Goal: Information Seeking & Learning: Learn about a topic

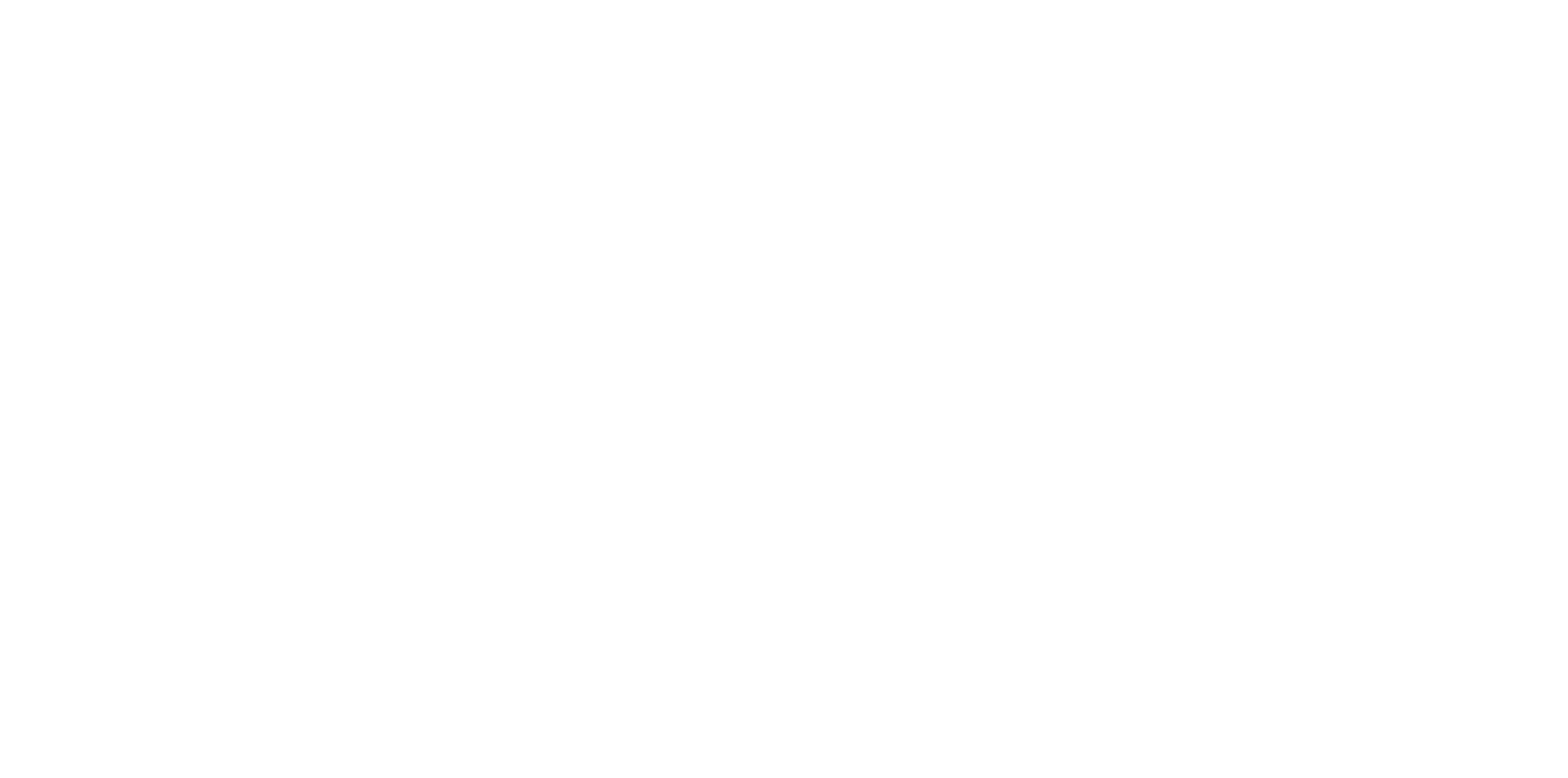
select select "+971"
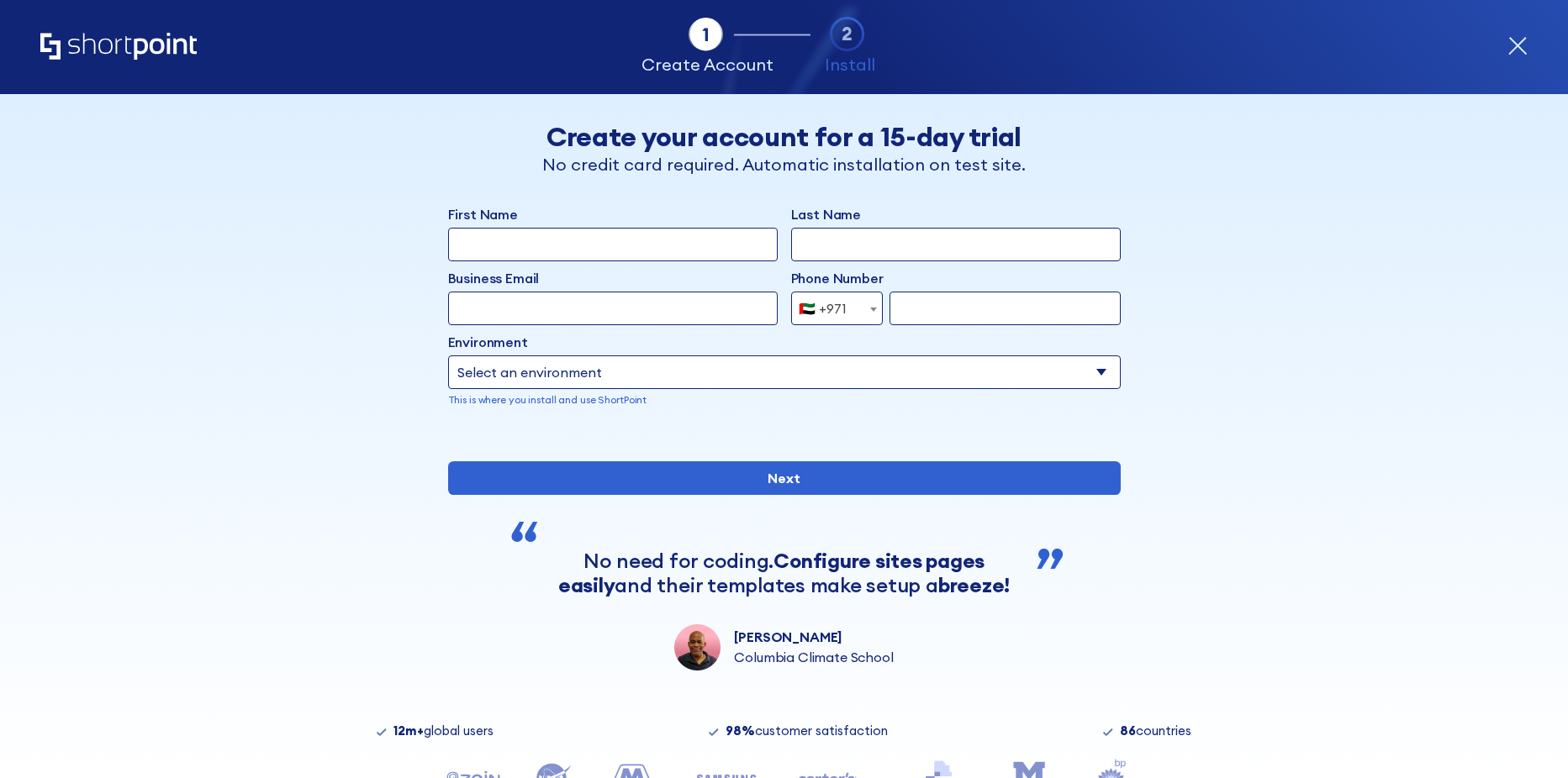
click at [160, 54] on icon "Home" at bounding box center [119, 46] width 157 height 27
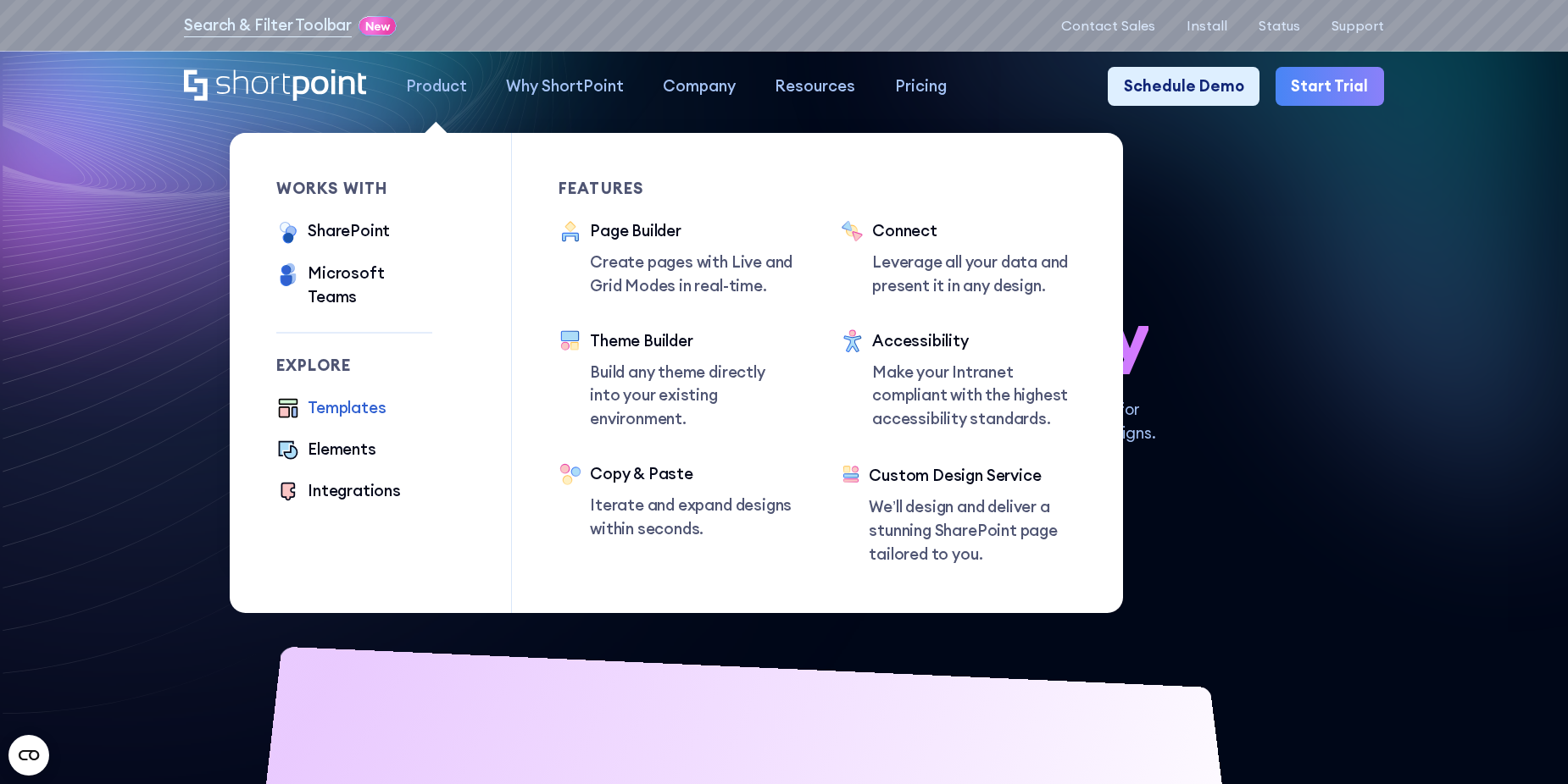
click at [343, 397] on div "Templates" at bounding box center [346, 408] width 78 height 24
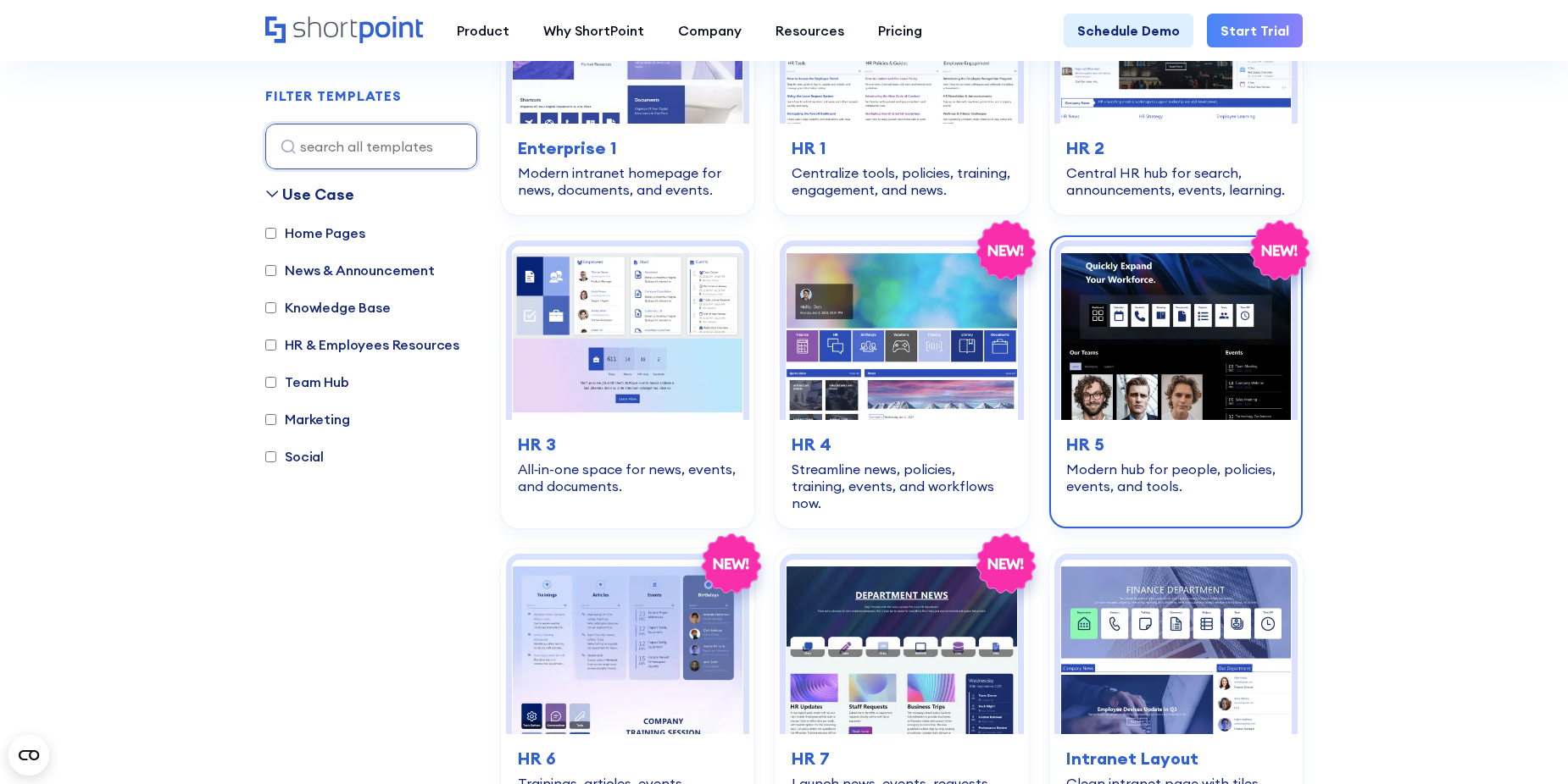
scroll to position [508, 0]
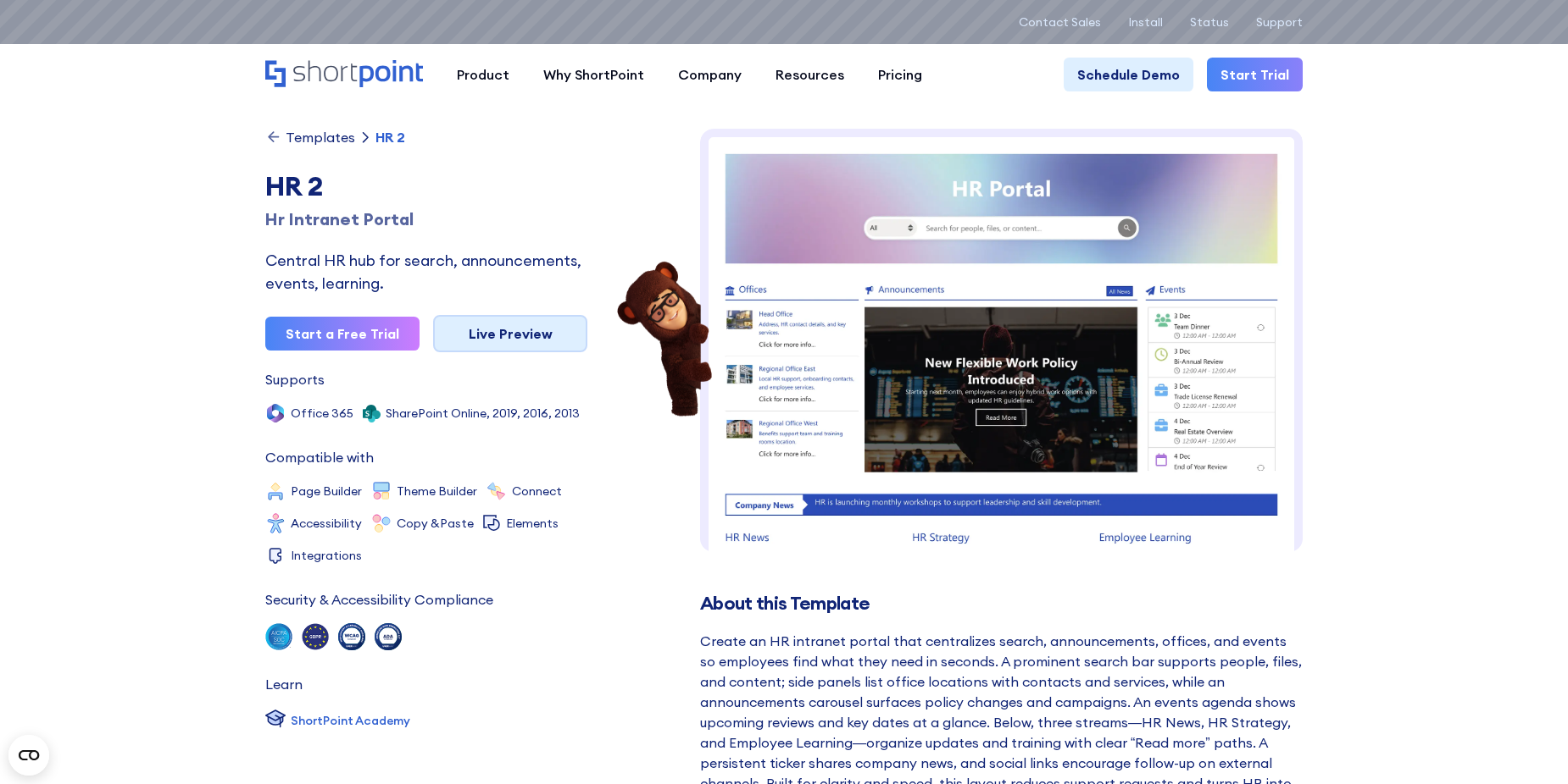
click at [526, 344] on link "Live Preview" at bounding box center [510, 333] width 155 height 37
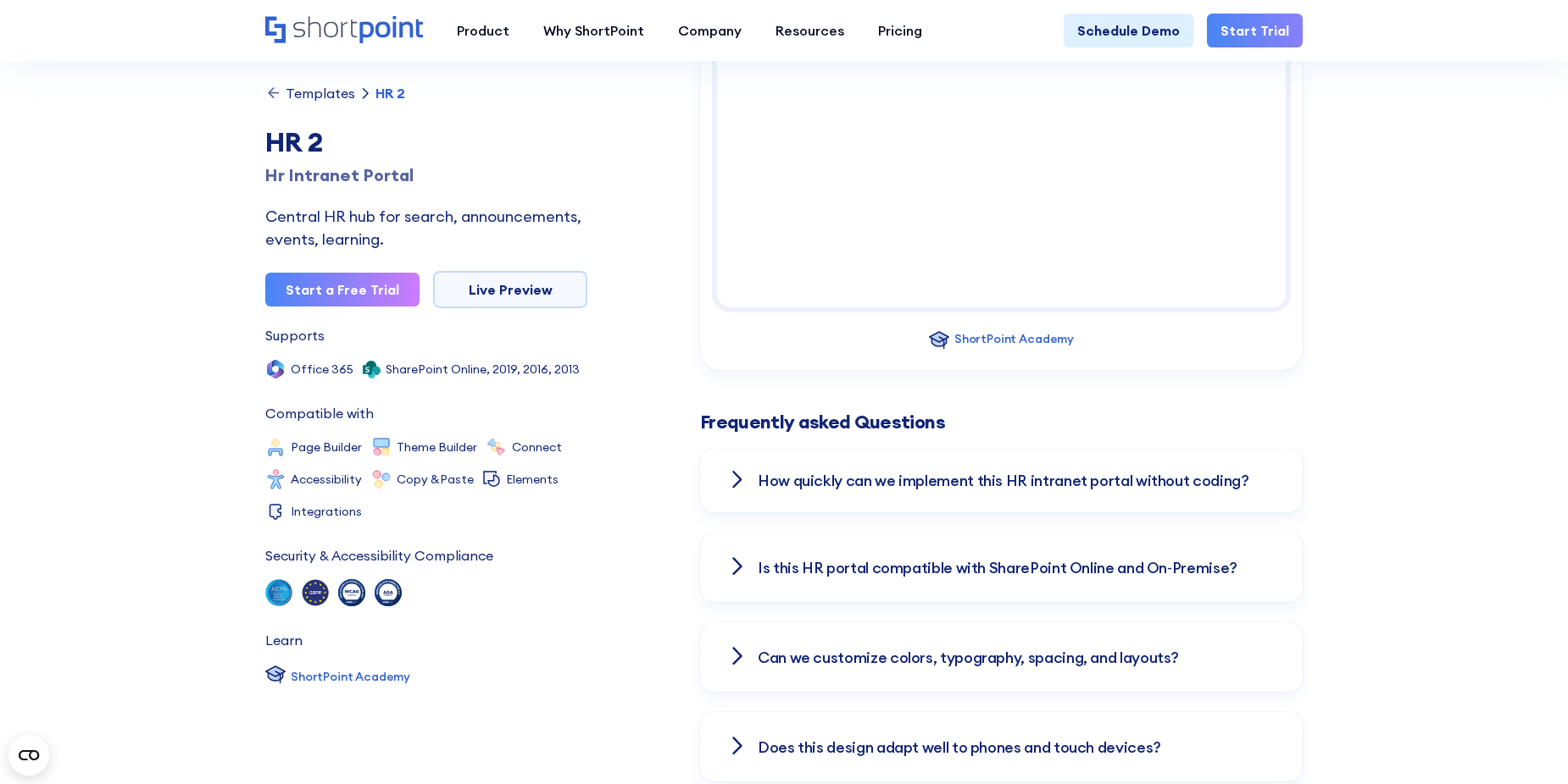
scroll to position [2033, 0]
click at [559, 280] on link "Live Preview" at bounding box center [510, 289] width 155 height 37
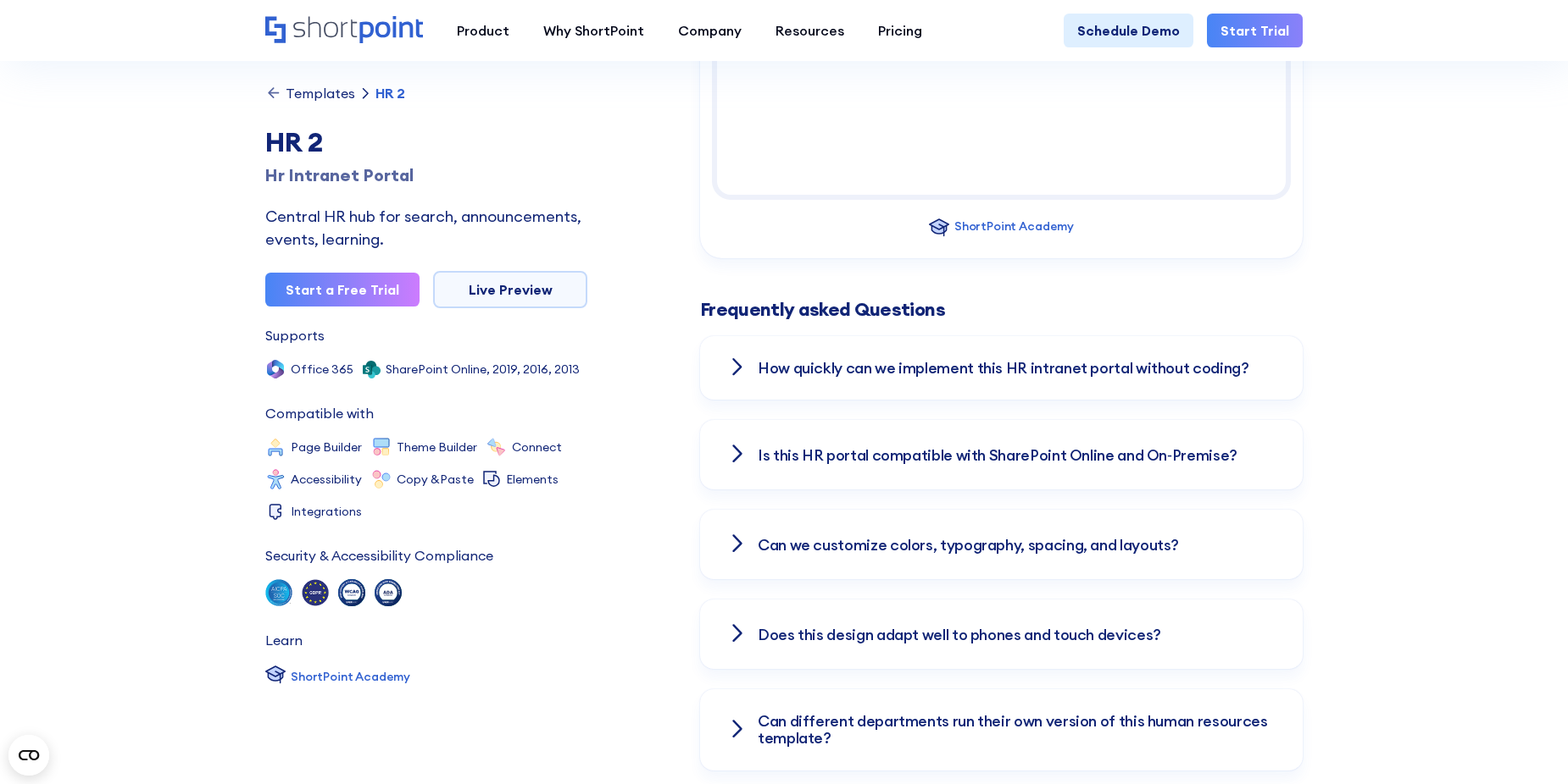
scroll to position [2118, 0]
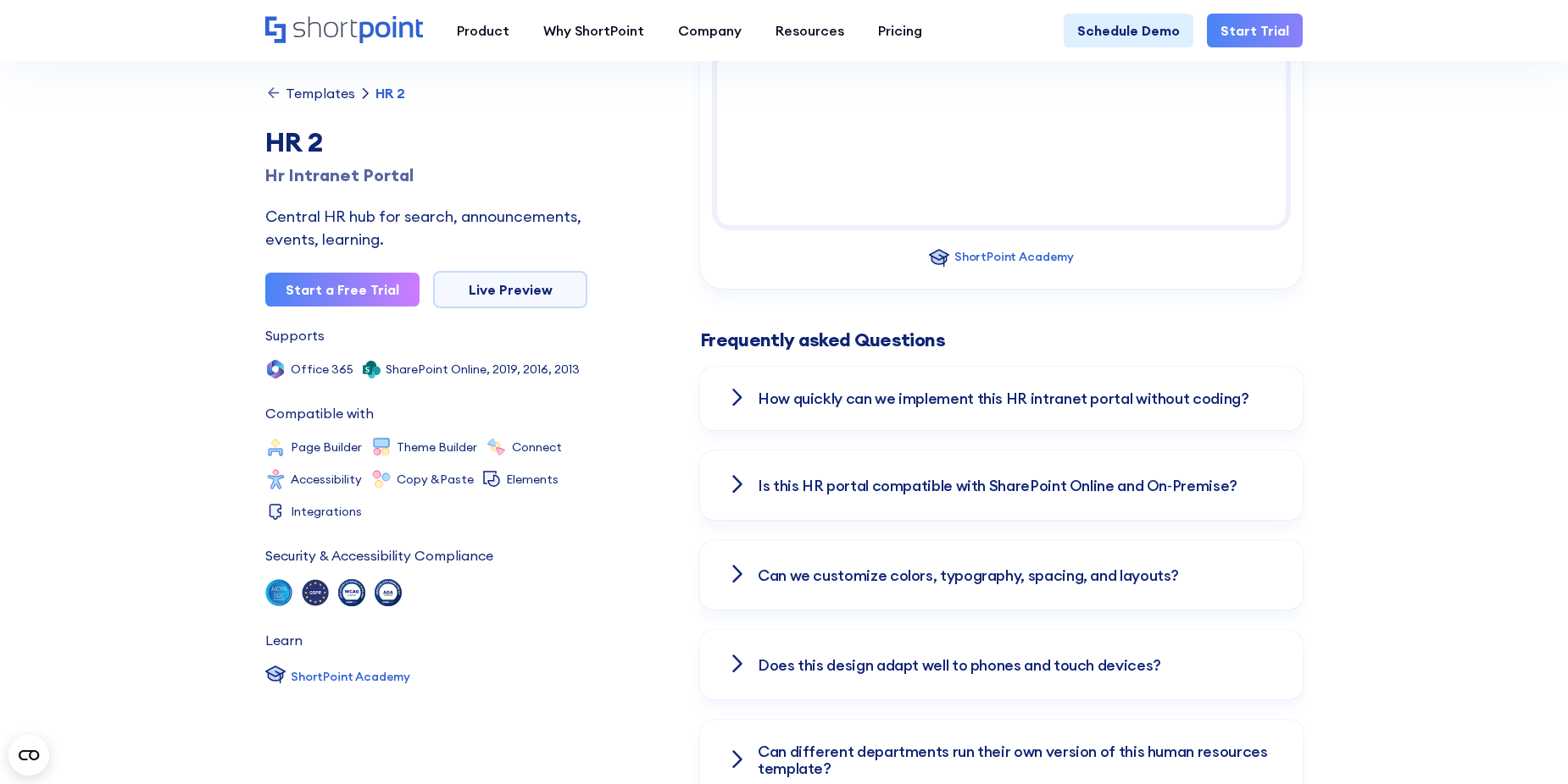
click at [965, 390] on h3 "How quickly can we implement this HR intranet portal without coding?" at bounding box center [1003, 399] width 492 height 17
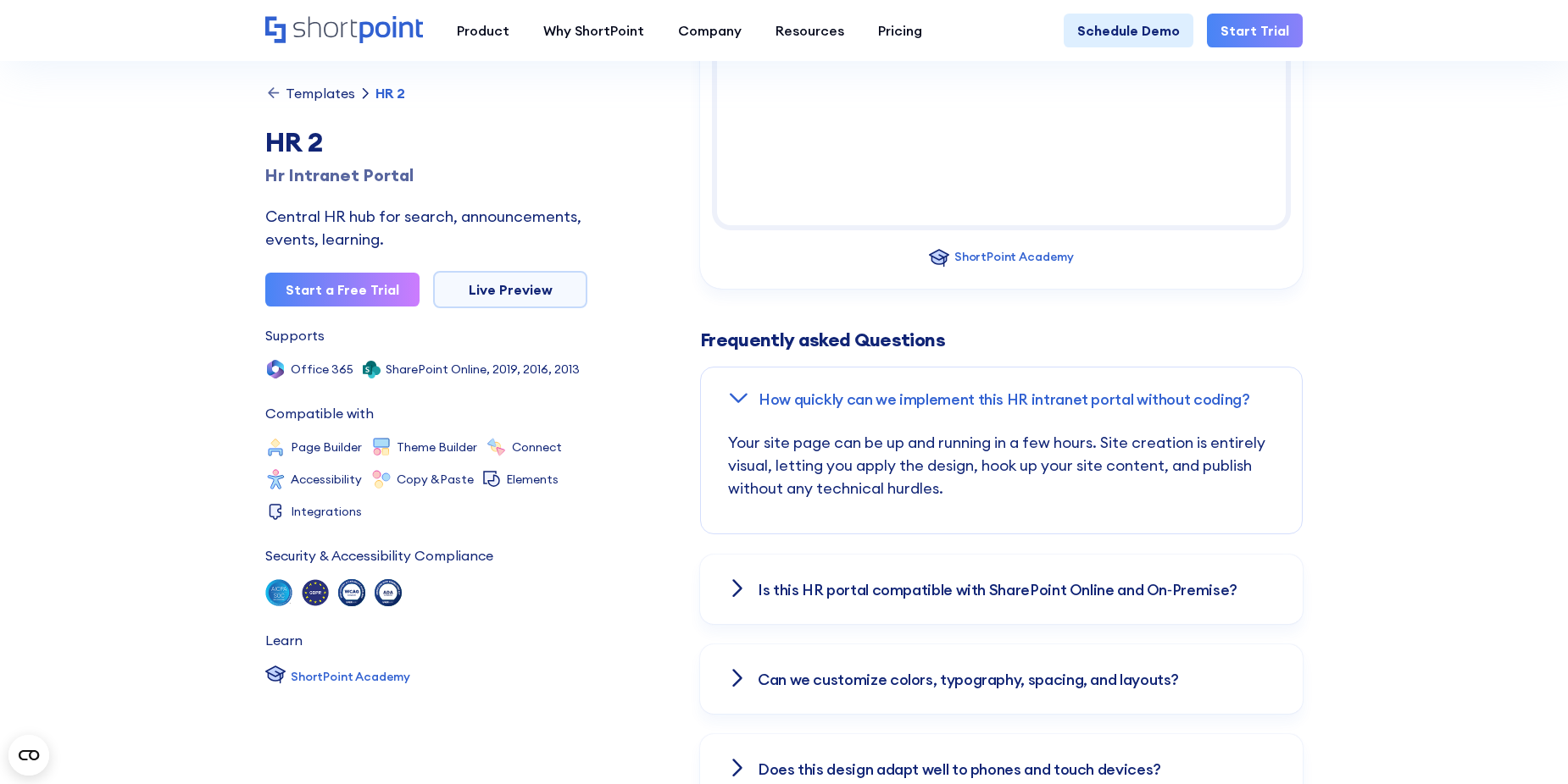
click at [895, 398] on div "How quickly can we implement this HR intranet portal without coding?" at bounding box center [1002, 400] width 601 height 64
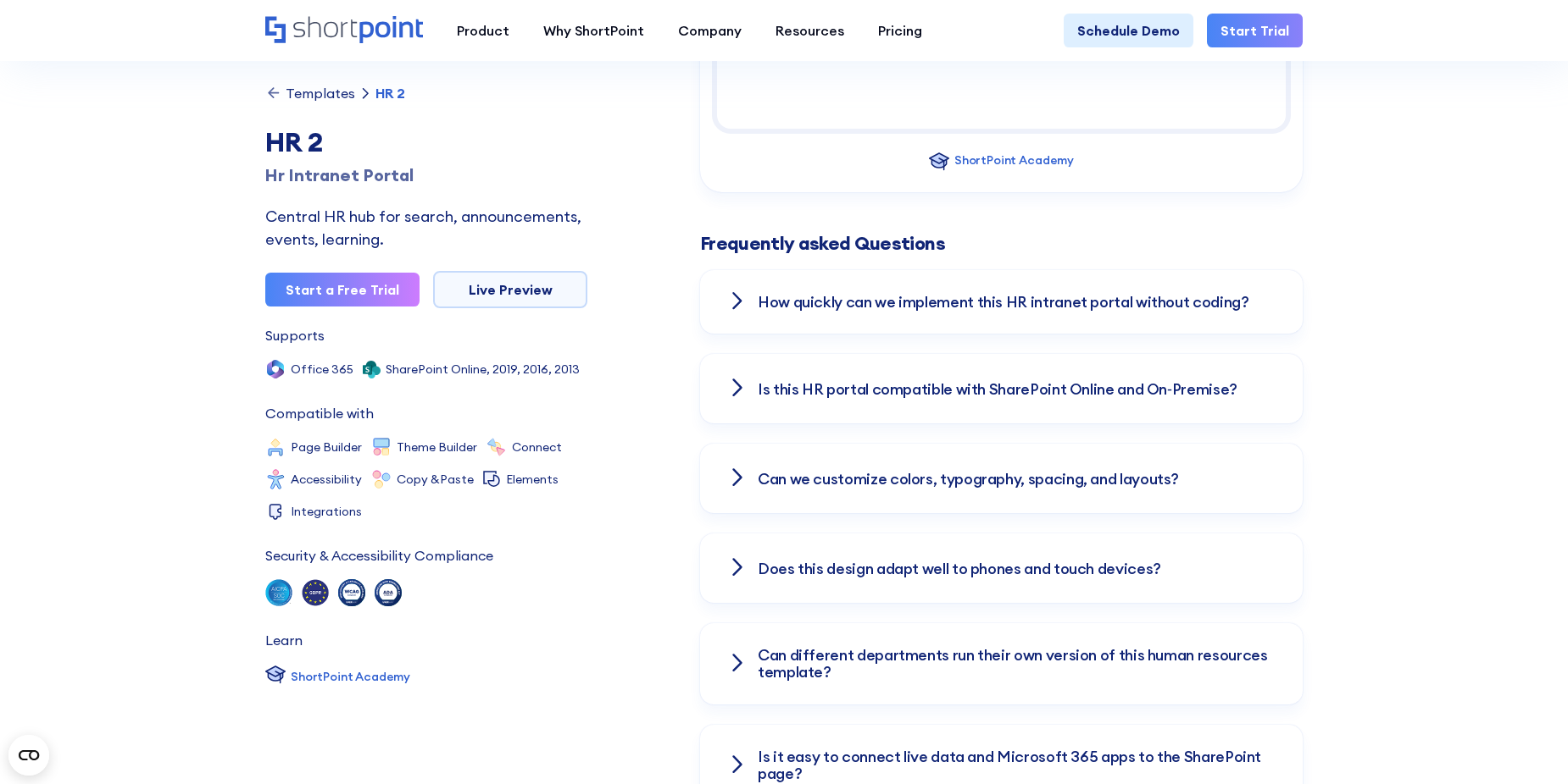
scroll to position [2456, 0]
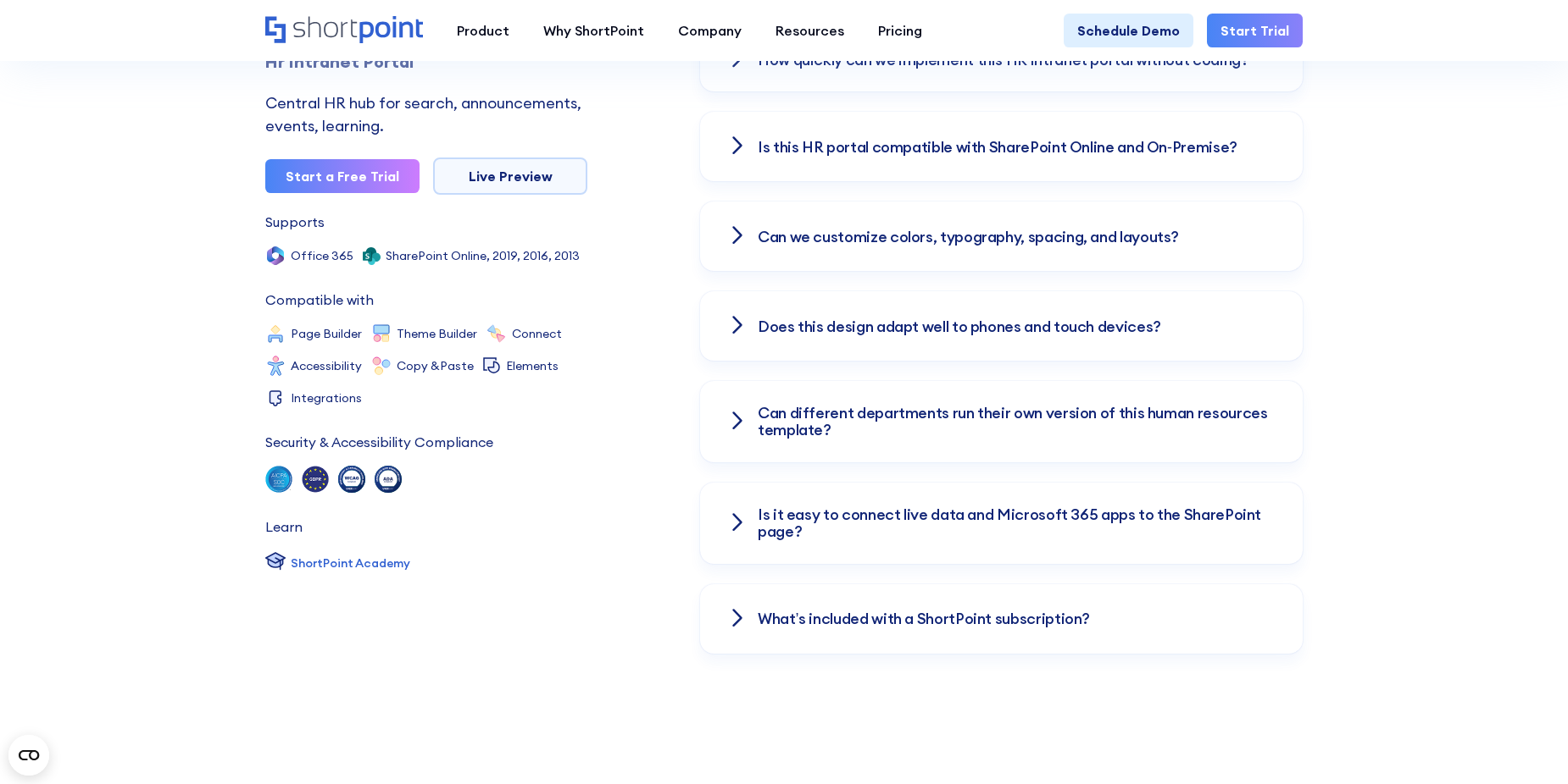
click at [848, 613] on div "What’s included with a ShortPoint subscription?" at bounding box center [1002, 619] width 603 height 70
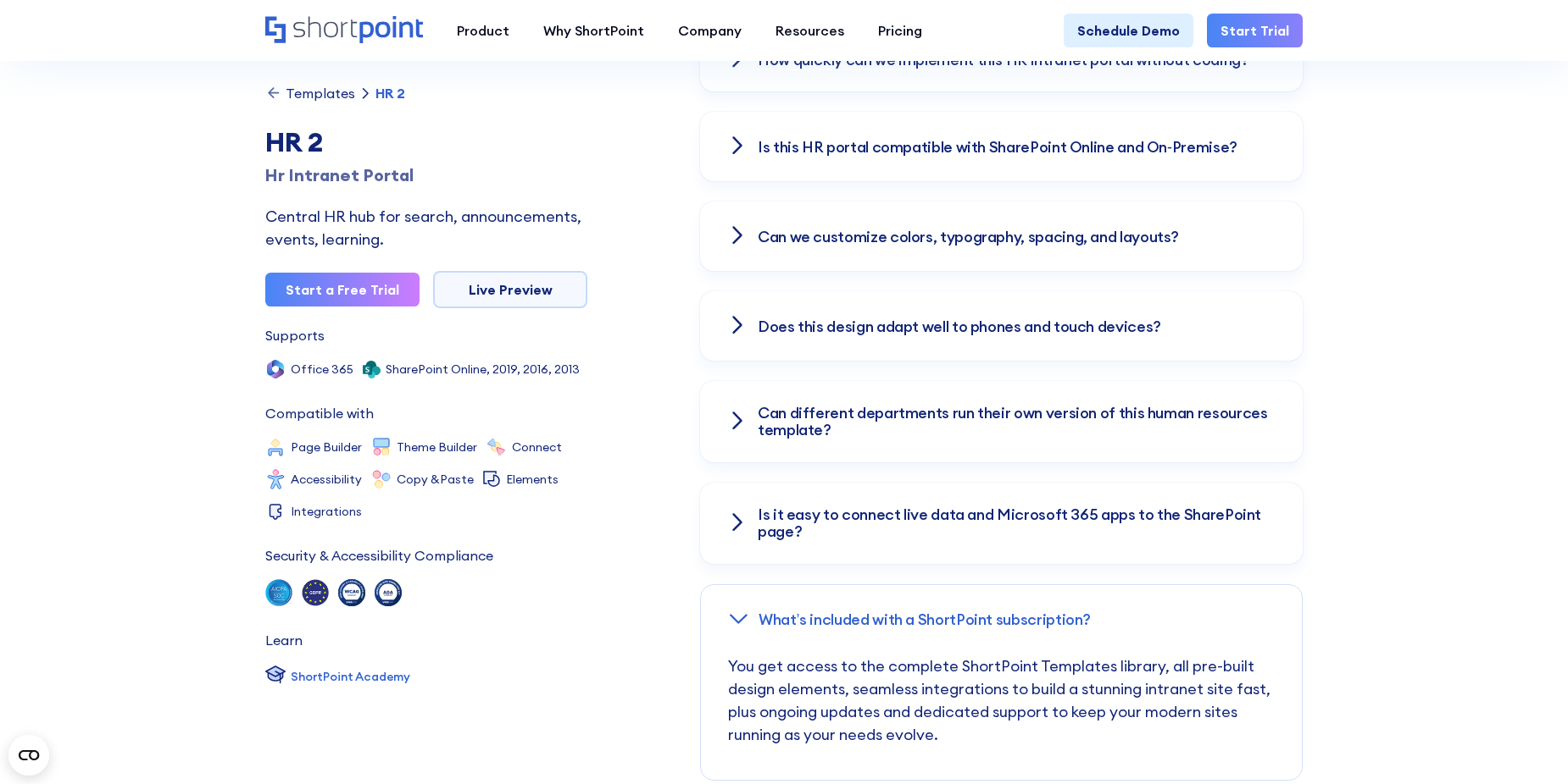
click at [778, 507] on h3 "Is it easy to connect live data and Microsoft 365 apps to the SharePoint page?" at bounding box center [1016, 524] width 518 height 34
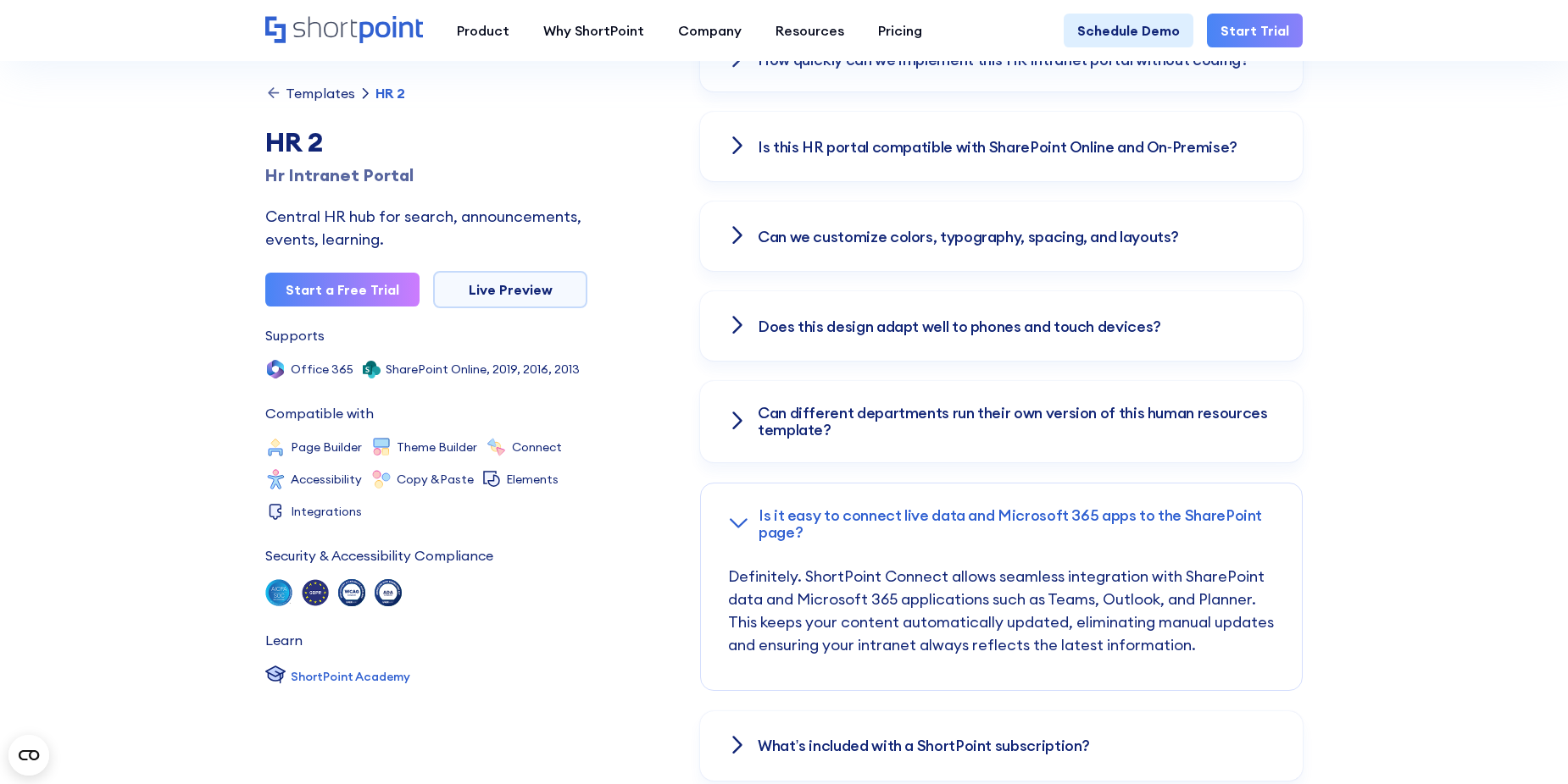
click at [745, 389] on div "Can different departments run their own version of this human resources templat…" at bounding box center [1002, 422] width 603 height 81
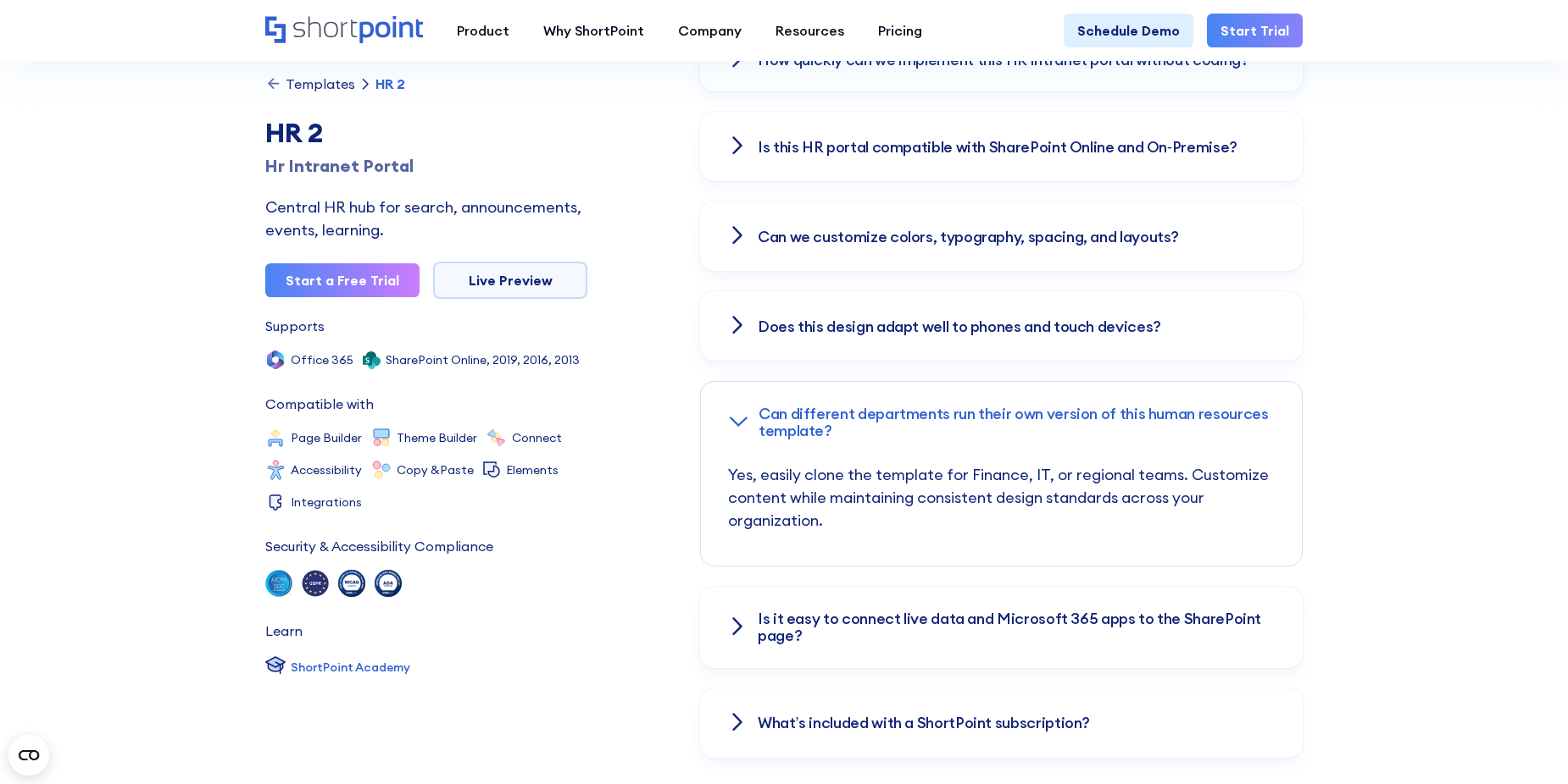
click at [763, 611] on h3 "Is it easy to connect live data and Microsoft 365 apps to the SharePoint page?" at bounding box center [1016, 628] width 518 height 34
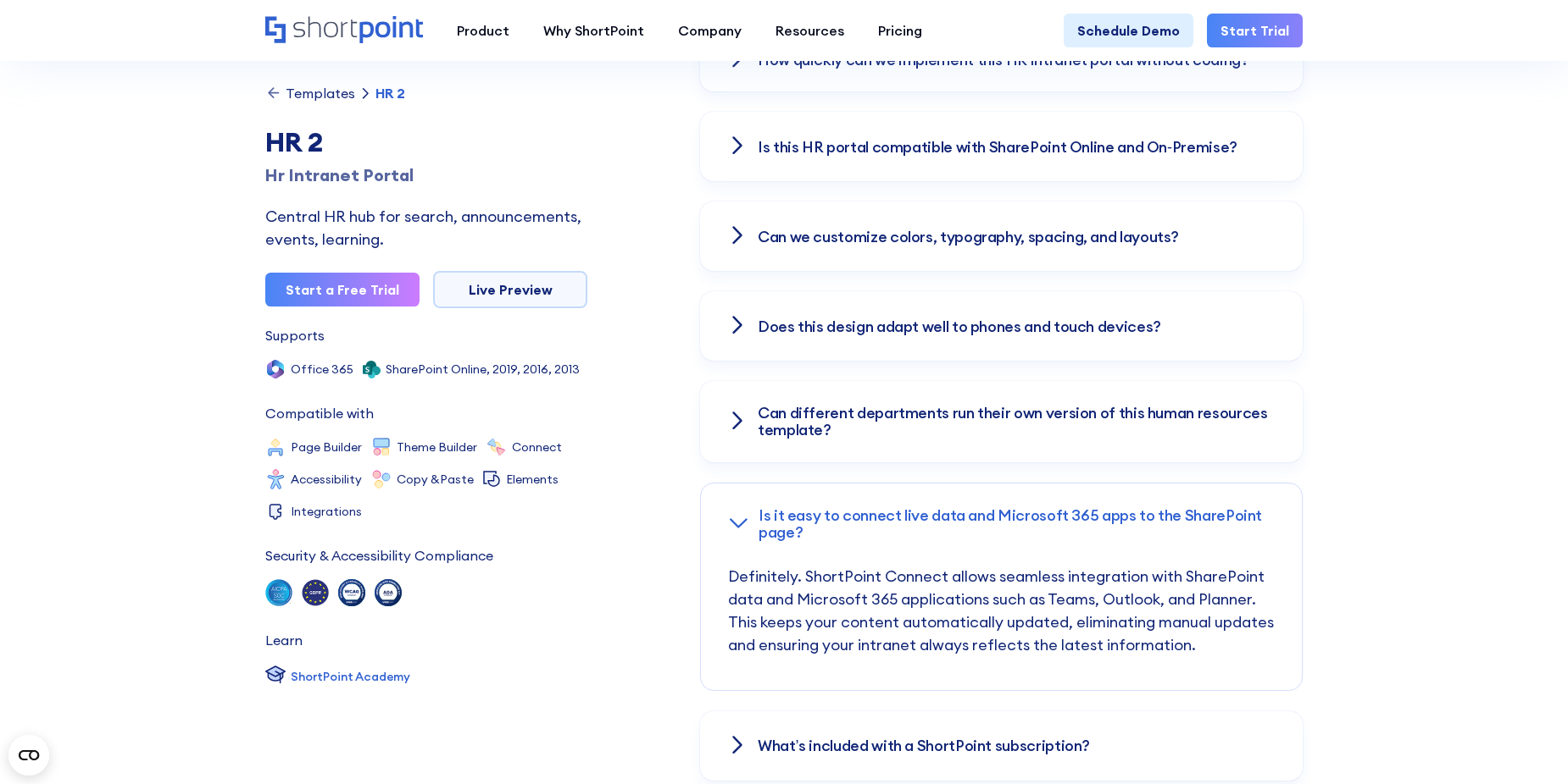
click at [796, 417] on h3 "Can different departments run their own version of this human resources templat…" at bounding box center [1016, 422] width 518 height 34
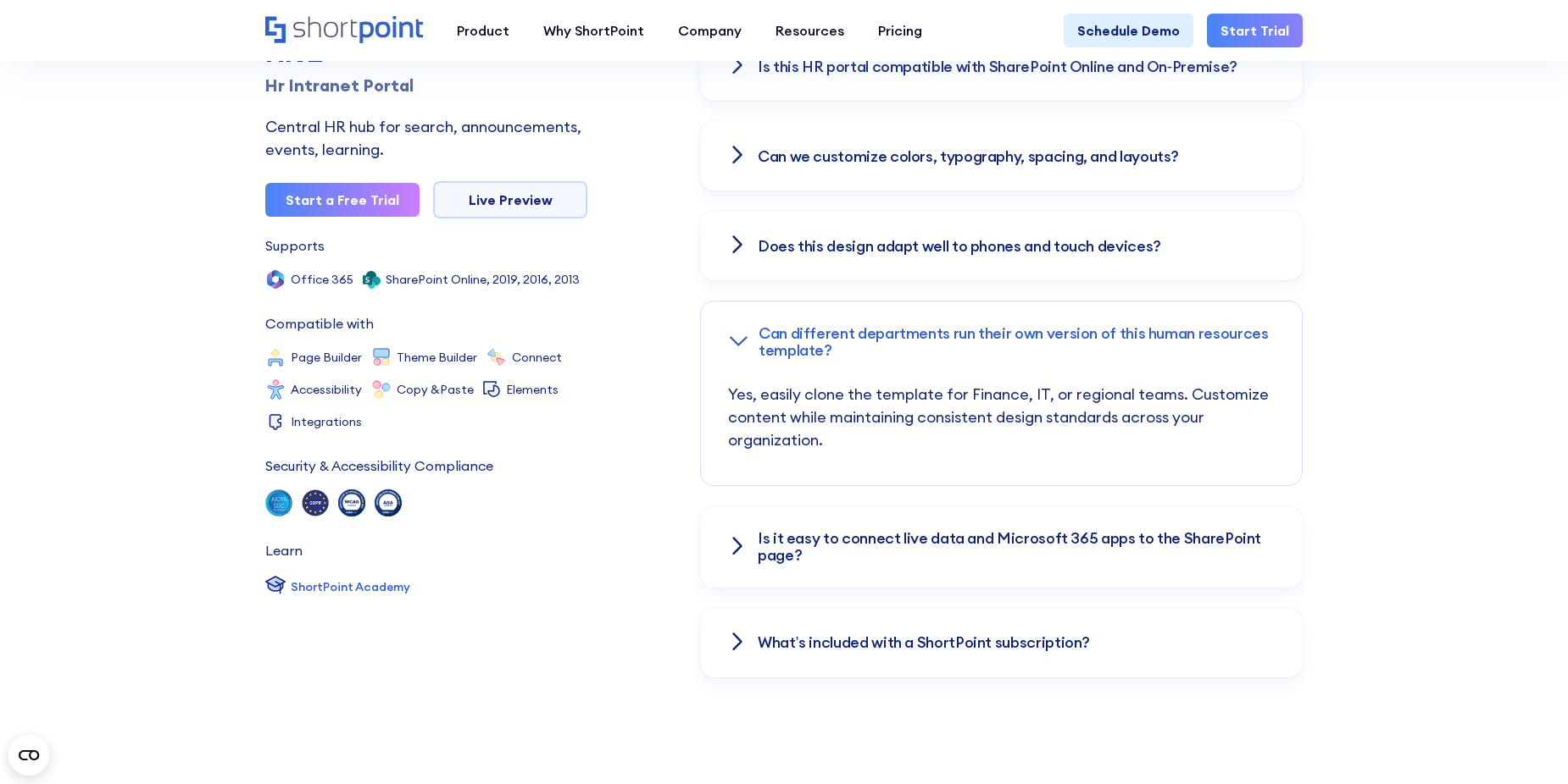
scroll to position [2541, 0]
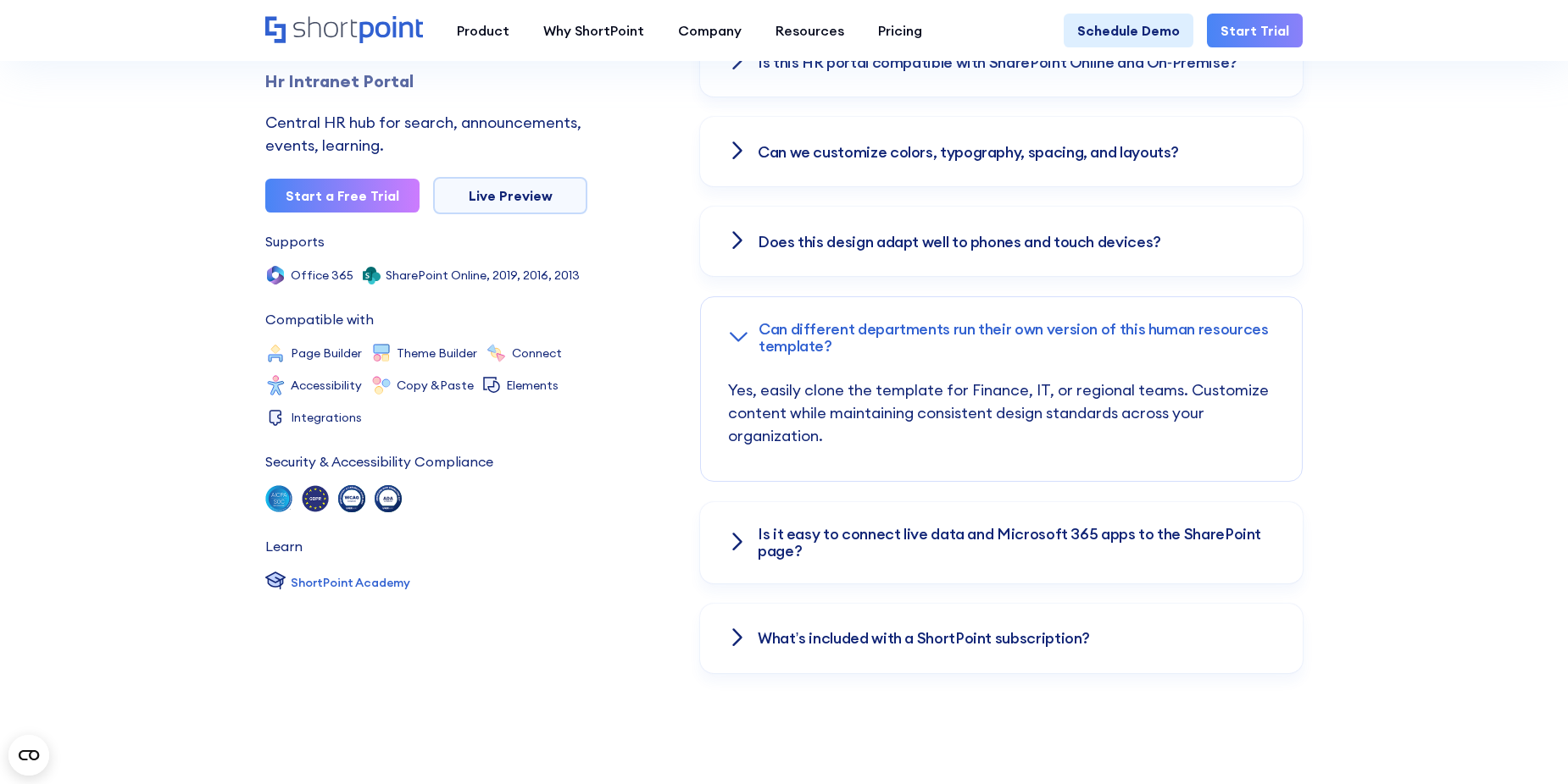
click at [735, 327] on icon at bounding box center [739, 337] width 20 height 20
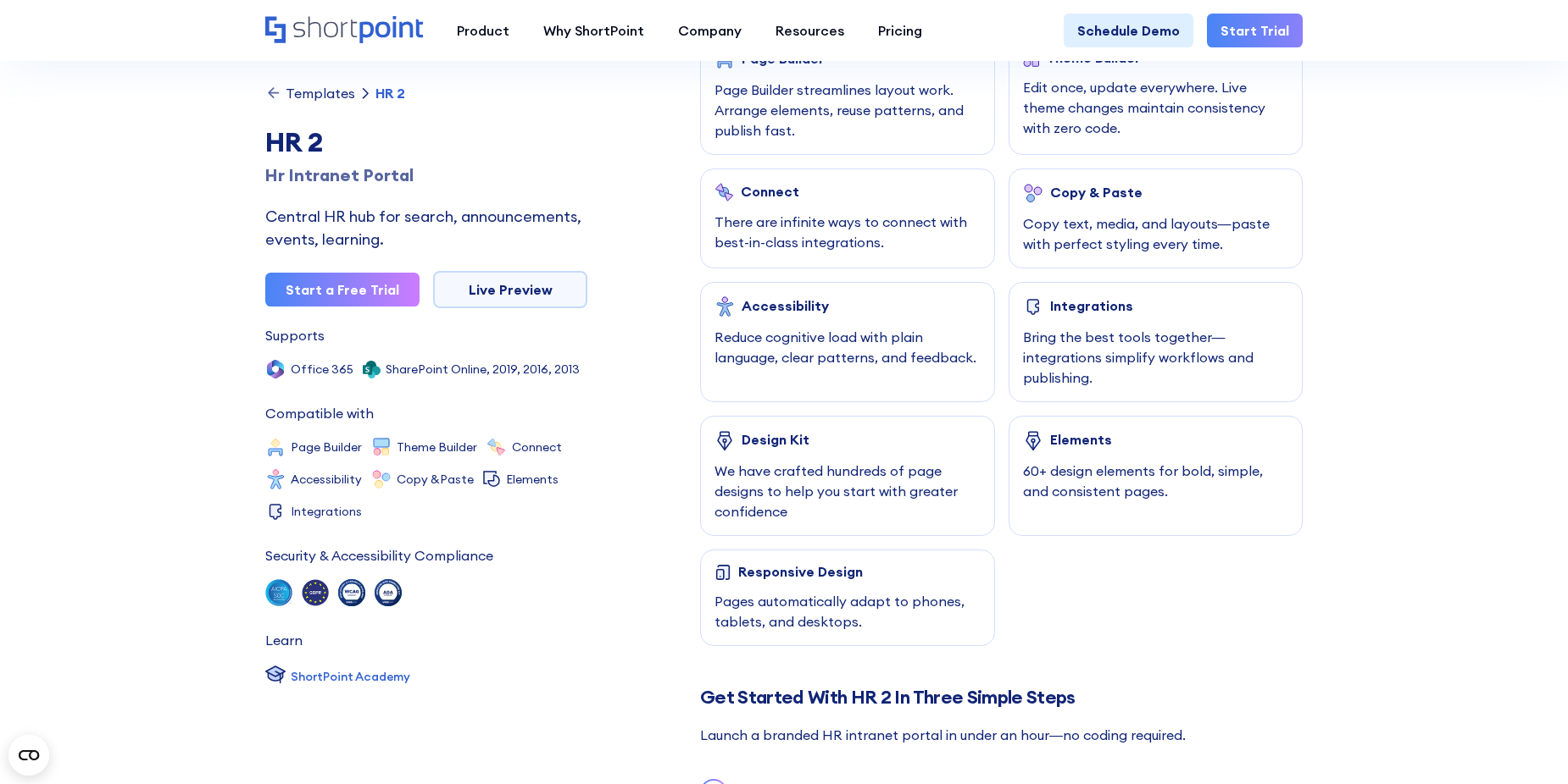
scroll to position [897, 0]
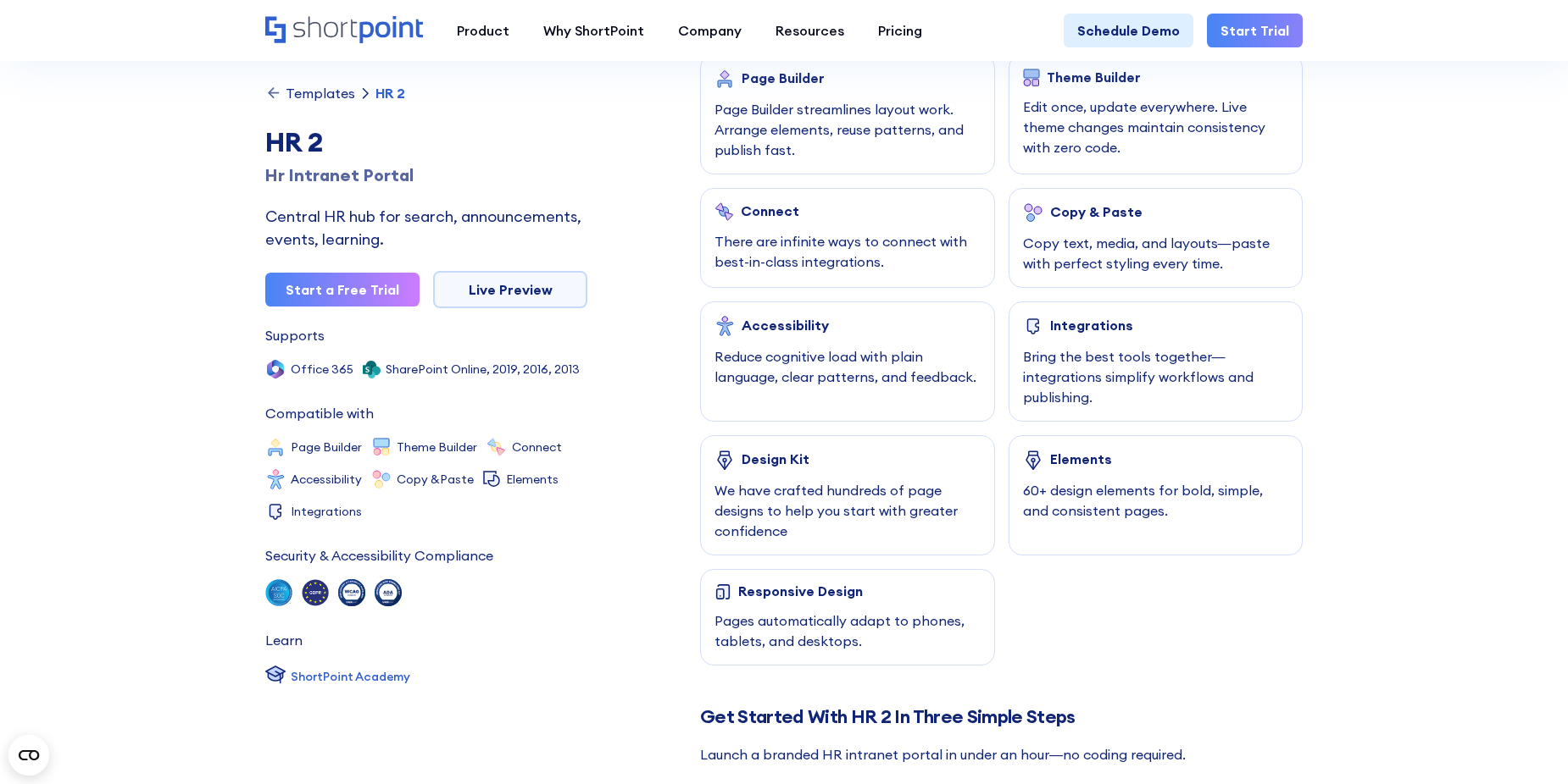
click at [77, 287] on section "Templates HR 2 HR 2 Hr Intranet Portal Central HR hub for search, announcements…" at bounding box center [784, 675] width 1568 height 3077
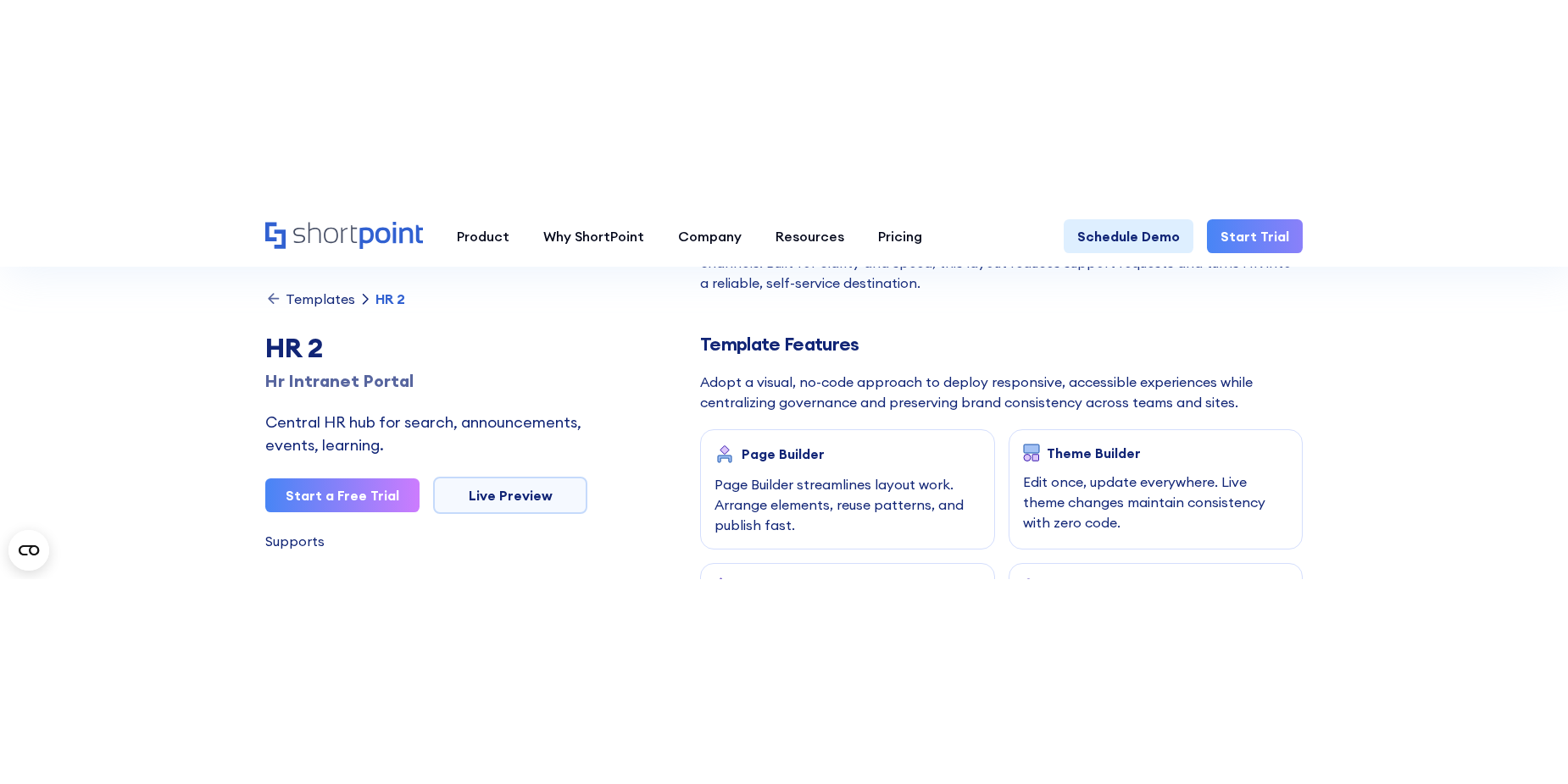
scroll to position [727, 0]
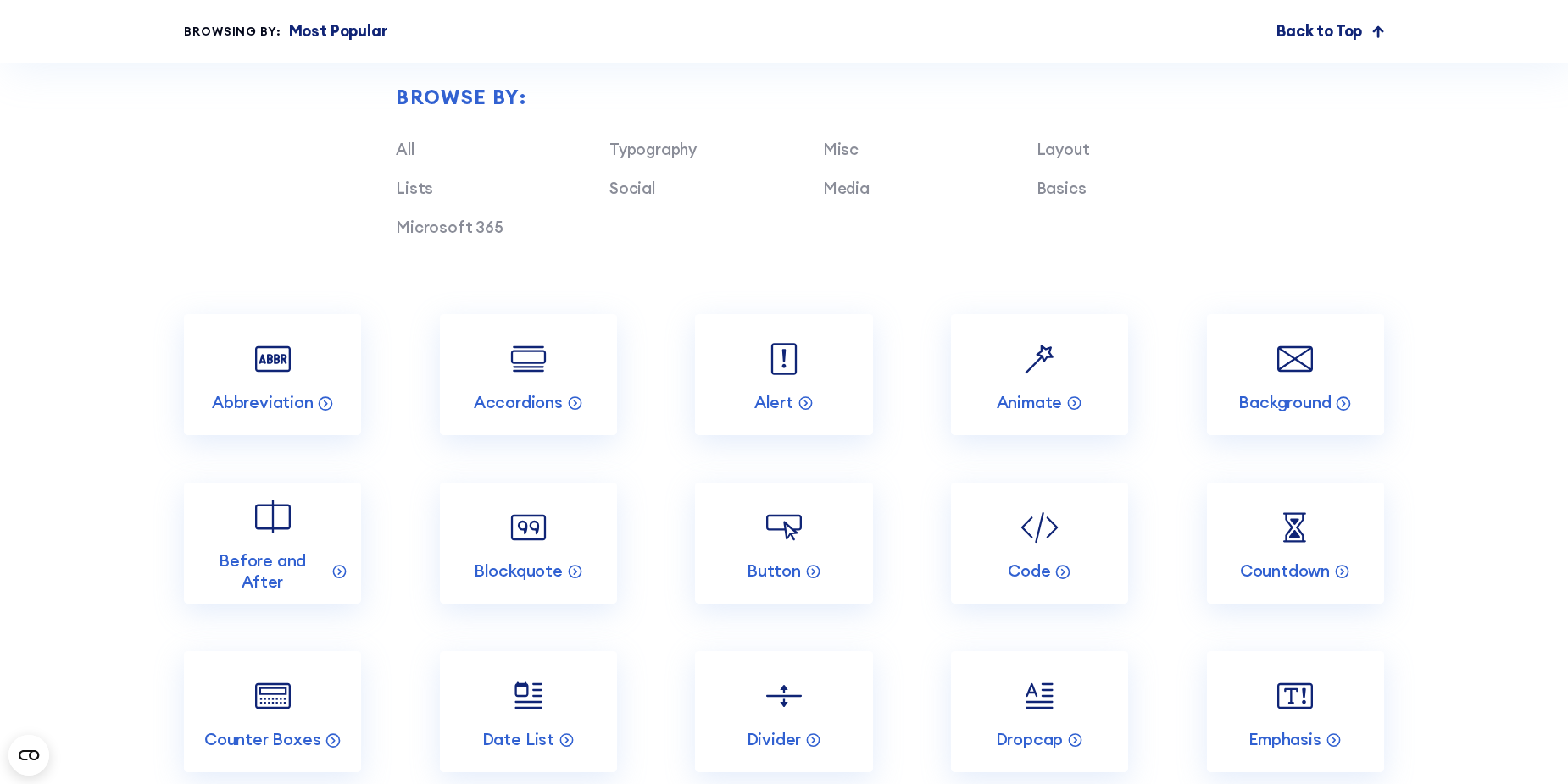
scroll to position [1863, 0]
drag, startPoint x: 1066, startPoint y: 201, endPoint x: 1042, endPoint y: 198, distance: 24.2
click at [1066, 200] on link "Basics" at bounding box center [1061, 190] width 50 height 20
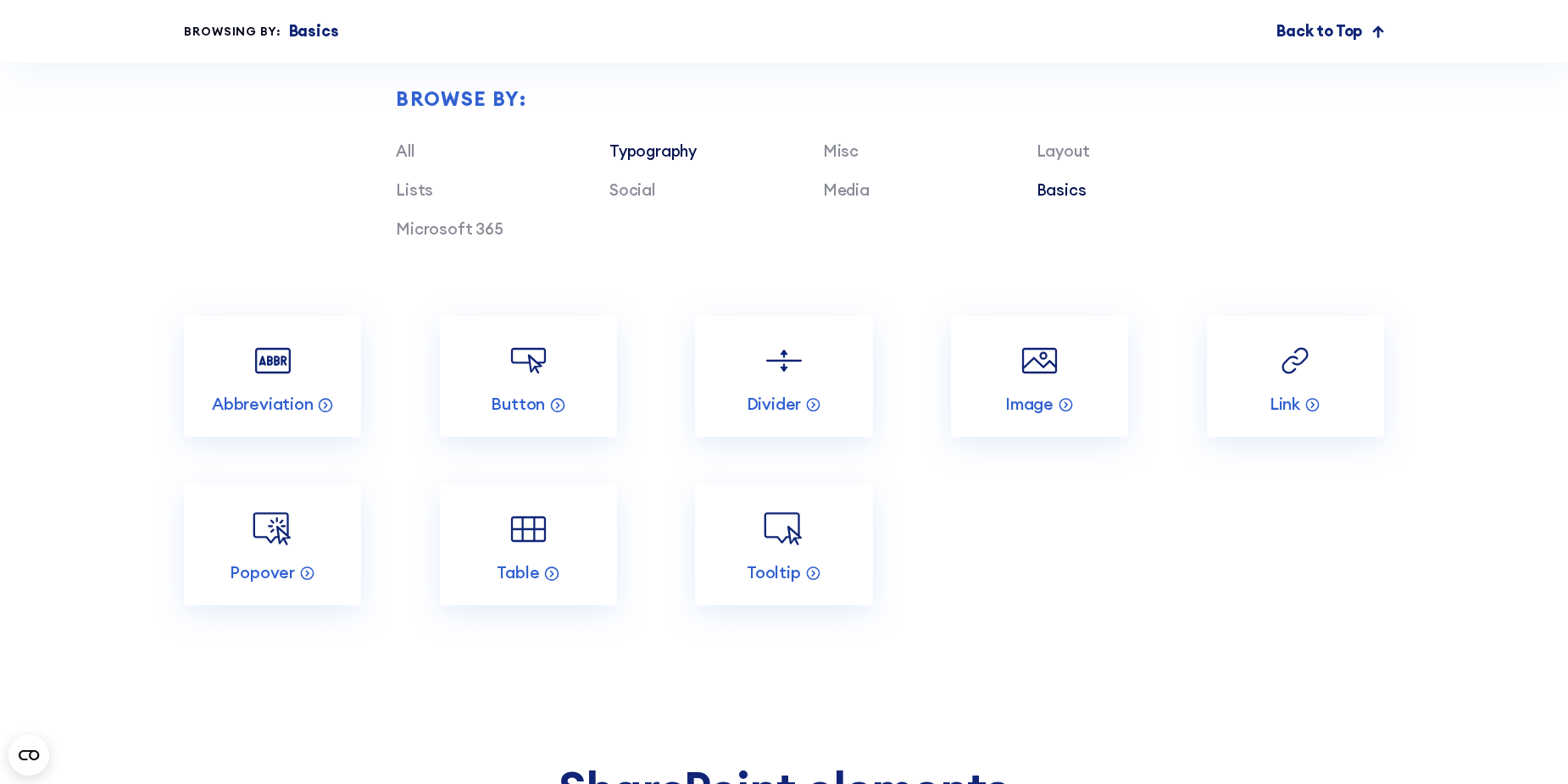
click at [664, 161] on link "Typography" at bounding box center [653, 151] width 87 height 20
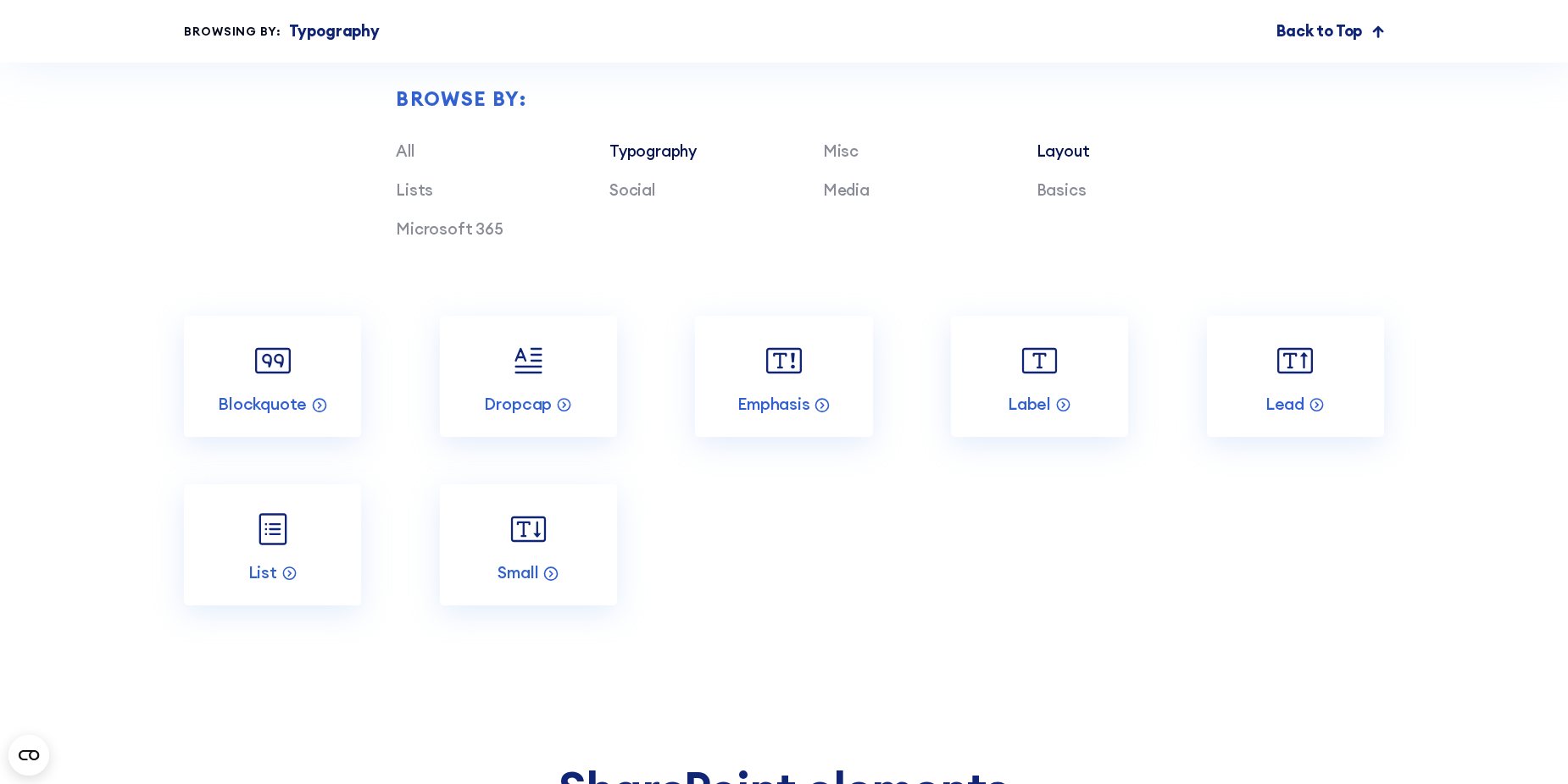
click at [1066, 161] on link "Layout" at bounding box center [1063, 151] width 53 height 20
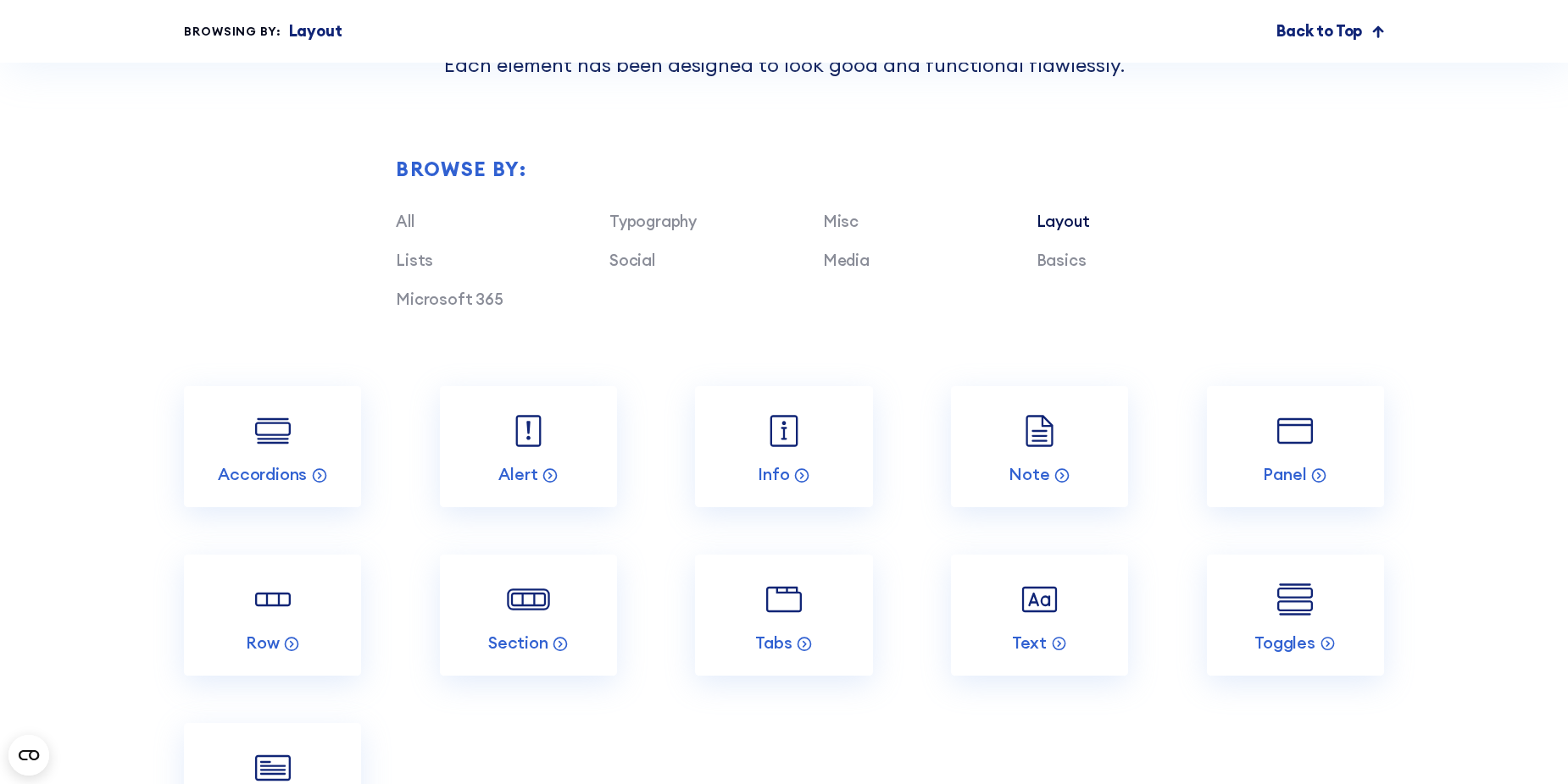
scroll to position [1778, 0]
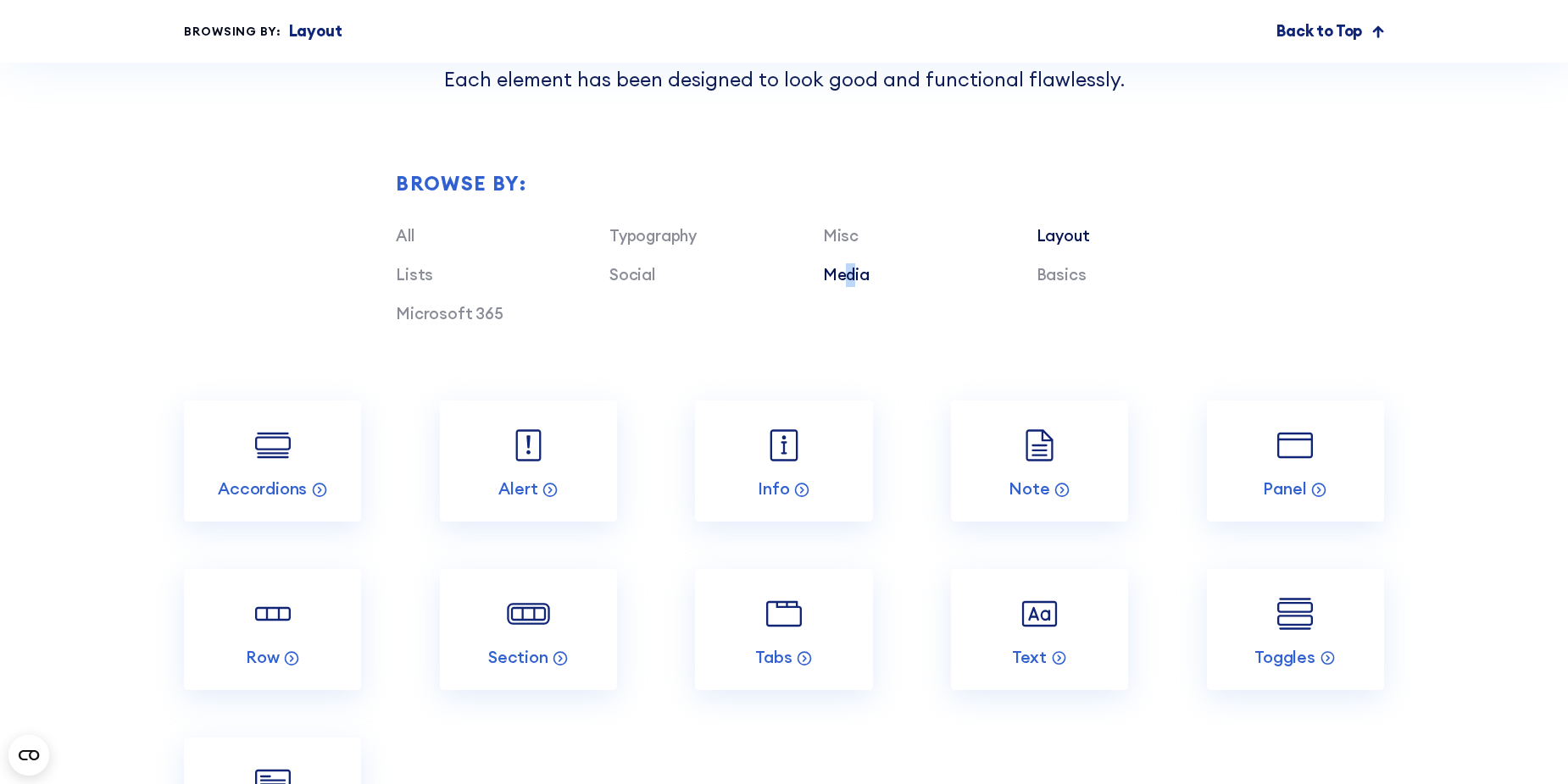
click at [851, 284] on link "Media" at bounding box center [846, 274] width 47 height 20
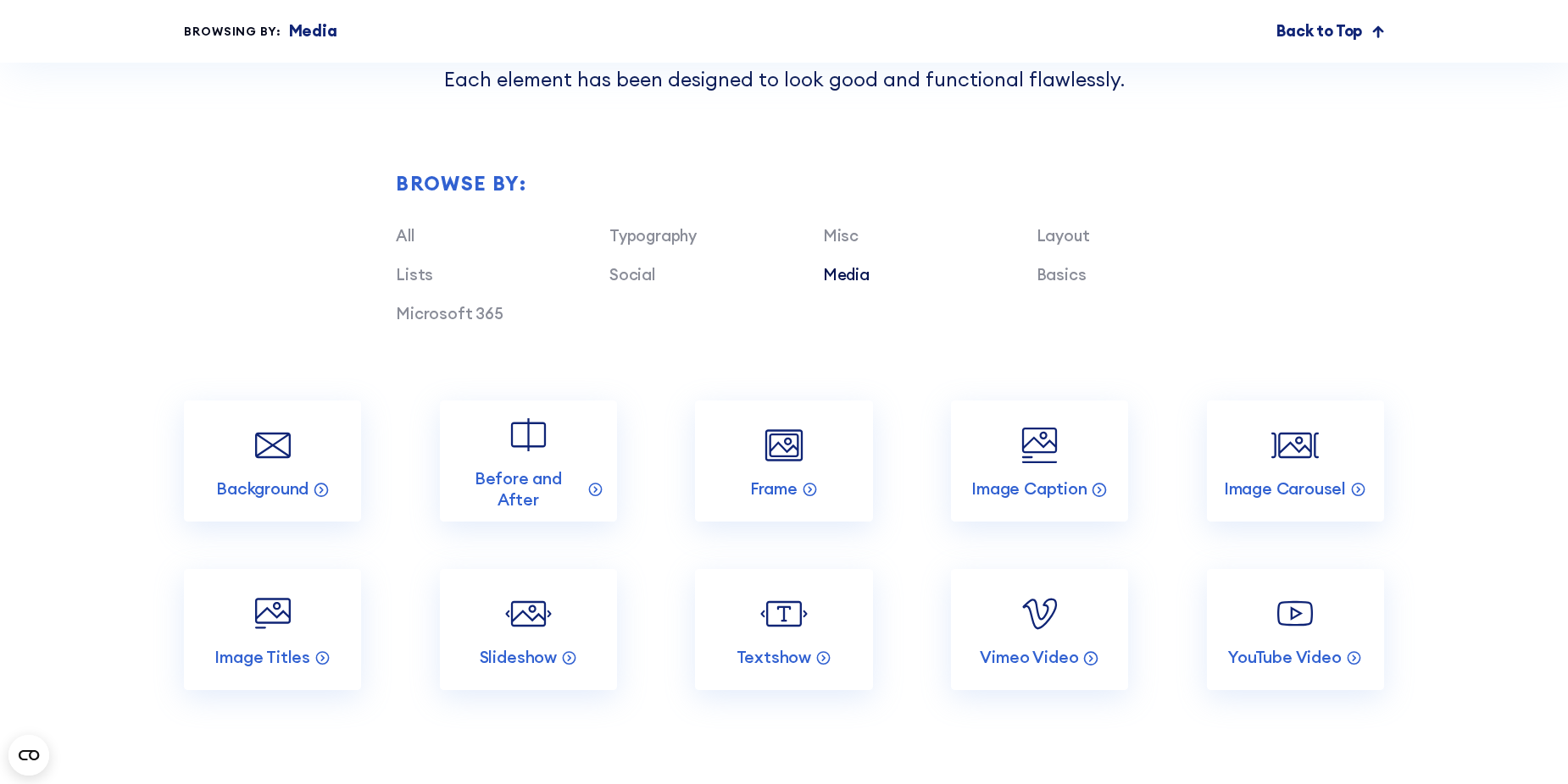
drag, startPoint x: 851, startPoint y: 288, endPoint x: 794, endPoint y: 305, distance: 59.5
click at [794, 305] on div "Typography Misc Layout Lists Social Media Basics Microsoft 365" at bounding box center [822, 283] width 853 height 118
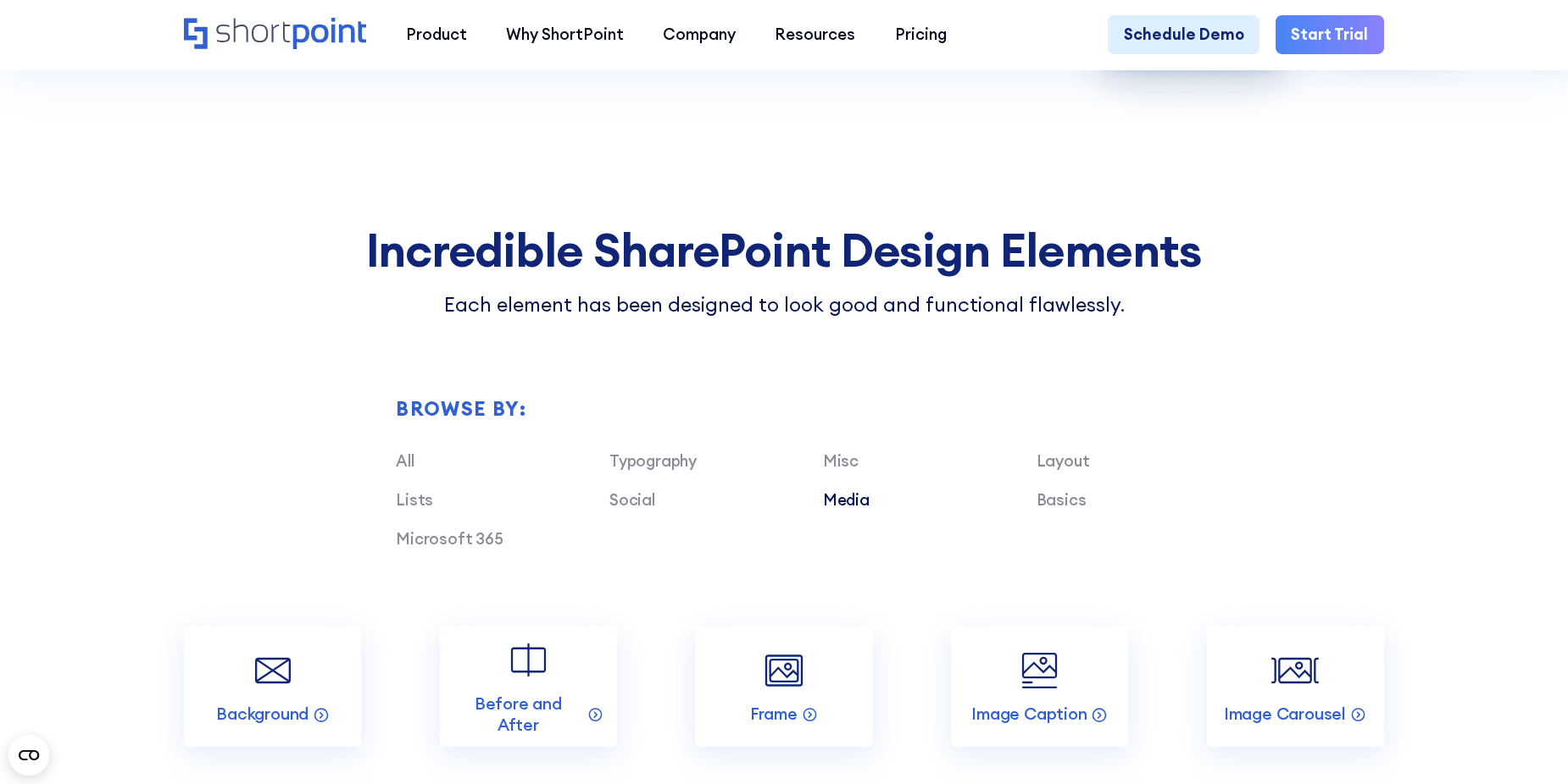
scroll to position [1525, 0]
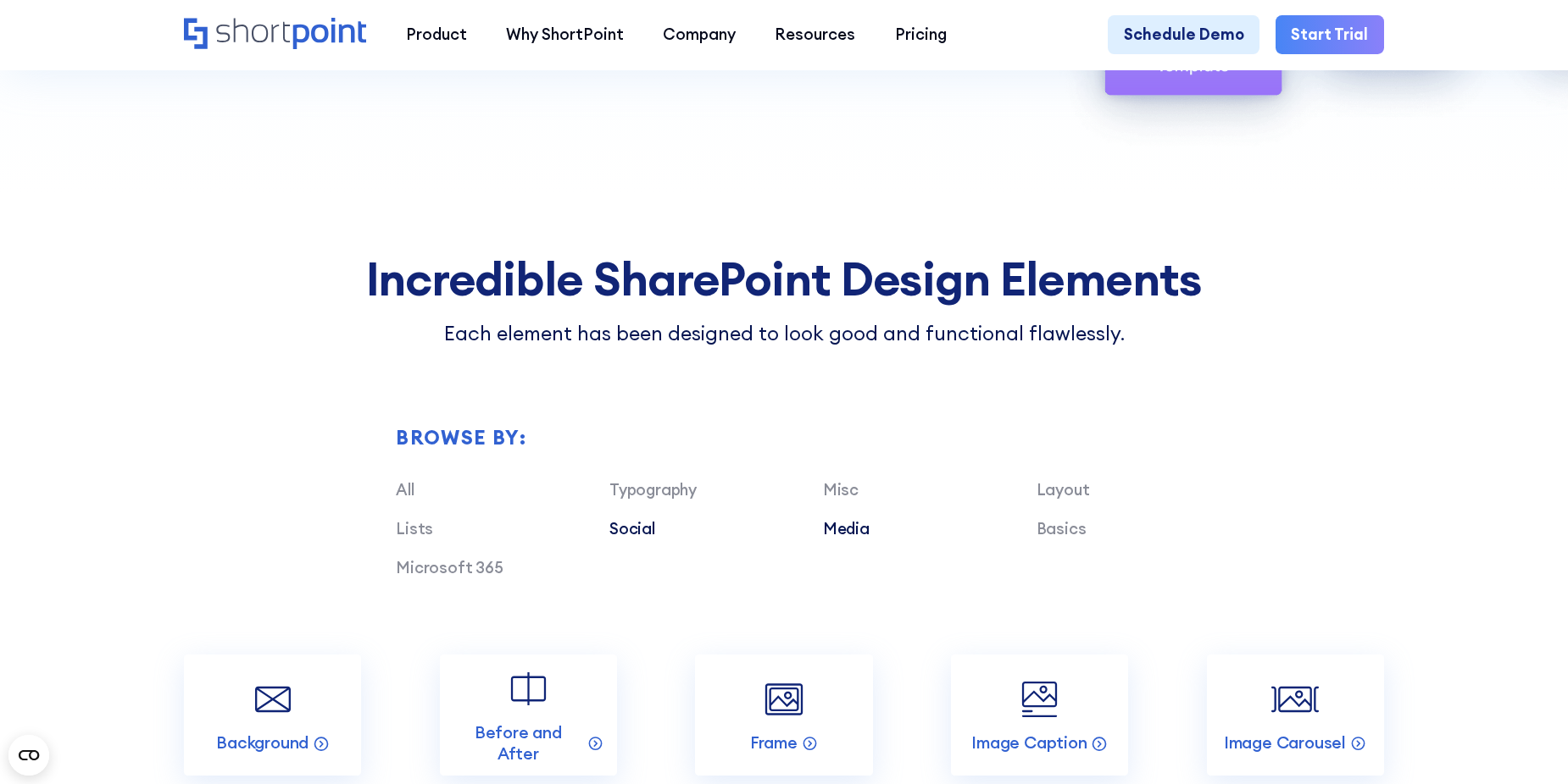
click at [615, 539] on link "Social" at bounding box center [632, 529] width 46 height 20
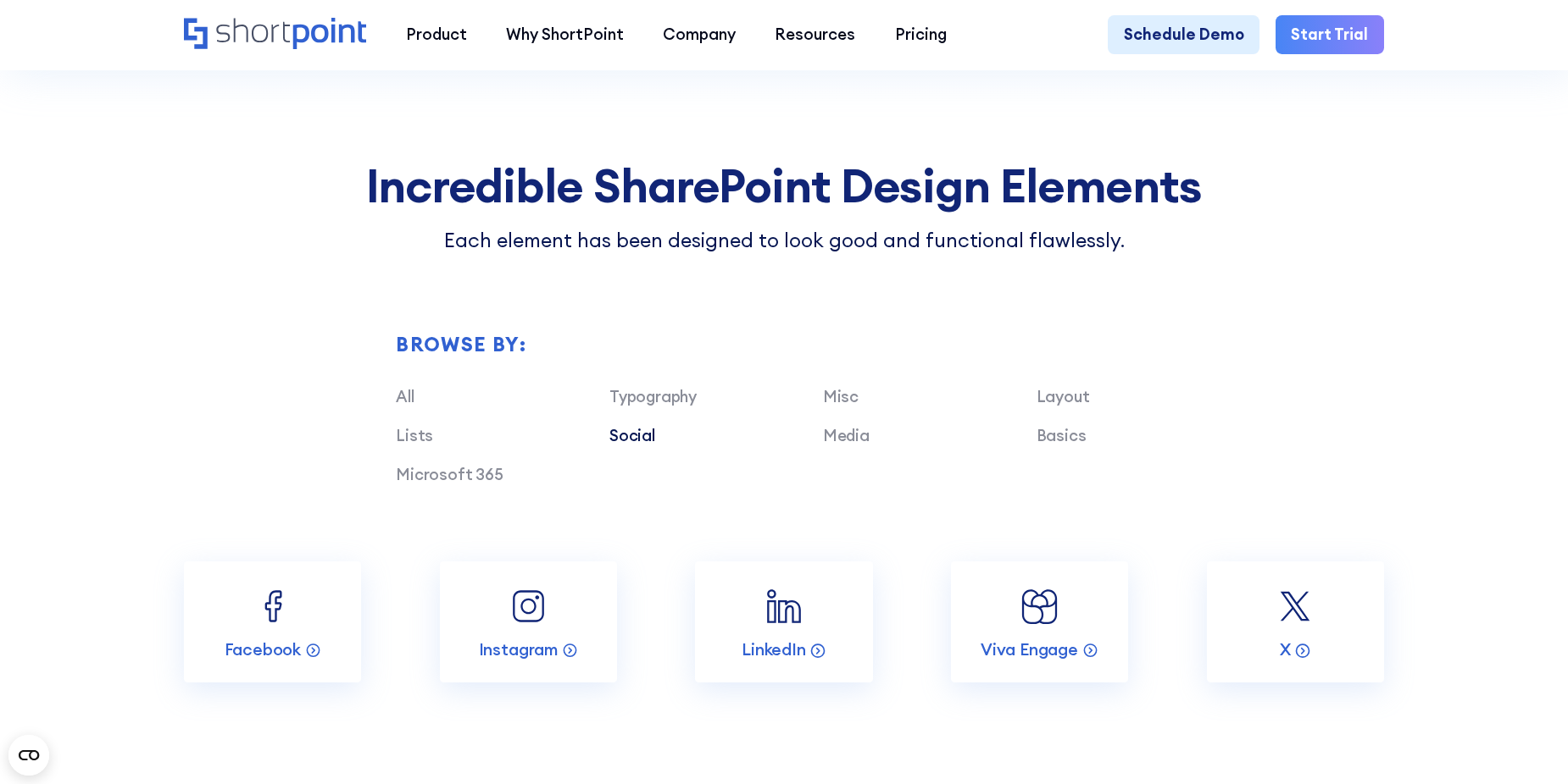
scroll to position [1863, 0]
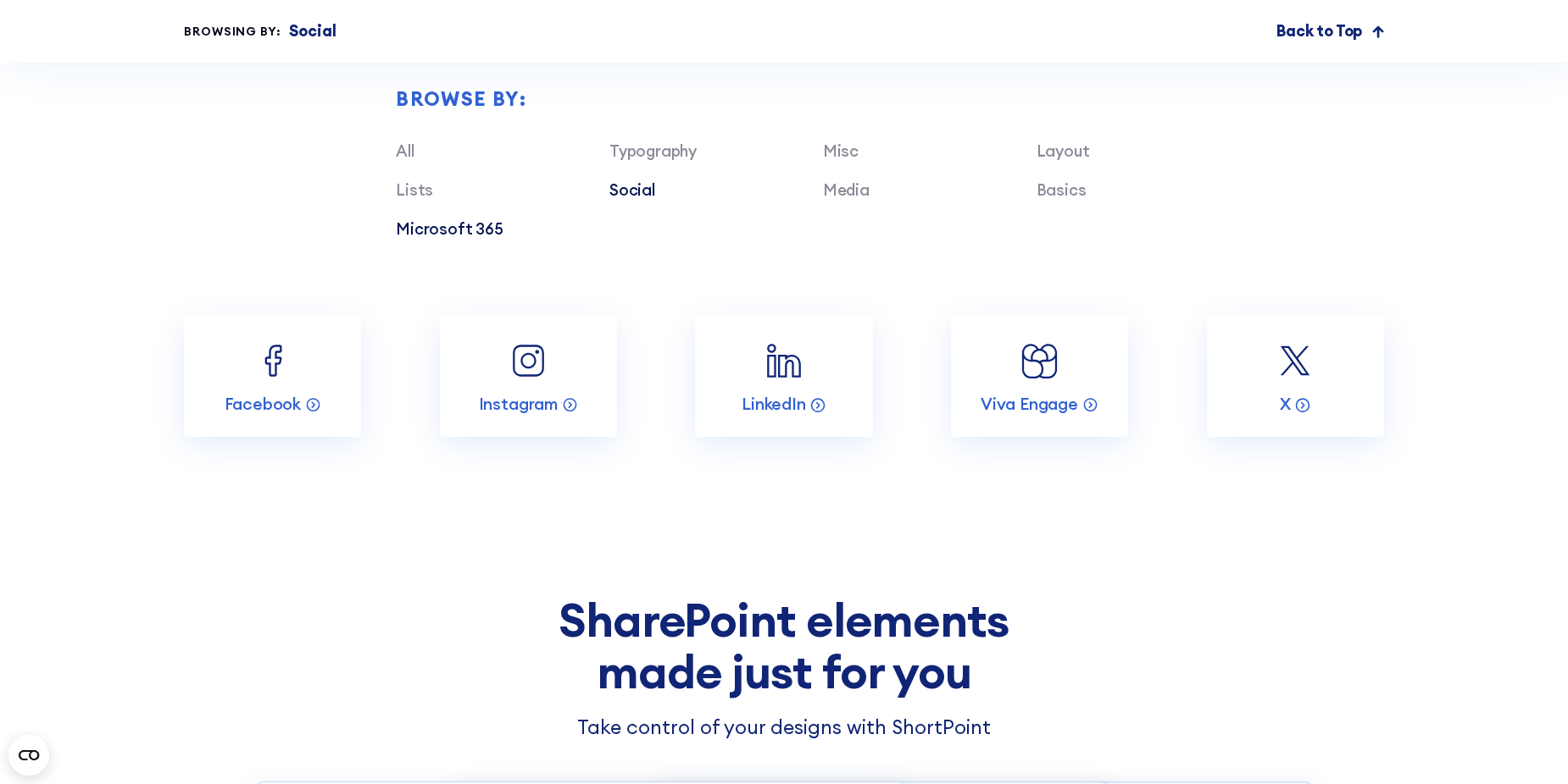
drag, startPoint x: 445, startPoint y: 228, endPoint x: 447, endPoint y: 251, distance: 23.1
click at [446, 243] on div "Typography Misc Layout Lists Social Media Basics Microsoft 365" at bounding box center [822, 199] width 853 height 118
click at [448, 239] on link "Microsoft 365" at bounding box center [449, 229] width 108 height 20
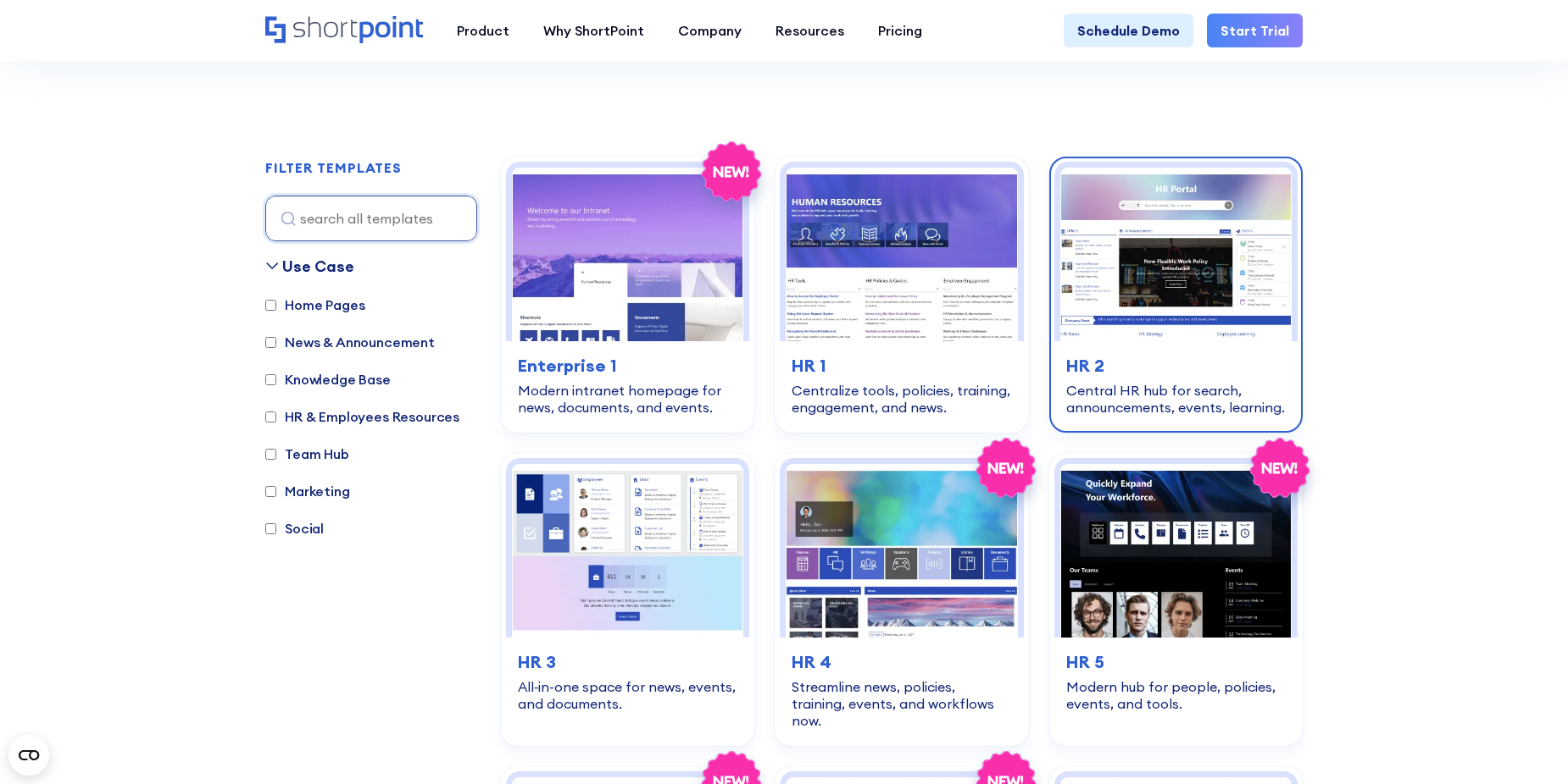
scroll to position [423, 0]
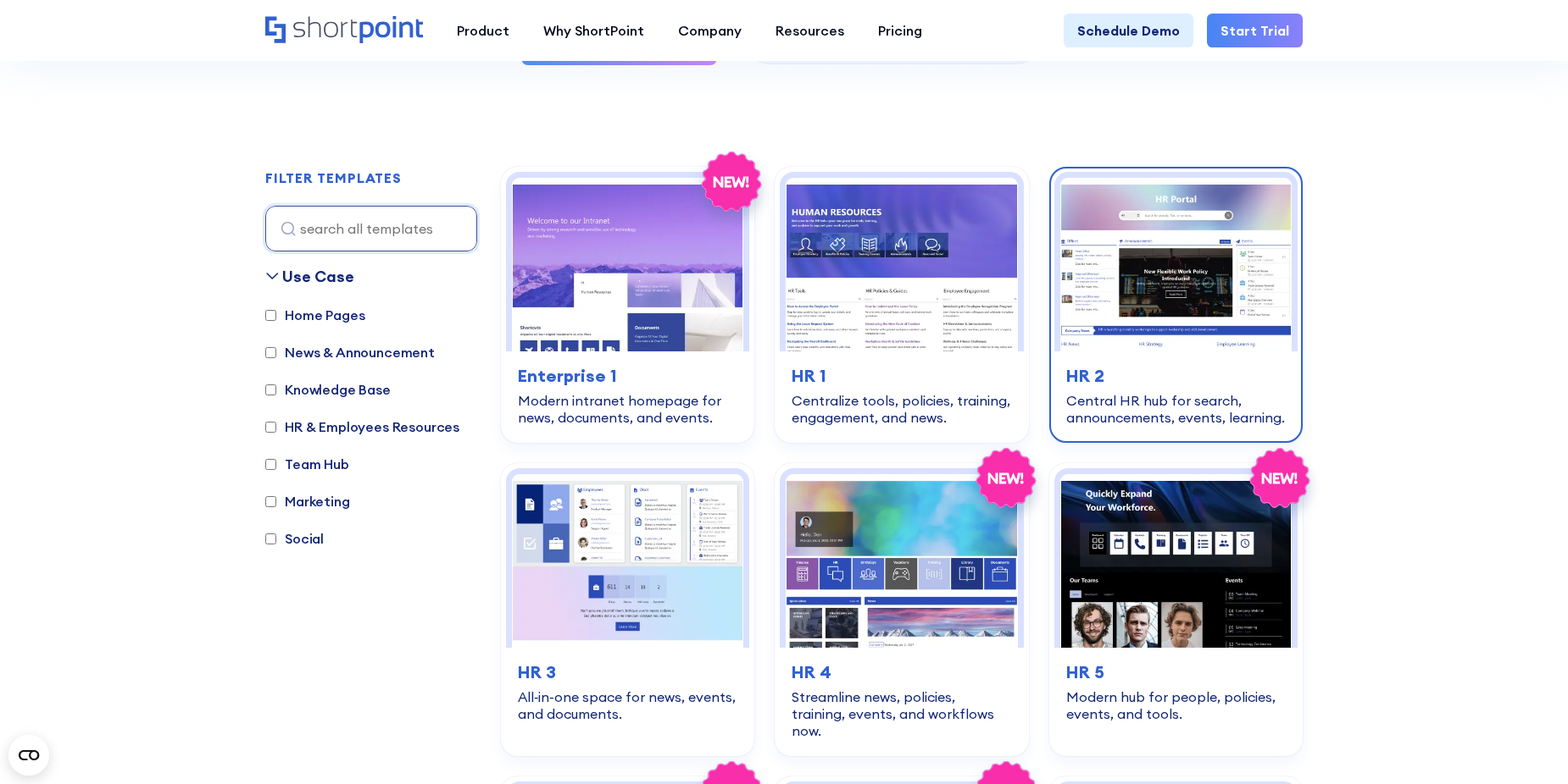
click at [1180, 292] on img at bounding box center [1176, 265] width 232 height 174
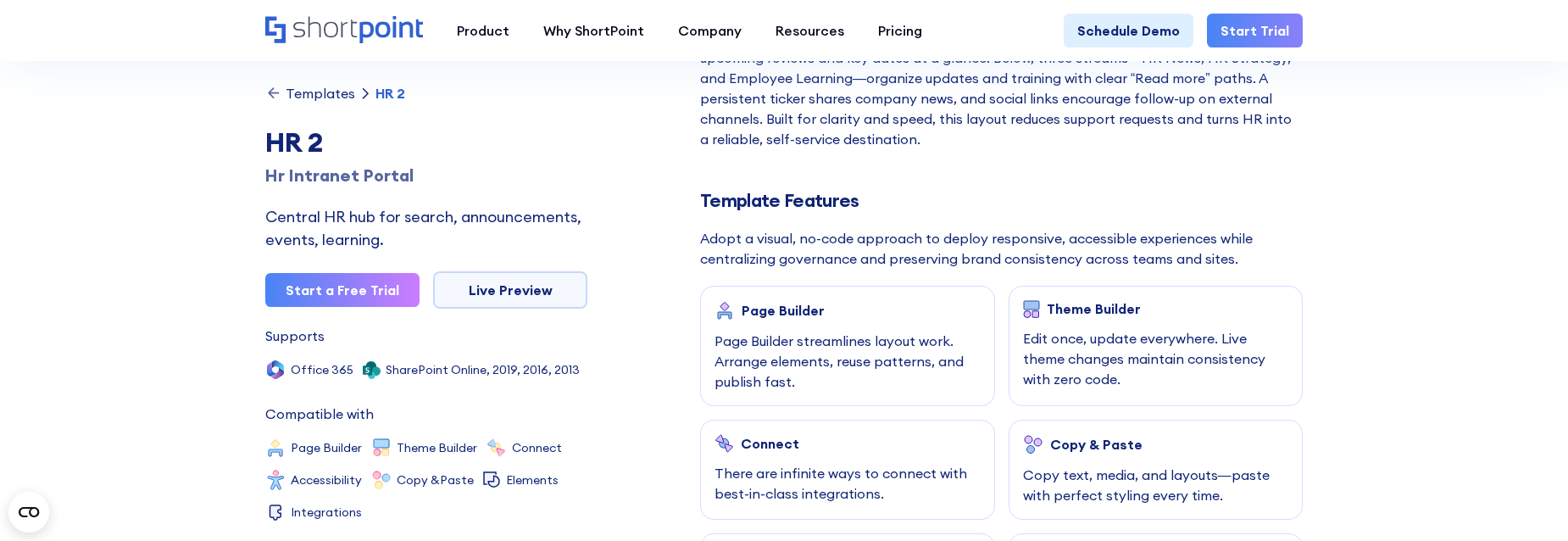
scroll to position [424, 0]
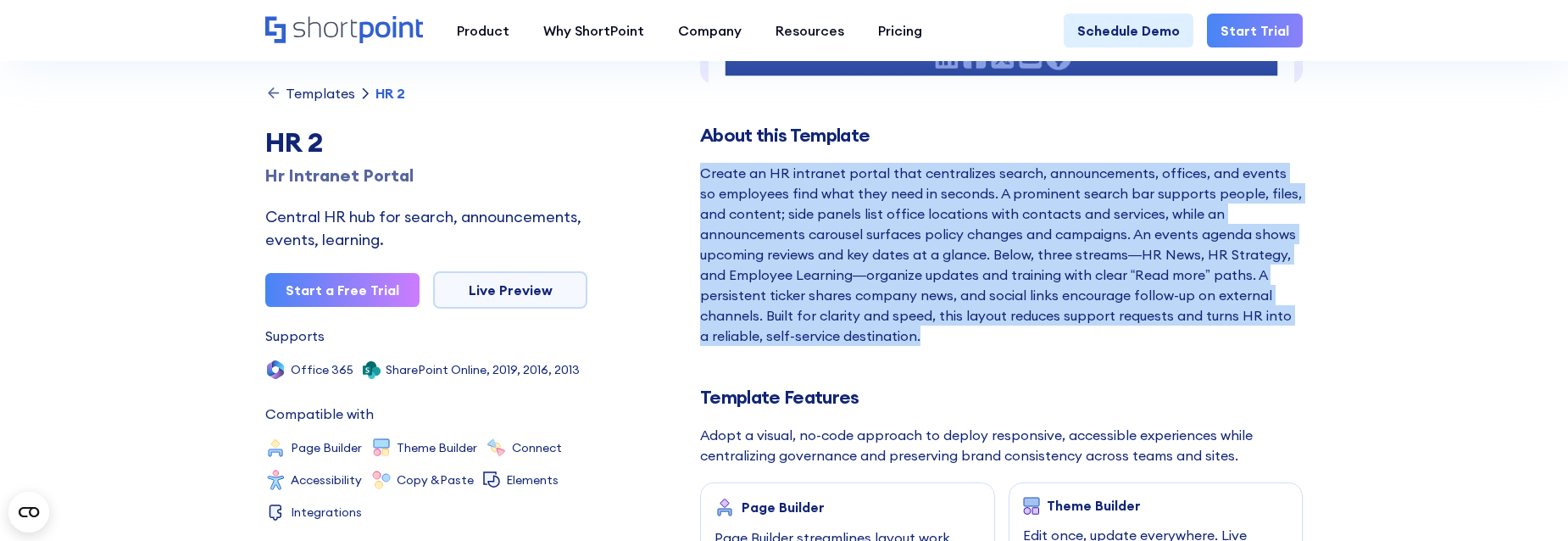
drag, startPoint x: 859, startPoint y: 346, endPoint x: 701, endPoint y: 180, distance: 229.2
click at [840, 335] on div "Create an HR intranet portal that centralizes search, announcements, offices, a…" at bounding box center [1002, 255] width 603 height 183
click at [901, 345] on div "Create an HR intranet portal that centralizes search, announcements, offices, a…" at bounding box center [1002, 255] width 603 height 183
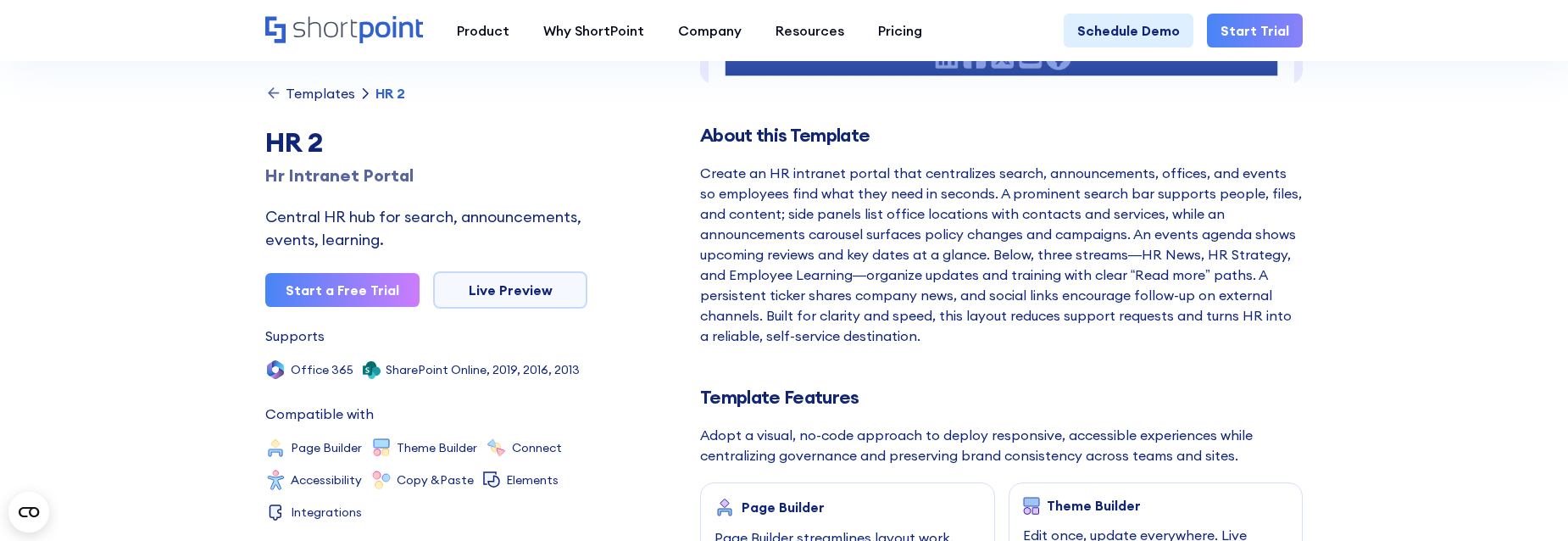
click at [902, 345] on div "Create an HR intranet portal that centralizes search, announcements, offices, a…" at bounding box center [1002, 255] width 603 height 183
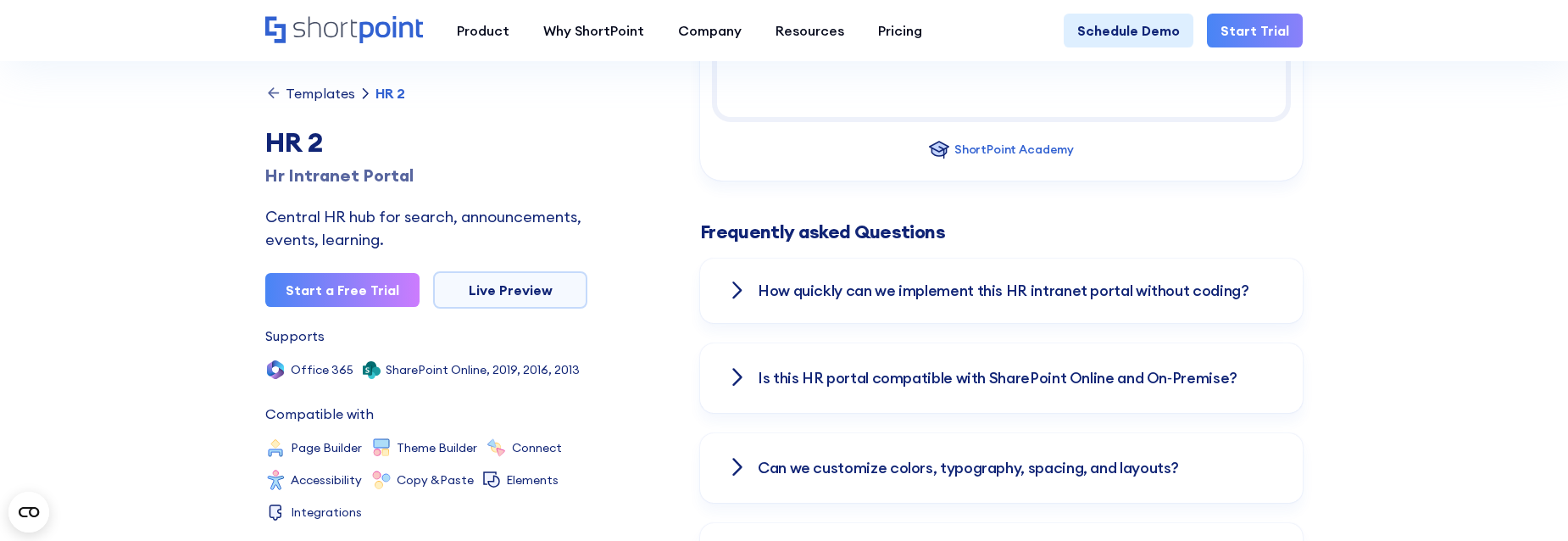
scroll to position [2120, 0]
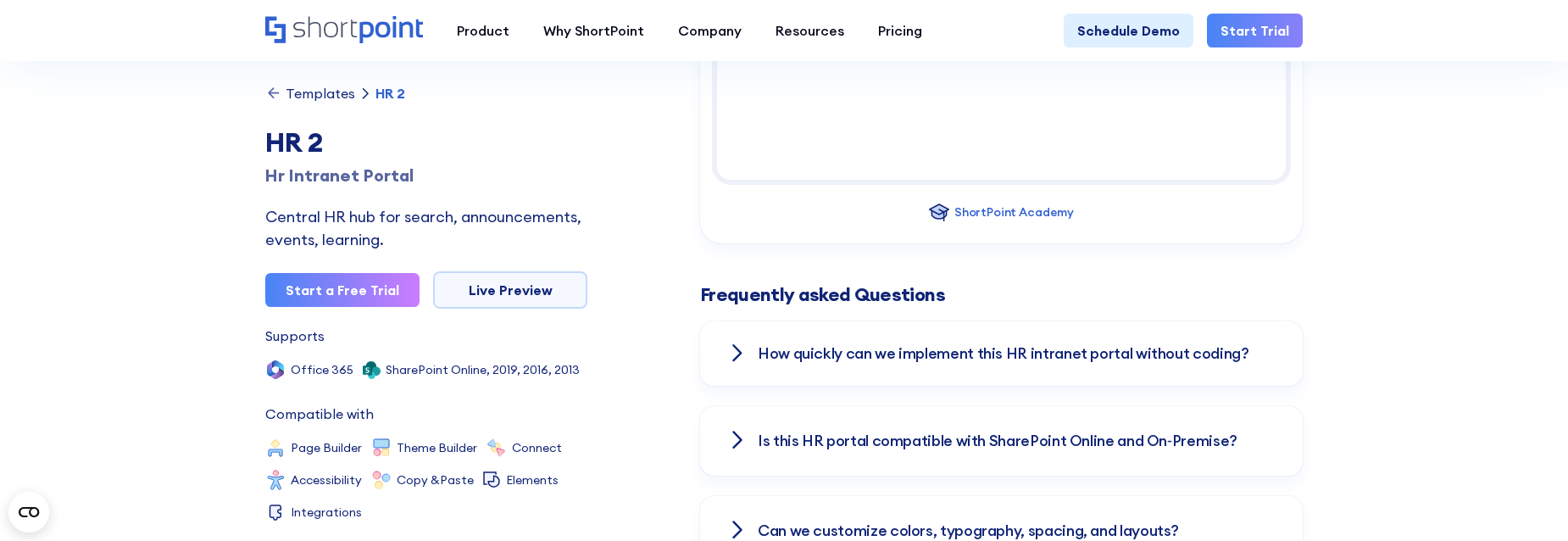
click at [1011, 345] on h3 "How quickly can we implement this HR intranet portal without coding?" at bounding box center [1003, 353] width 492 height 17
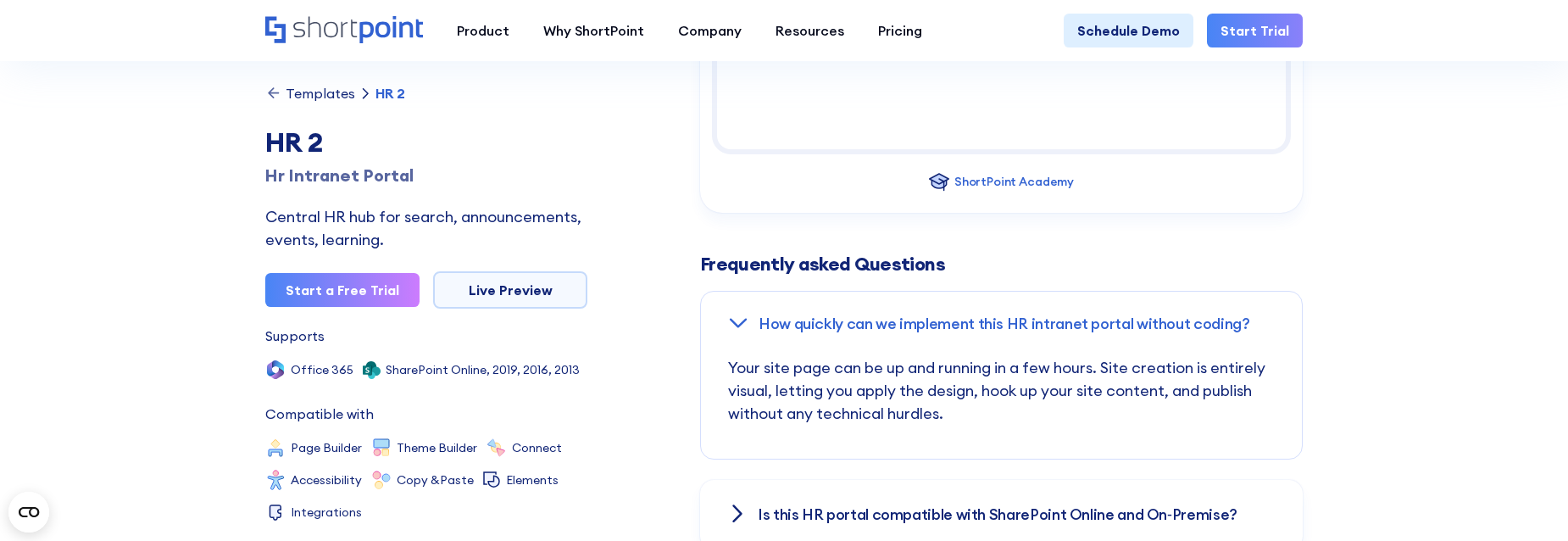
scroll to position [2205, 0]
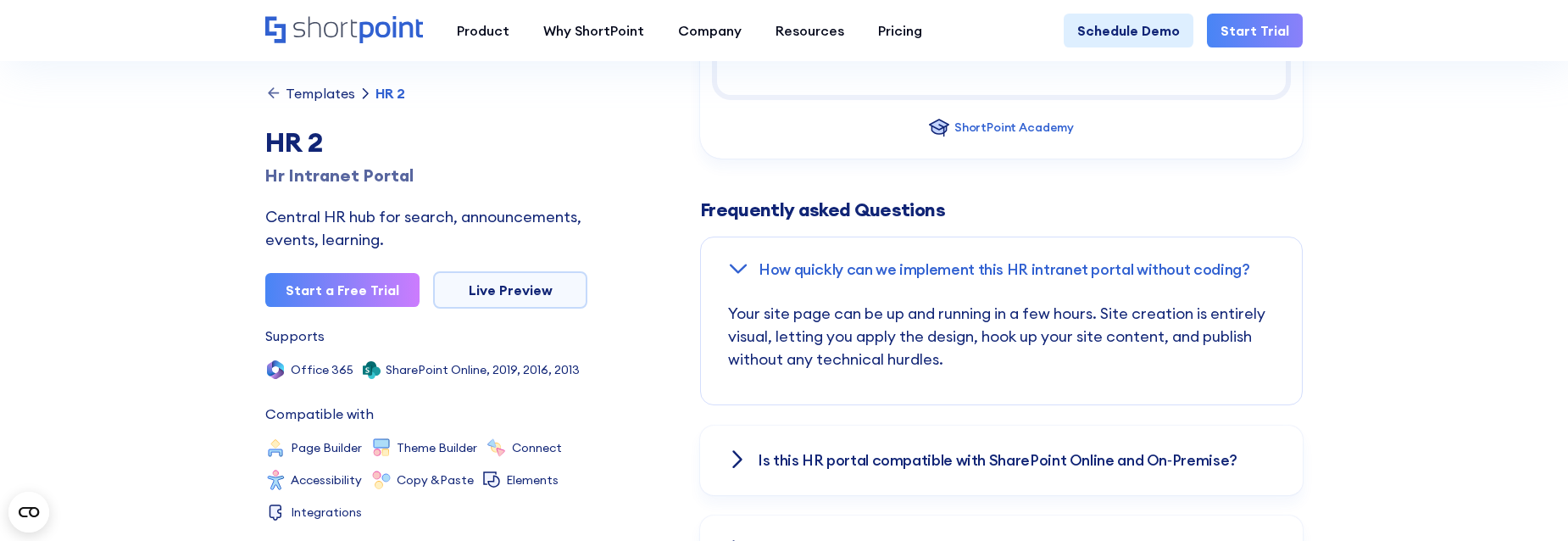
click at [829, 452] on h3 "Is this HR portal compatible with SharePoint Online and On‑Premise?" at bounding box center [997, 460] width 480 height 17
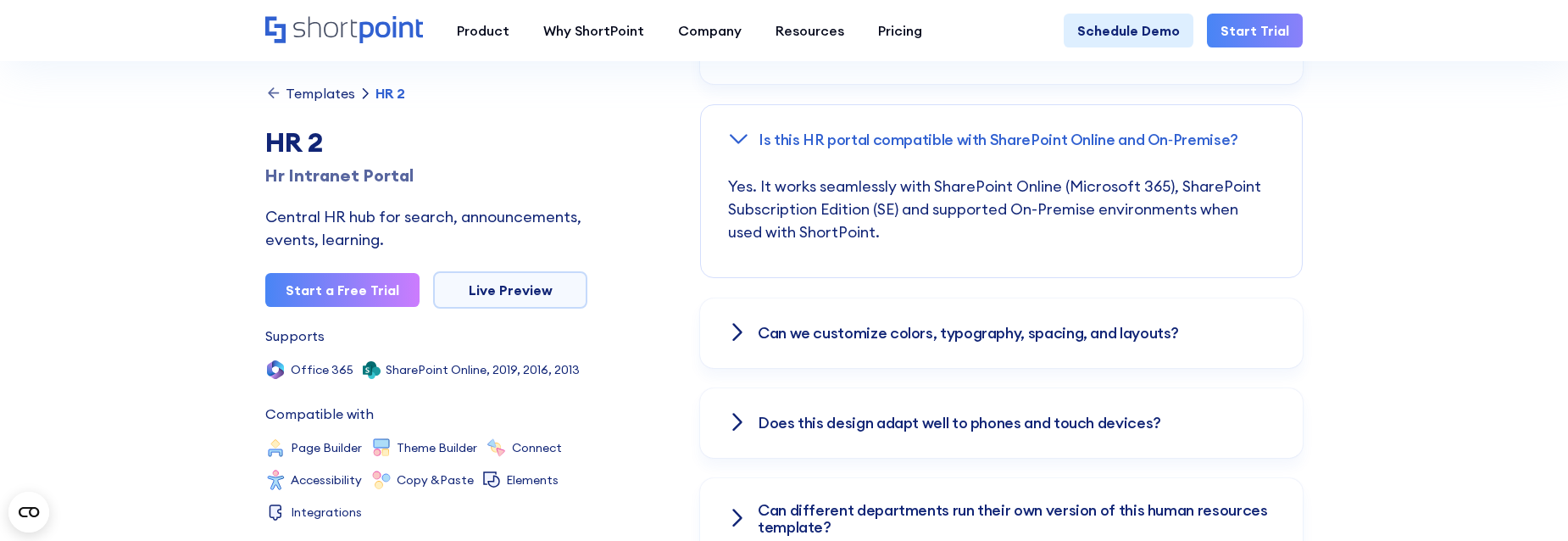
scroll to position [2459, 0]
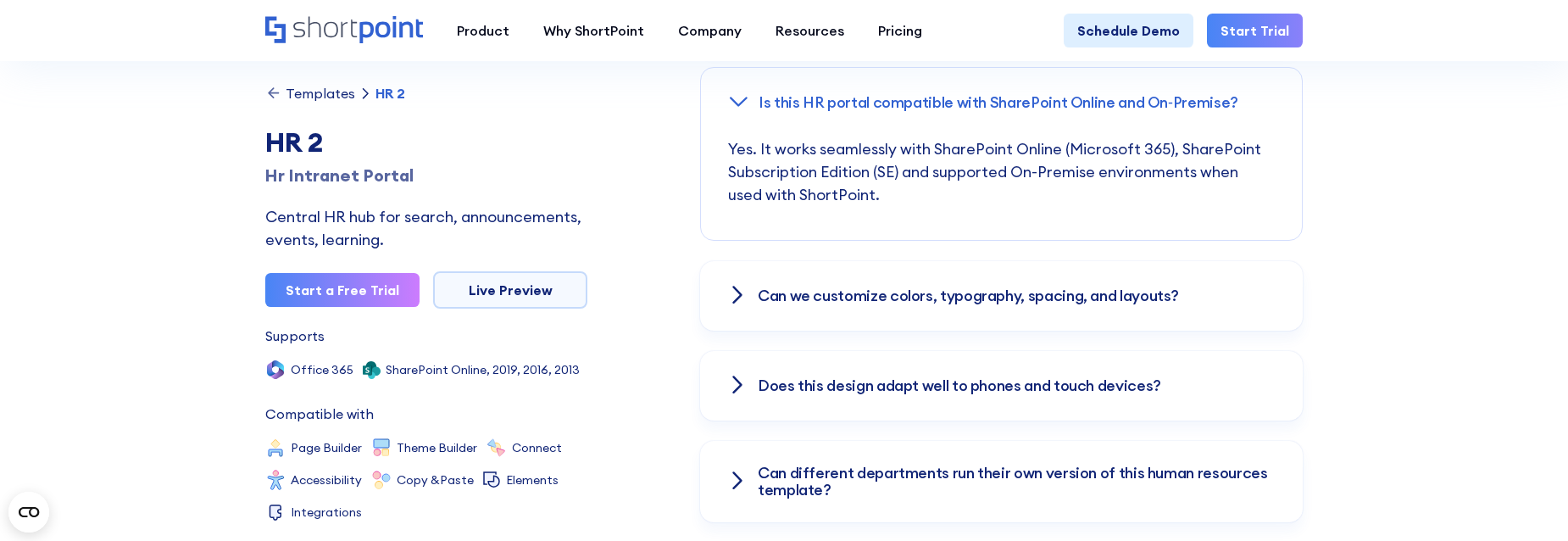
click at [872, 262] on div "Can we customize colors, typography, spacing, and layouts?" at bounding box center [1002, 296] width 603 height 70
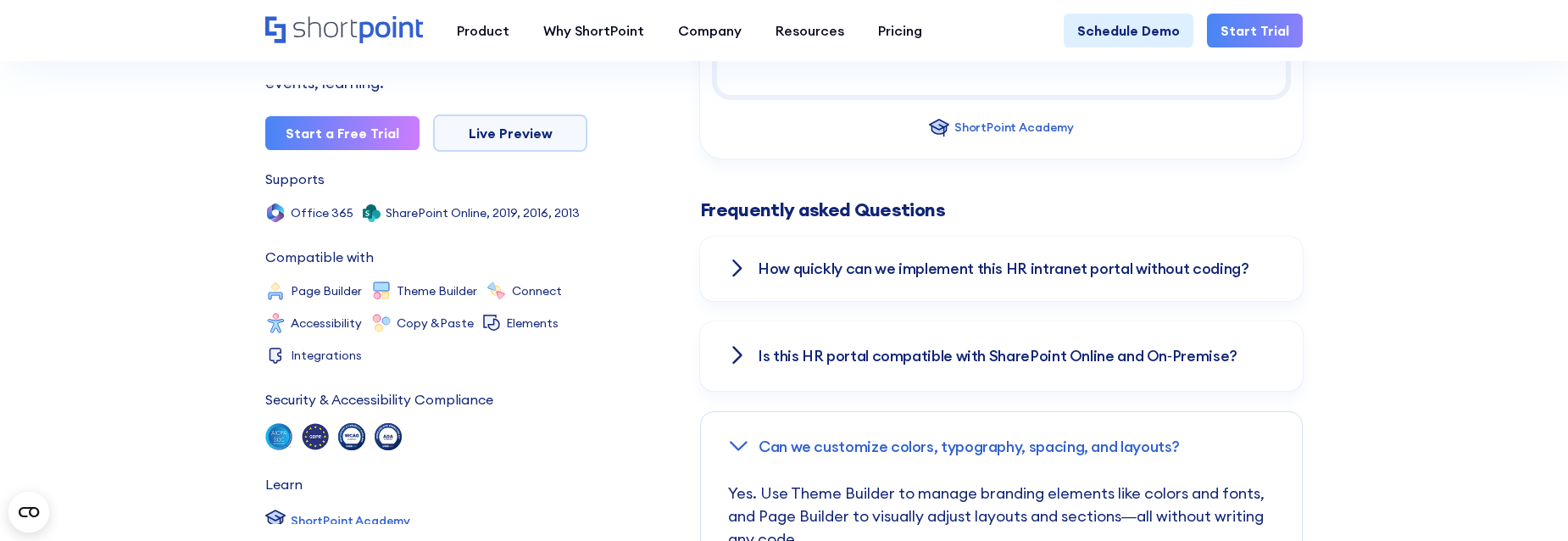
scroll to position [166, 0]
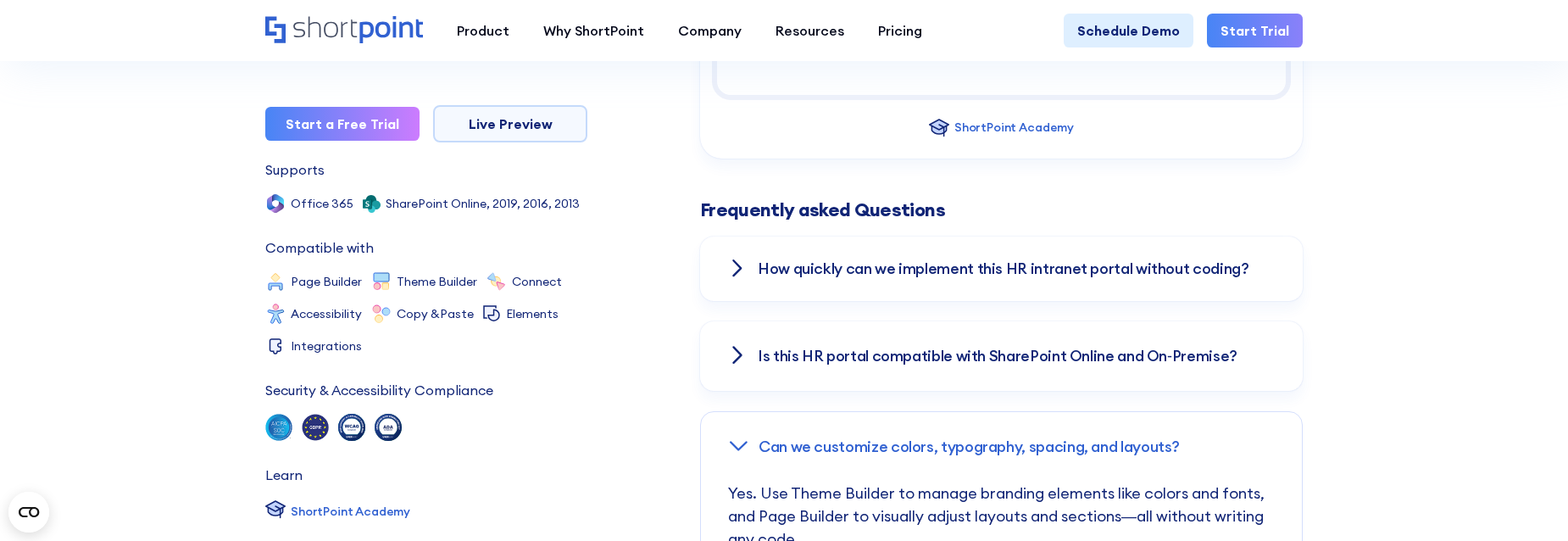
click at [787, 260] on h3 "How quickly can we implement this HR intranet portal without coding?" at bounding box center [1003, 268] width 492 height 17
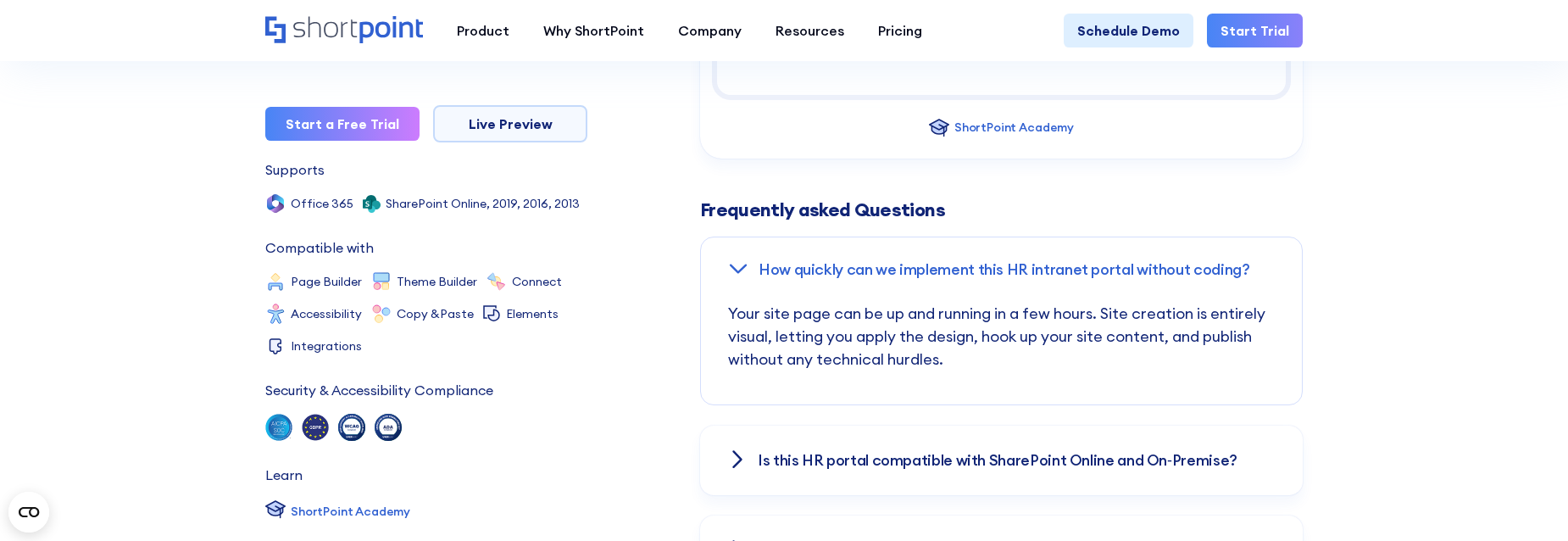
click at [787, 261] on h3 "How quickly can we implement this HR intranet portal without coding?" at bounding box center [1003, 269] width 492 height 17
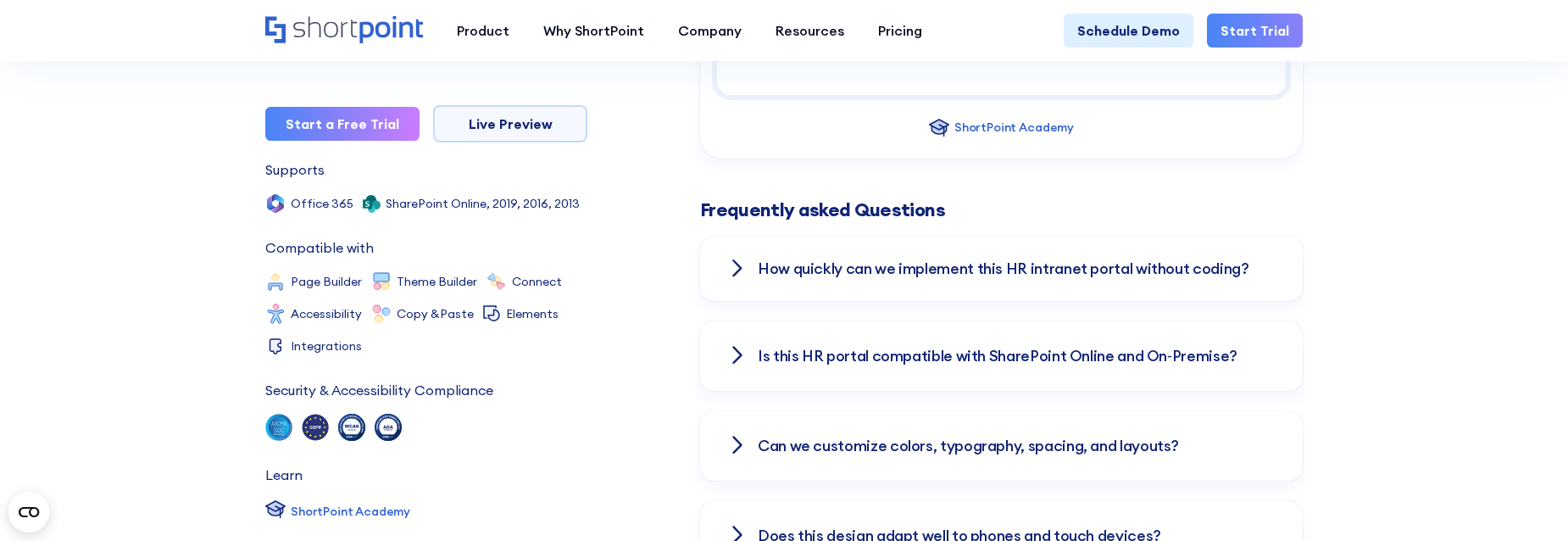
click at [928, 347] on h3 "Is this HR portal compatible with SharePoint Online and On‑Premise?" at bounding box center [997, 356] width 480 height 17
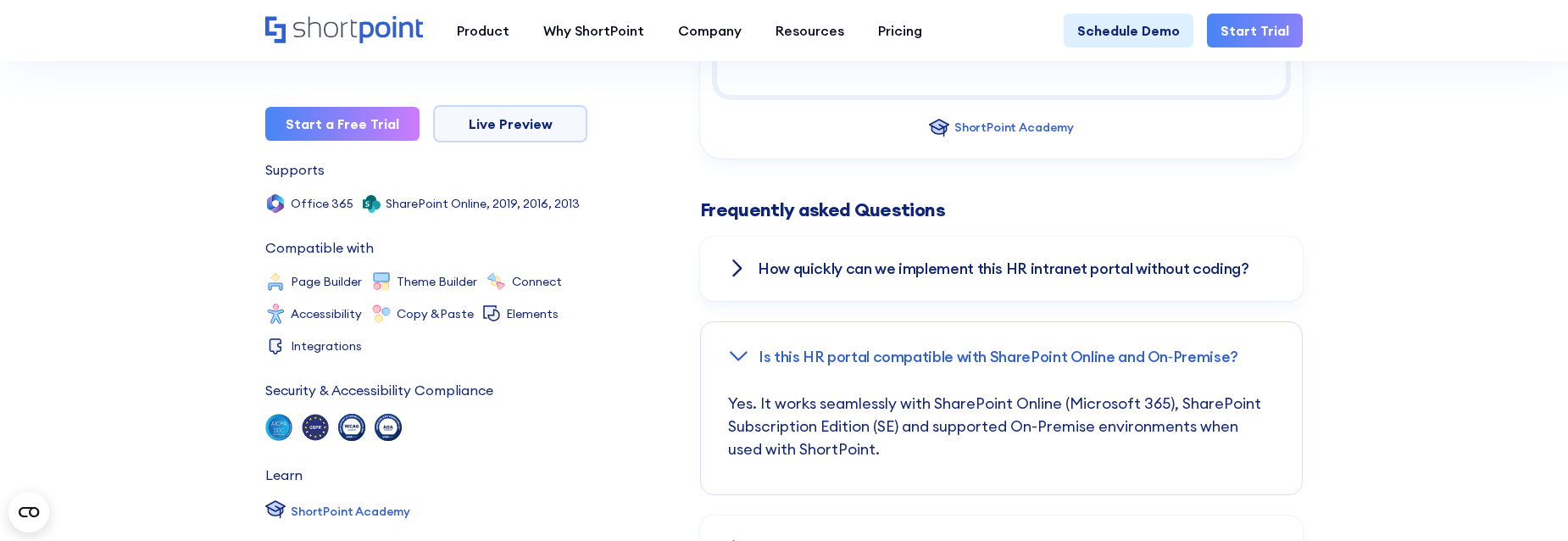
click at [928, 348] on h3 "Is this HR portal compatible with SharePoint Online and On‑Premise?" at bounding box center [998, 357] width 480 height 17
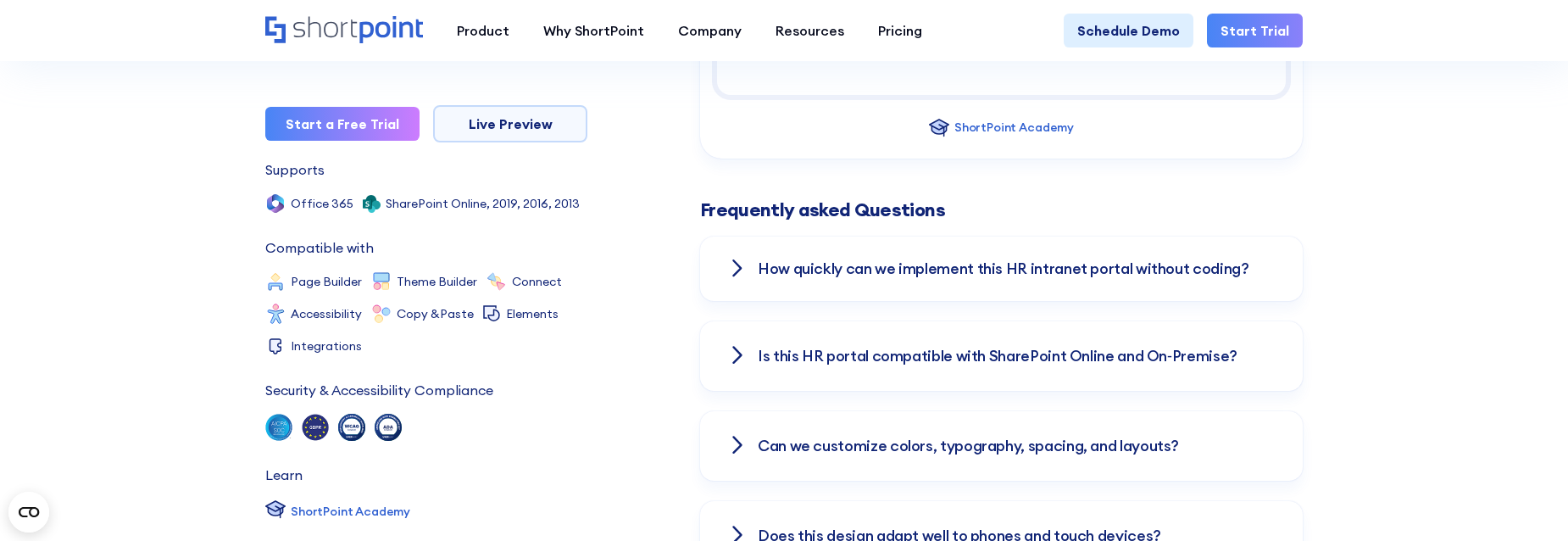
click at [1022, 437] on h3 "Can we customize colors, typography, spacing, and layouts?" at bounding box center [968, 446] width 421 height 17
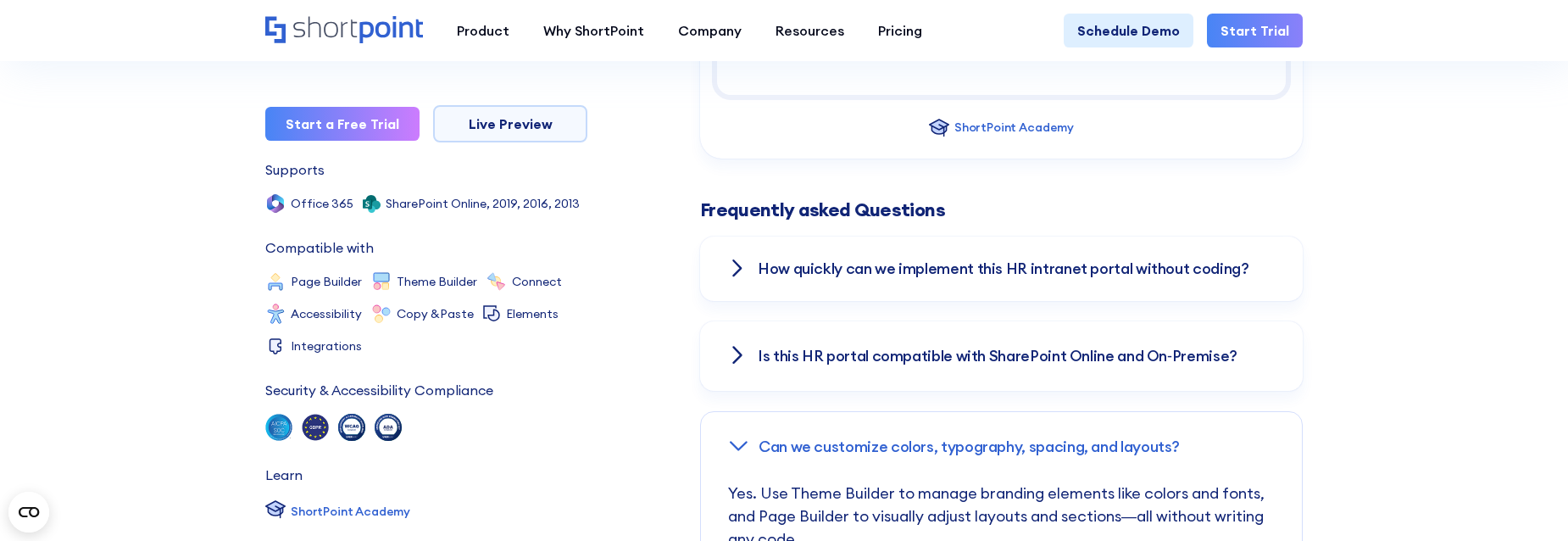
click at [1022, 438] on h3 "Can we customize colors, typography, spacing, and layouts?" at bounding box center [969, 447] width 421 height 17
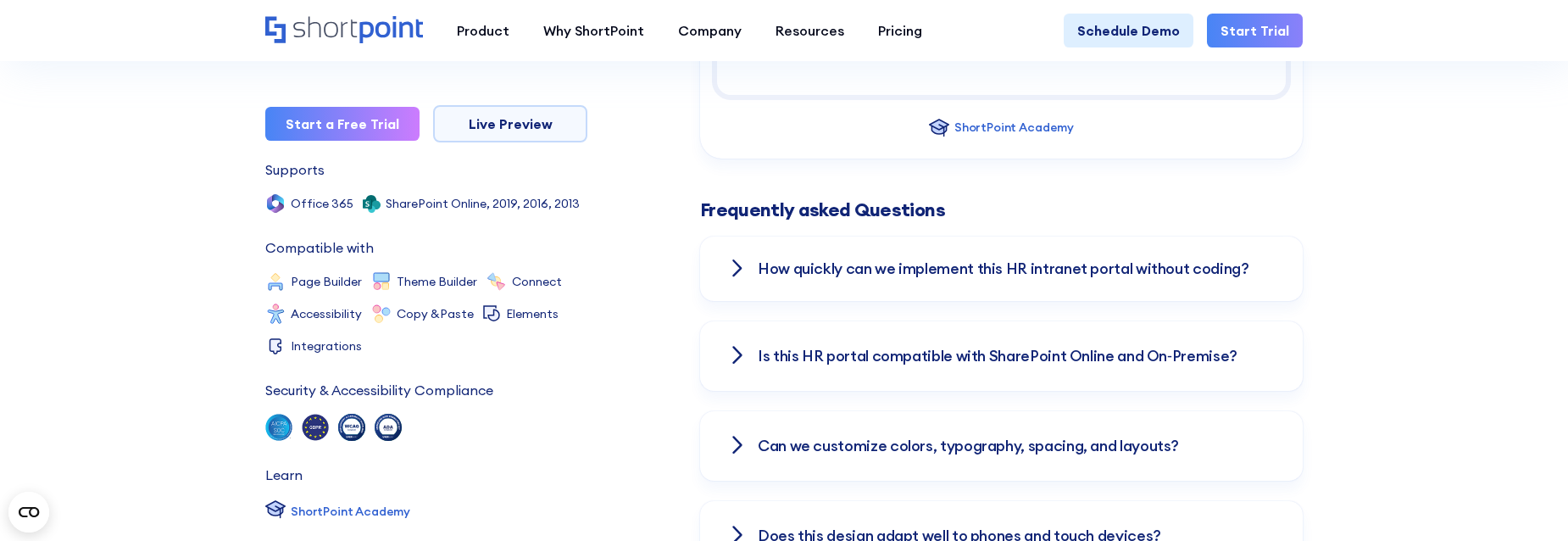
click at [831, 437] on h3 "Can we customize colors, typography, spacing, and layouts?" at bounding box center [968, 446] width 421 height 17
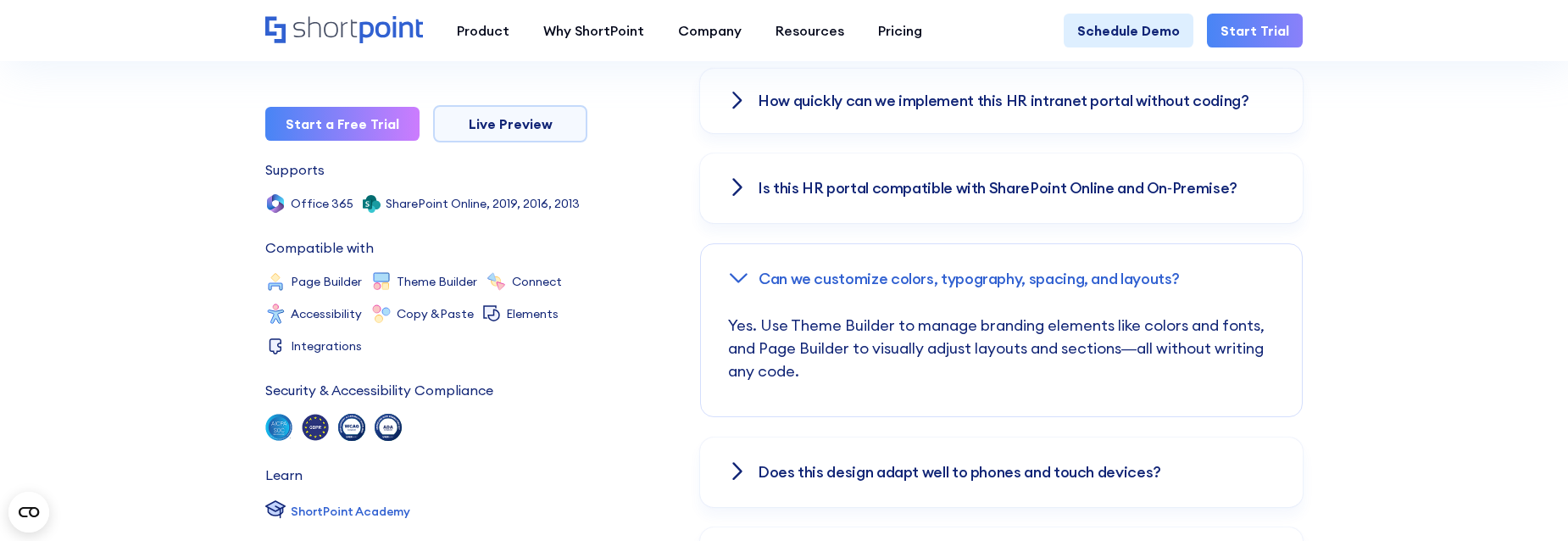
scroll to position [2374, 0]
click at [810, 273] on div "Can we customize colors, typography, spacing, and layouts?" at bounding box center [1002, 278] width 601 height 70
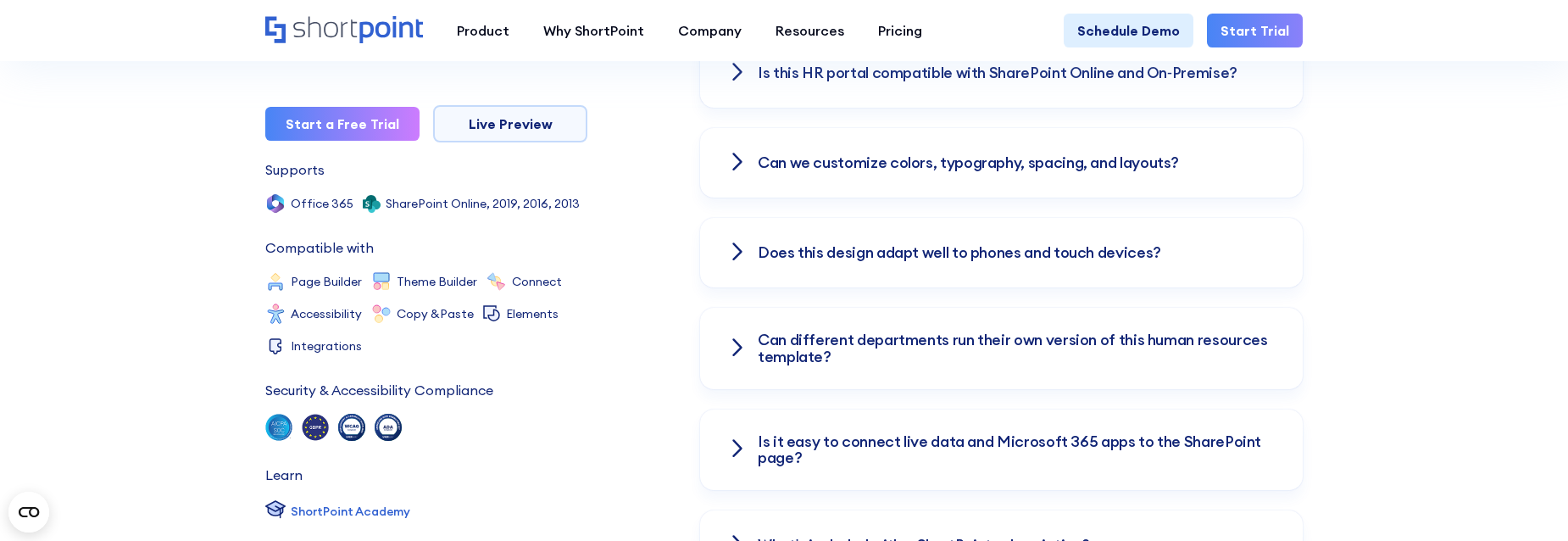
scroll to position [2493, 0]
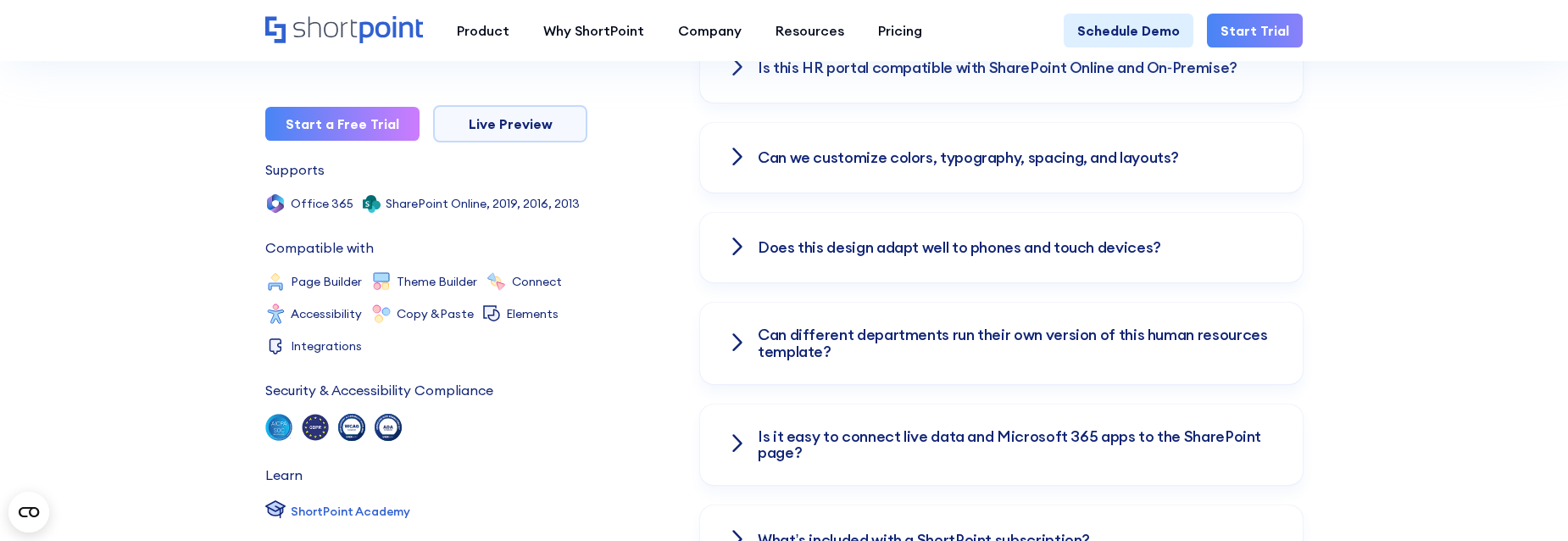
click at [768, 240] on h3 "Does this design adapt well to phones and touch devices?" at bounding box center [958, 248] width 403 height 17
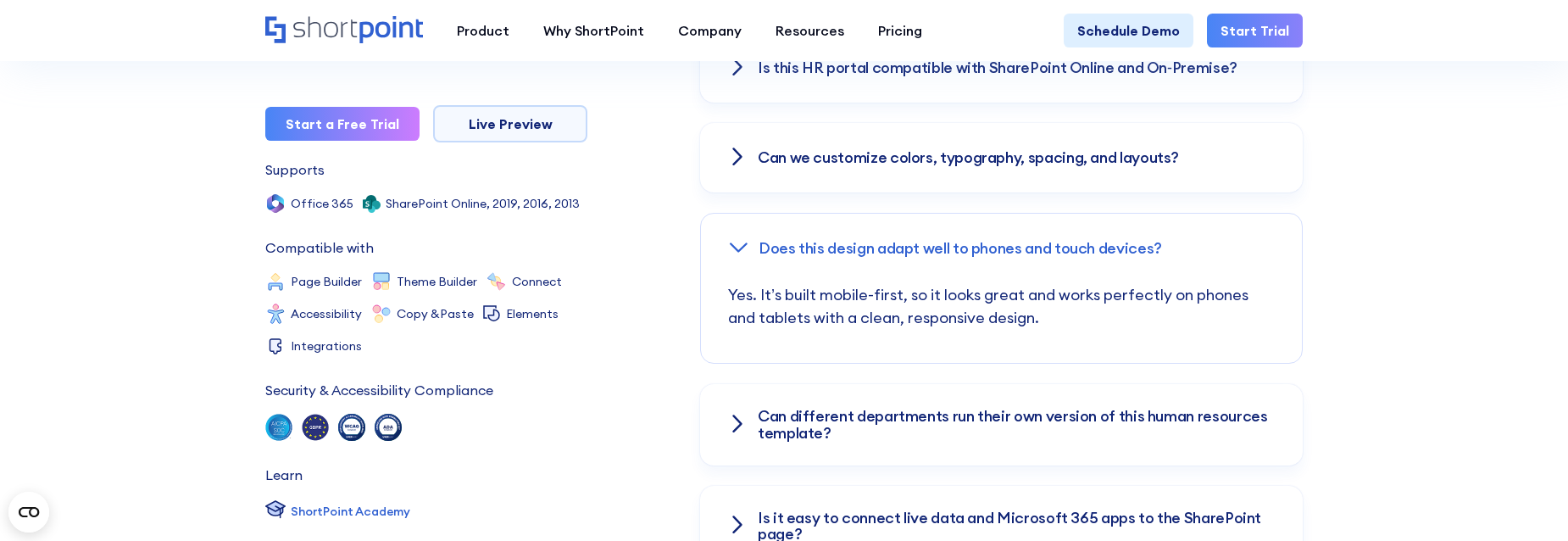
click at [780, 408] on h3 "Can different departments run their own version of this human resources templat…" at bounding box center [1016, 425] width 518 height 34
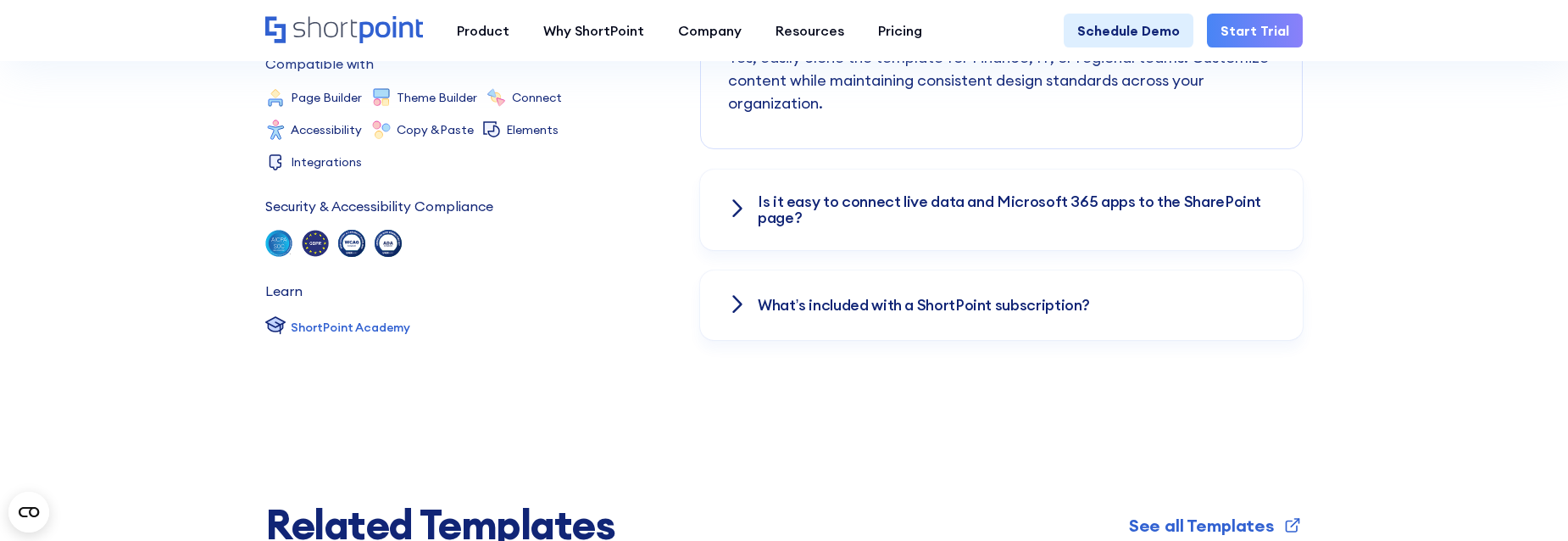
click at [806, 206] on h3 "Is it easy to connect live data and Microsoft 365 apps to the SharePoint page?" at bounding box center [1016, 211] width 518 height 34
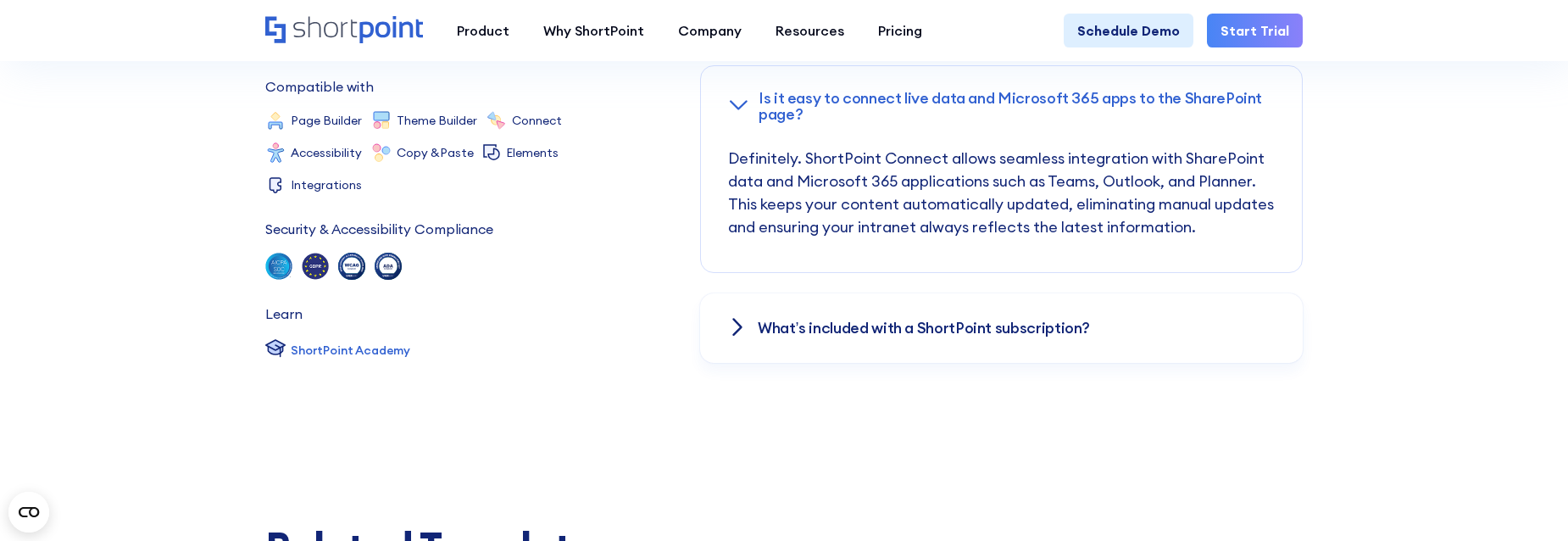
scroll to position [2831, 0]
click at [911, 320] on h3 "What’s included with a ShortPoint subscription?" at bounding box center [923, 329] width 332 height 17
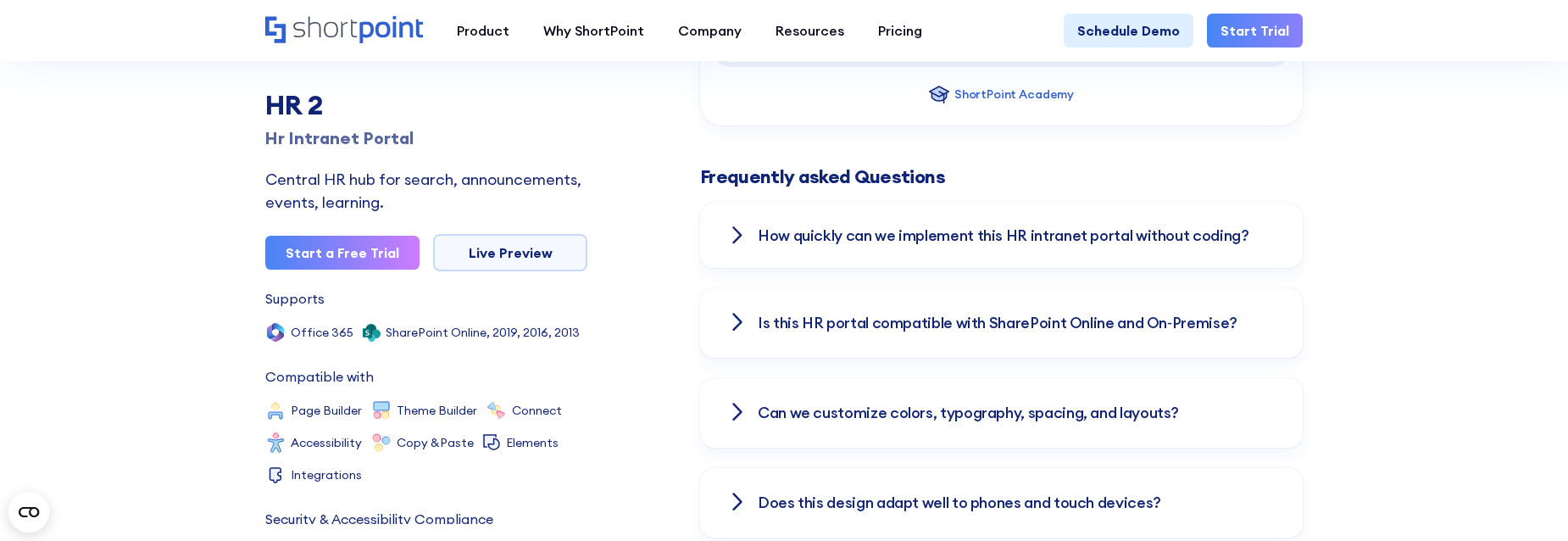
scroll to position [0, 0]
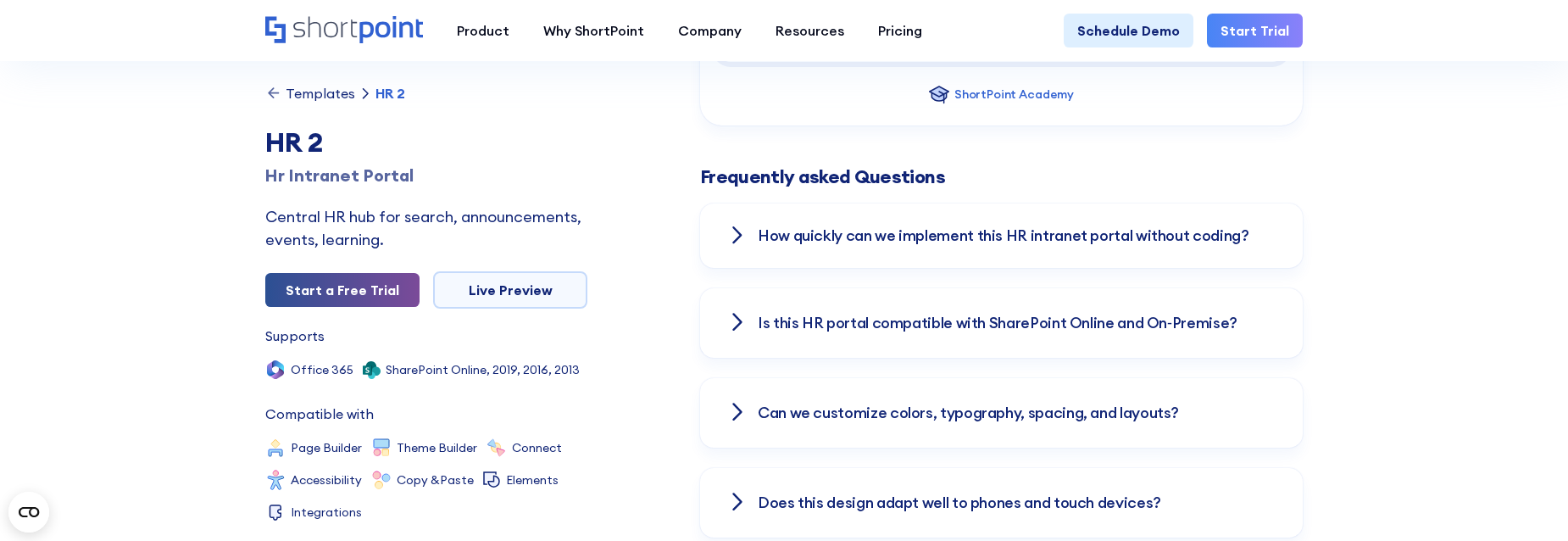
click at [294, 280] on link "Start a Free Trial" at bounding box center [342, 290] width 155 height 34
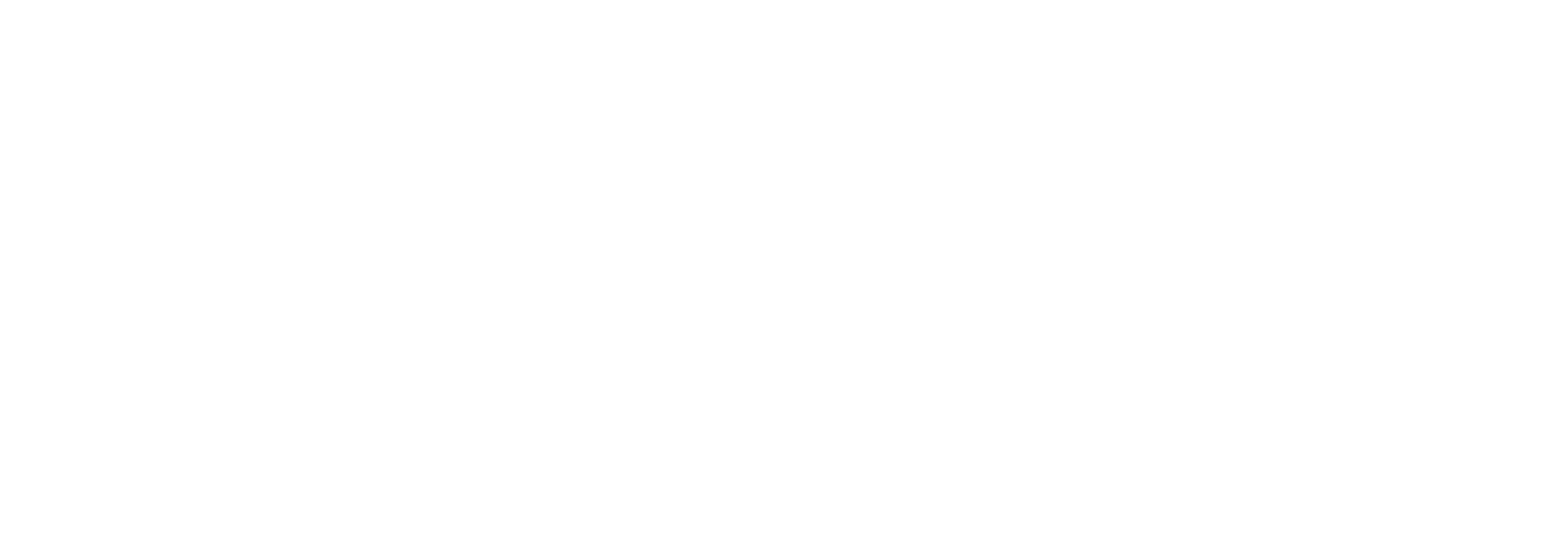
select select "+971"
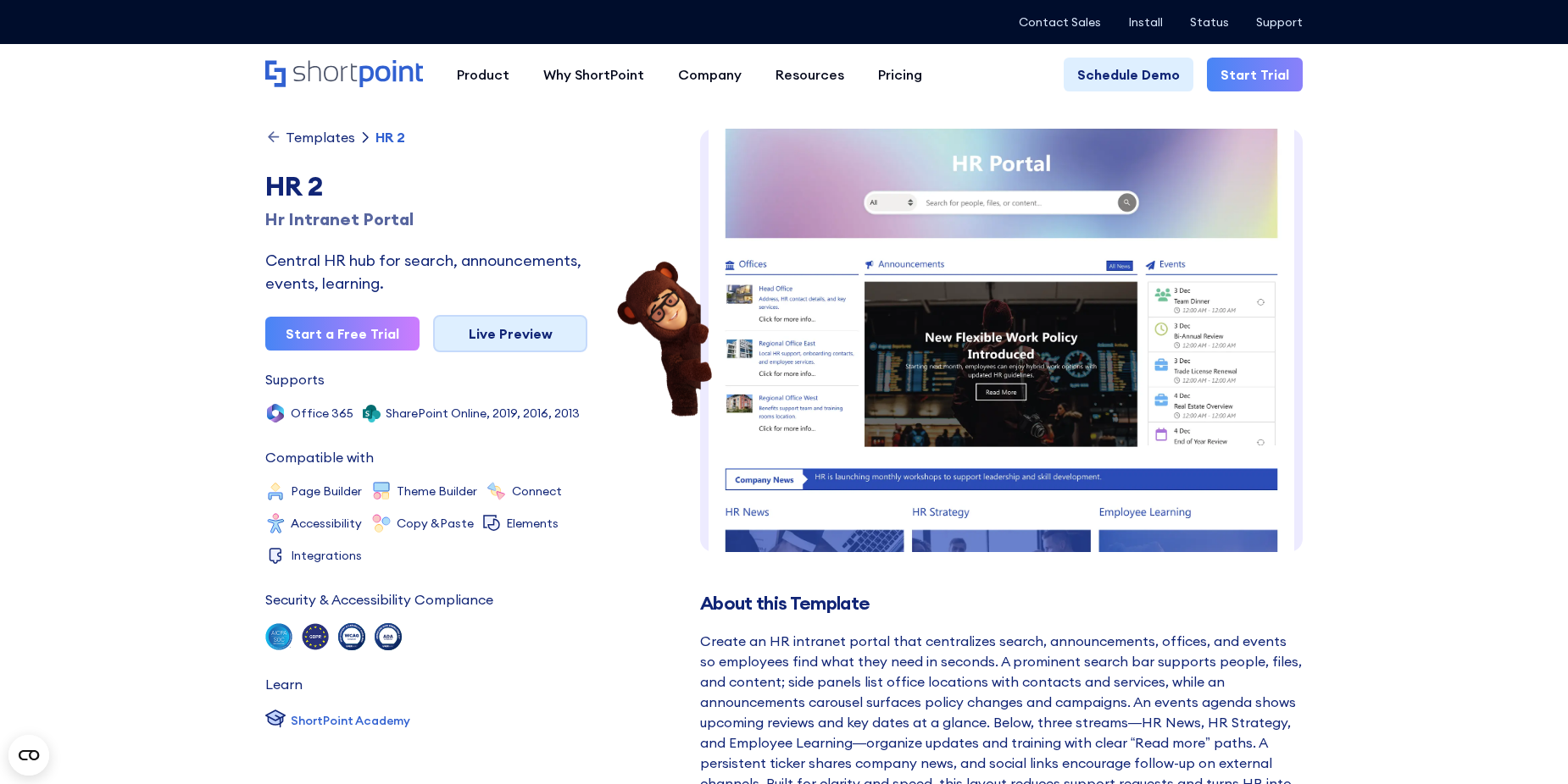
click at [486, 339] on link "Live Preview" at bounding box center [510, 333] width 155 height 37
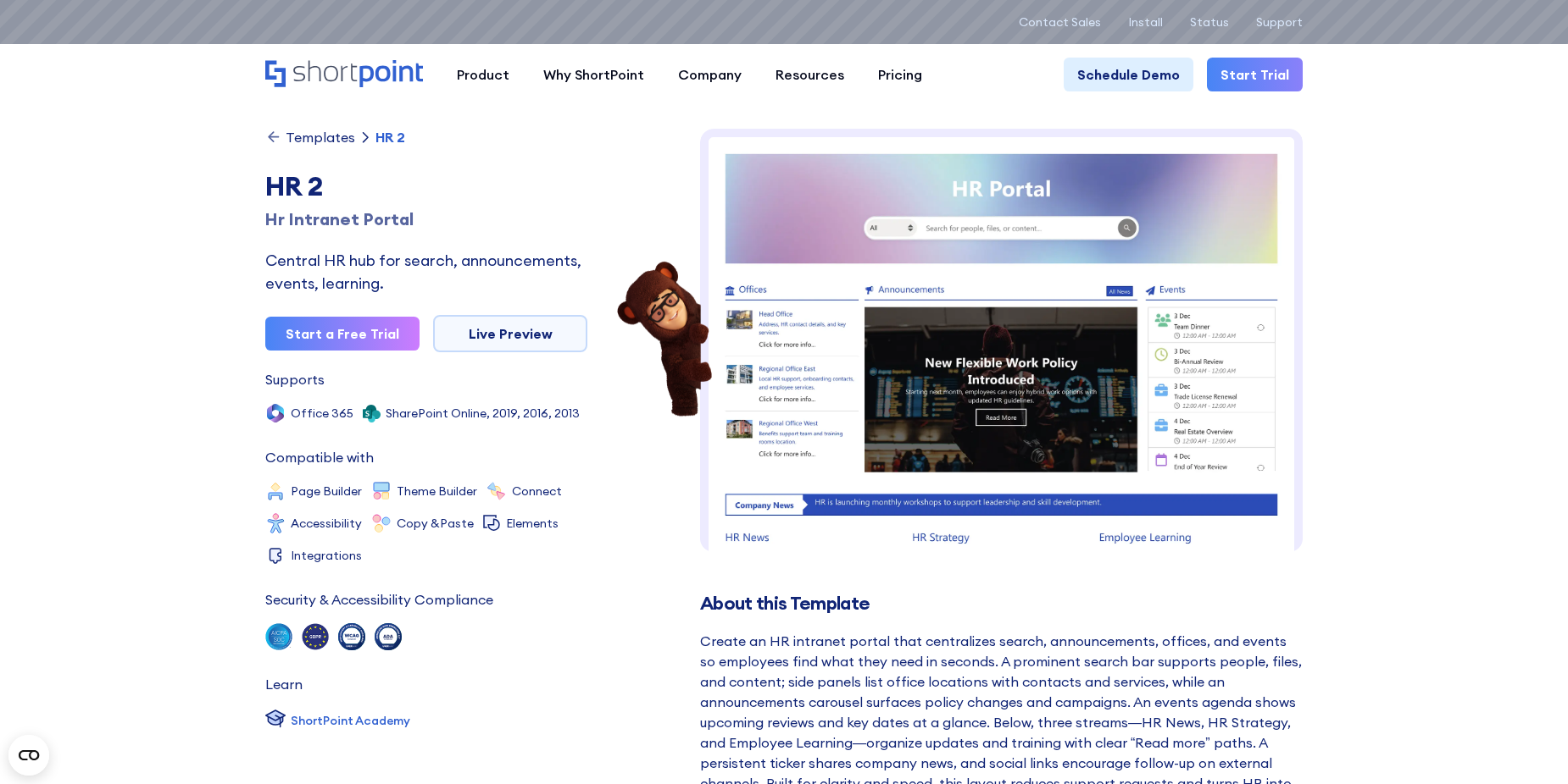
click at [319, 134] on div "Templates" at bounding box center [320, 137] width 70 height 14
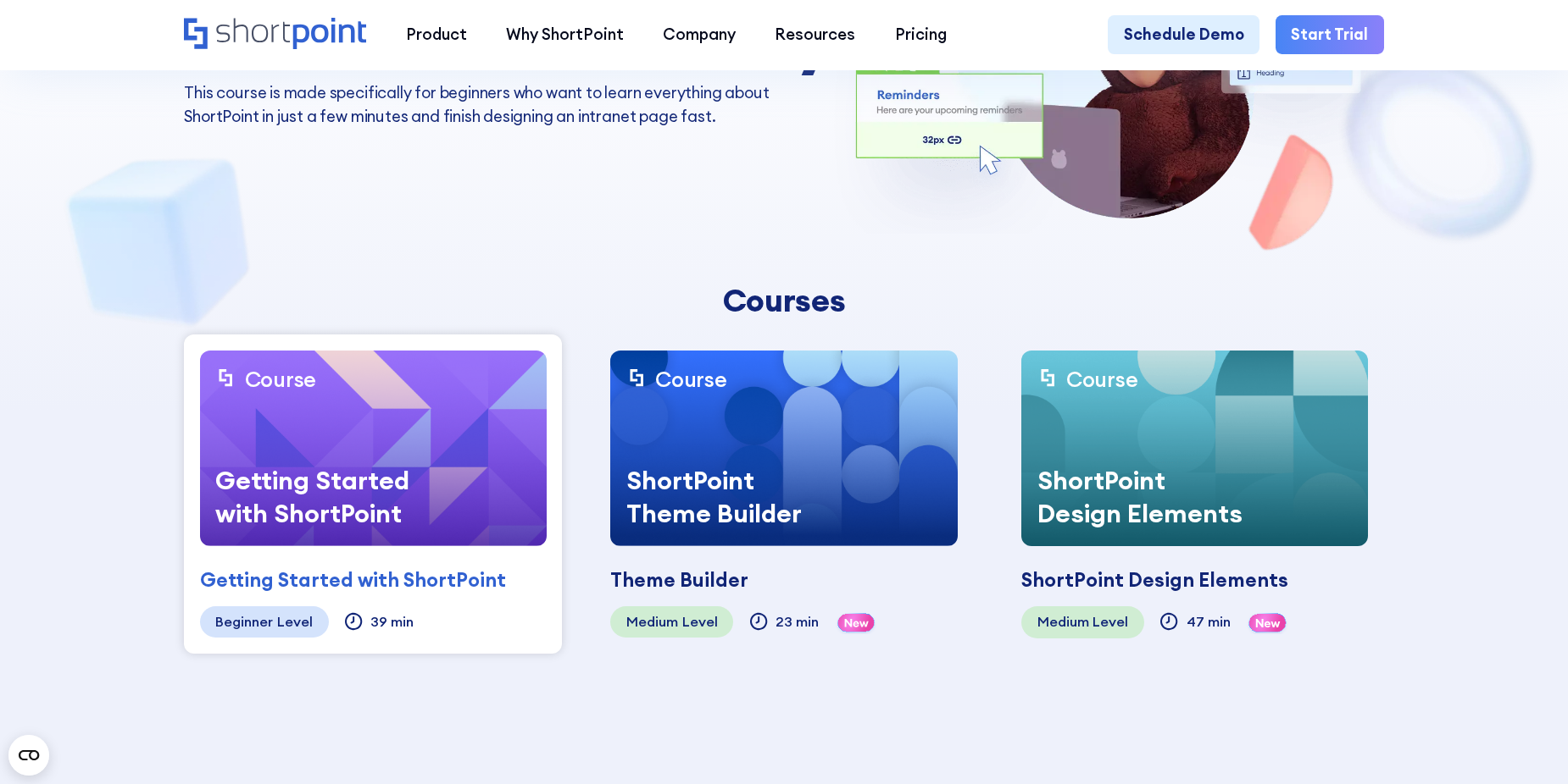
scroll to position [339, 0]
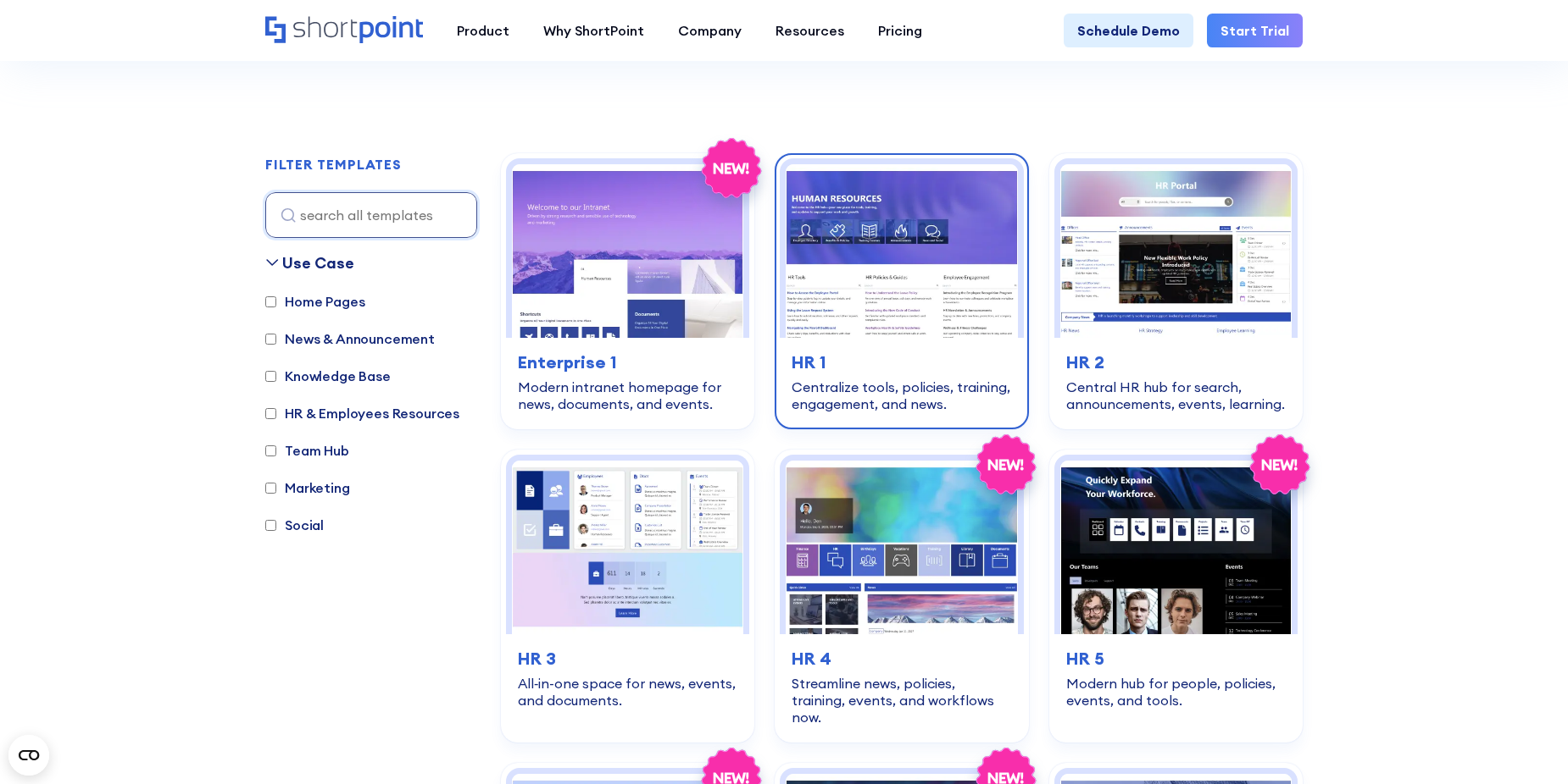
scroll to position [423, 0]
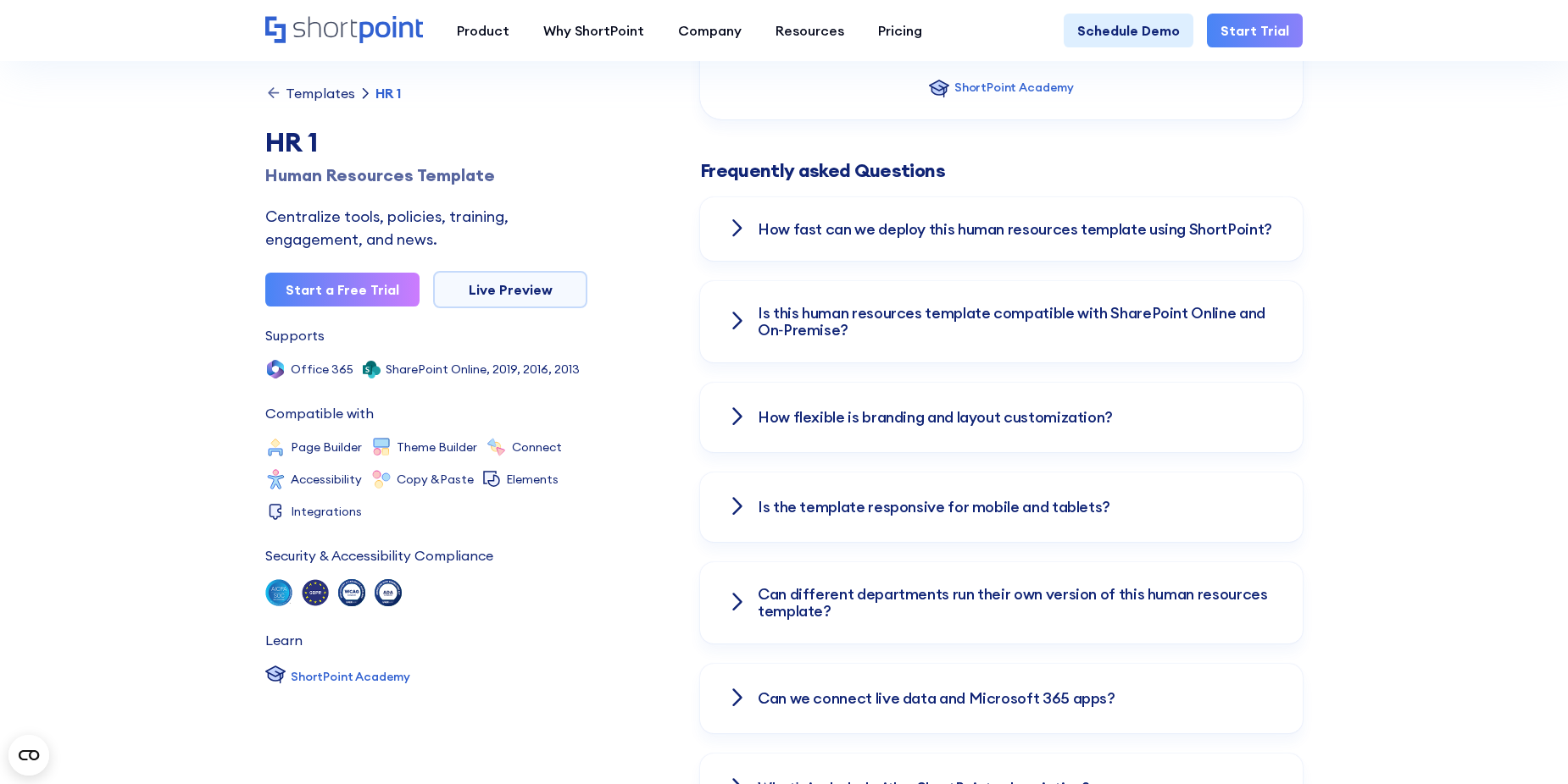
scroll to position [2287, 0]
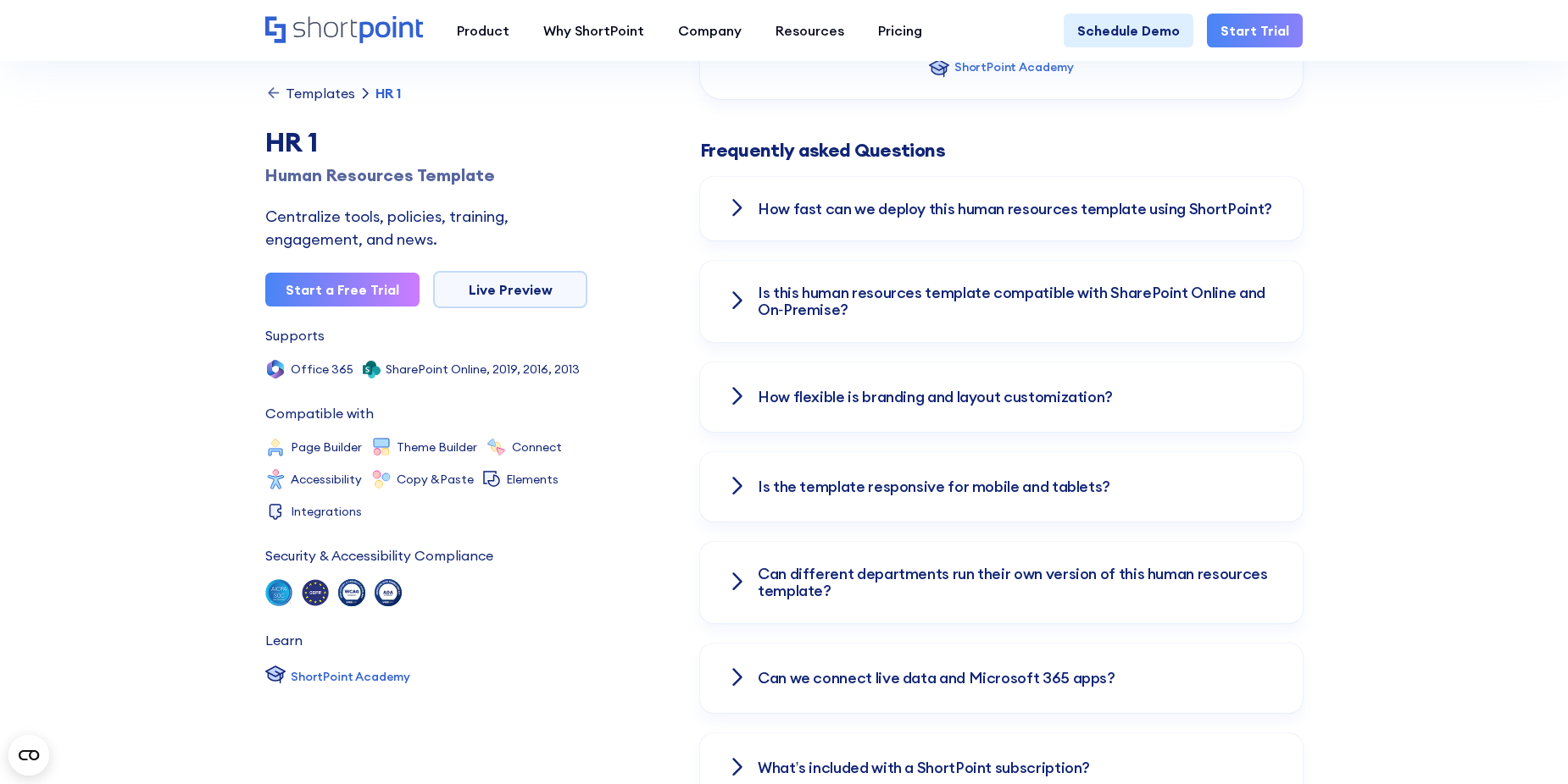
click at [902, 229] on div "How fast can we deploy this human resources template using ShortPoint?" at bounding box center [1002, 210] width 603 height 64
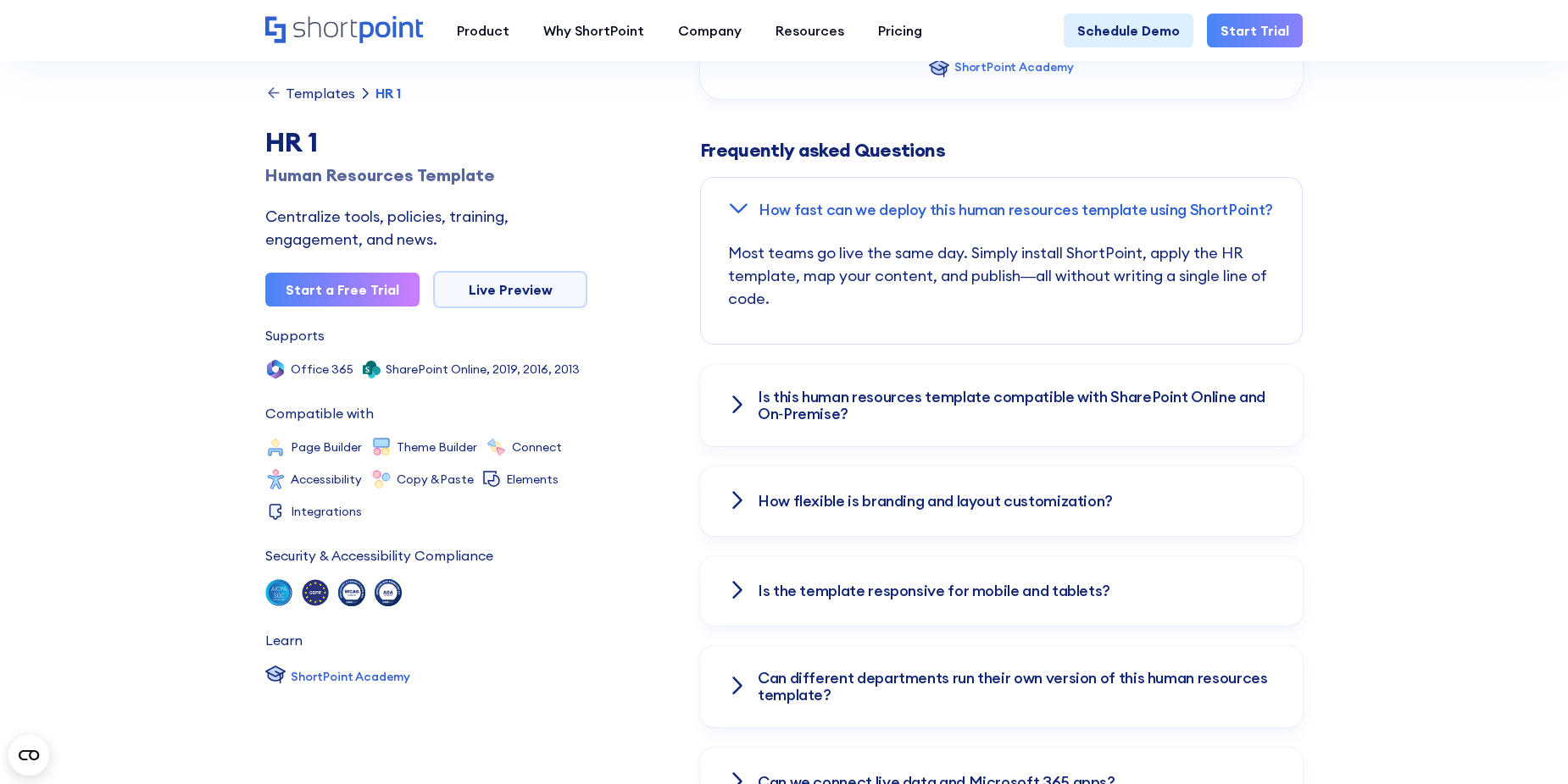
click at [909, 414] on h3 "Is this human resources template compatible with SharePoint Online and On‑Premi…" at bounding box center [1016, 406] width 518 height 34
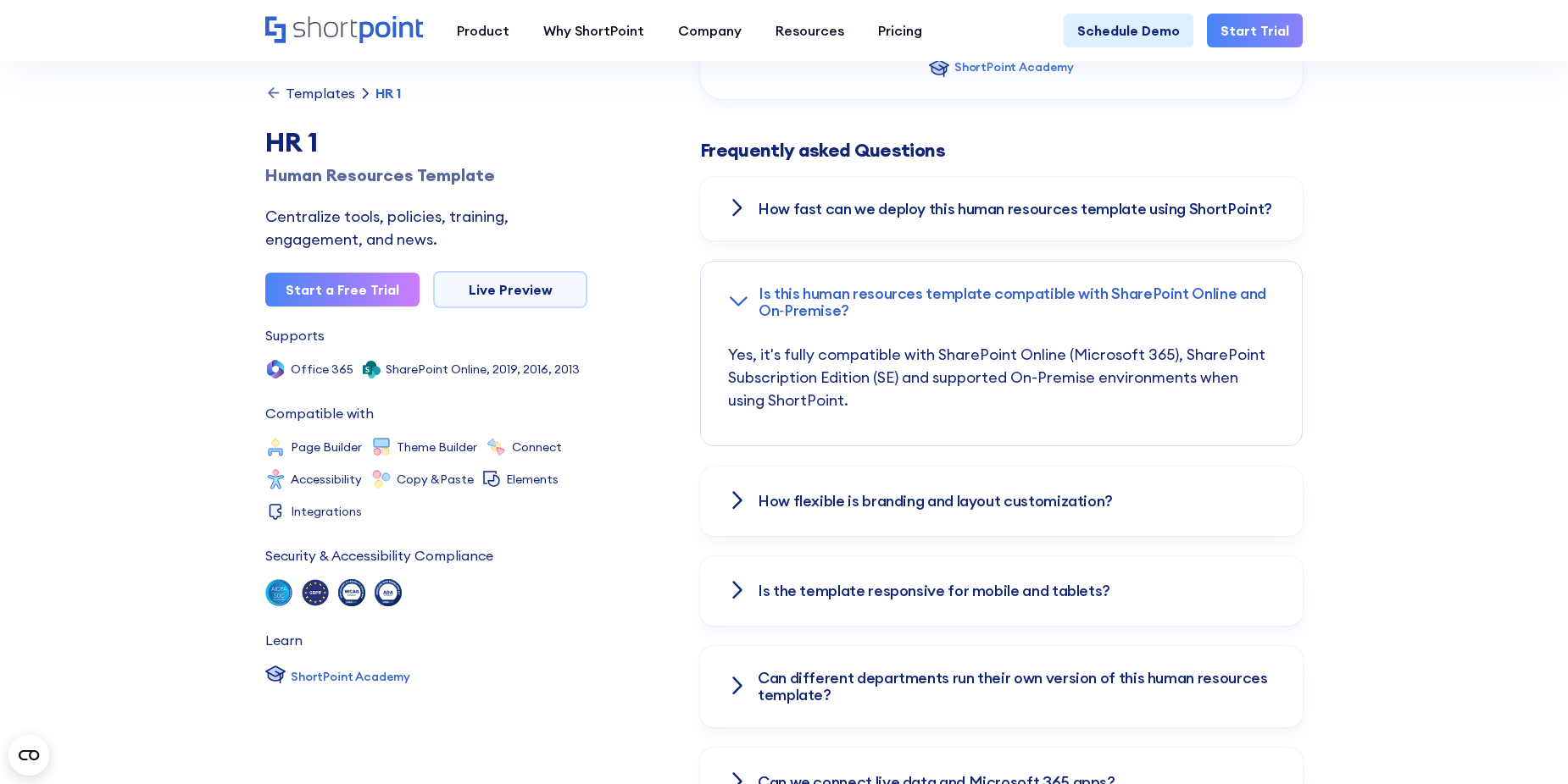
click at [853, 507] on h3 "How flexible is branding and layout customization?" at bounding box center [935, 501] width 355 height 17
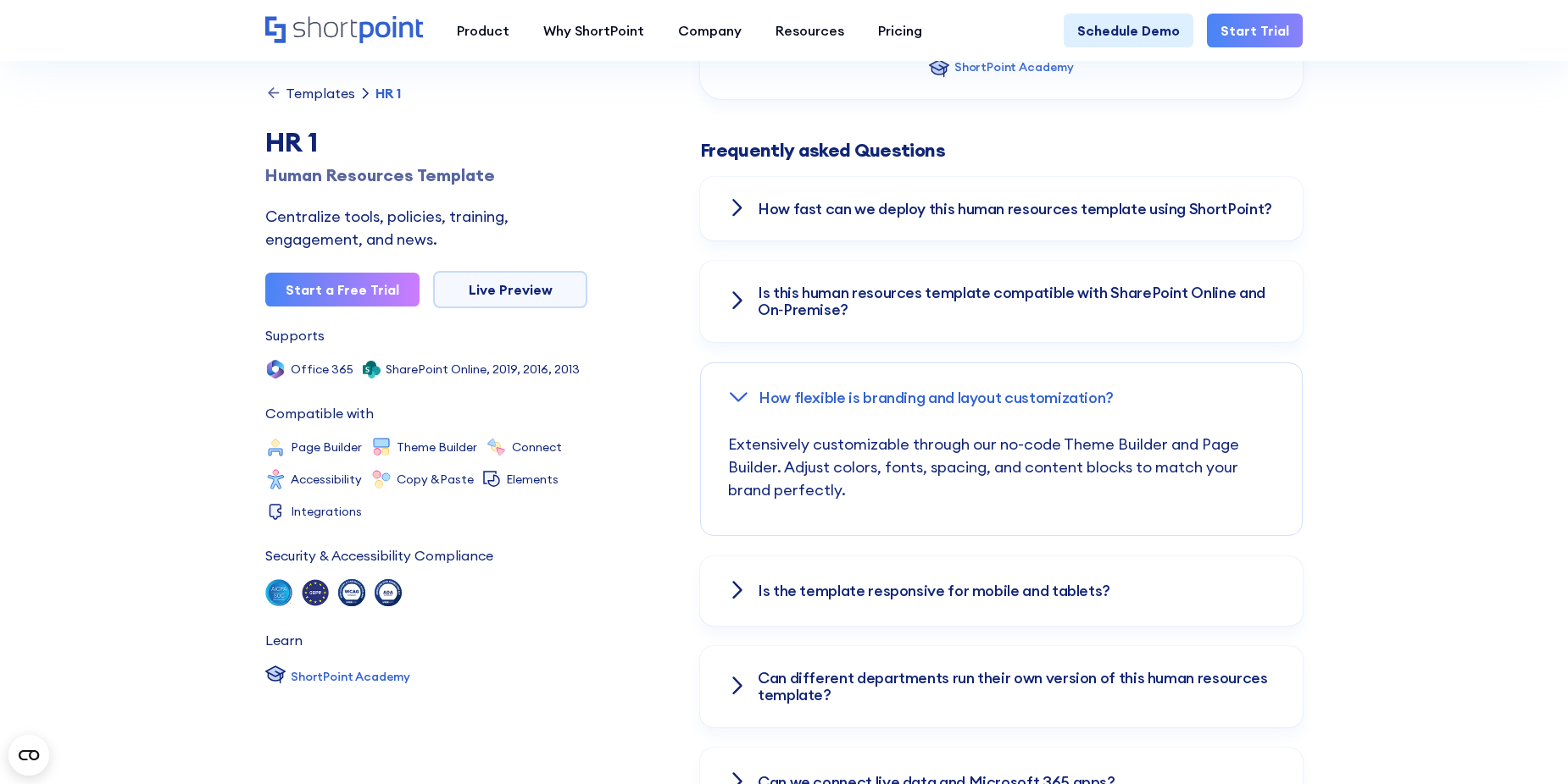
click at [768, 601] on div "Is the template responsive for mobile and tablets?" at bounding box center [1002, 591] width 603 height 70
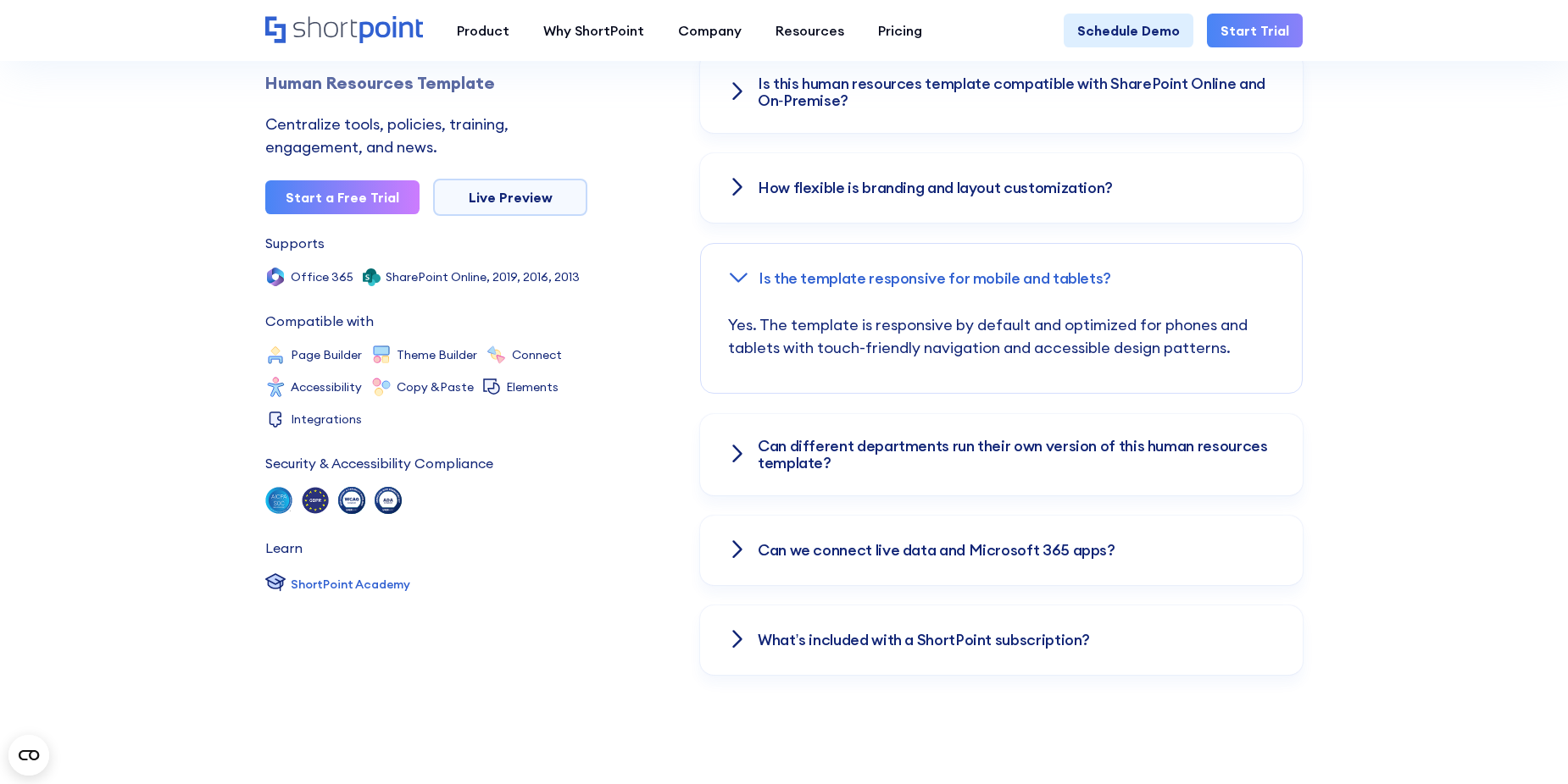
scroll to position [2541, 0]
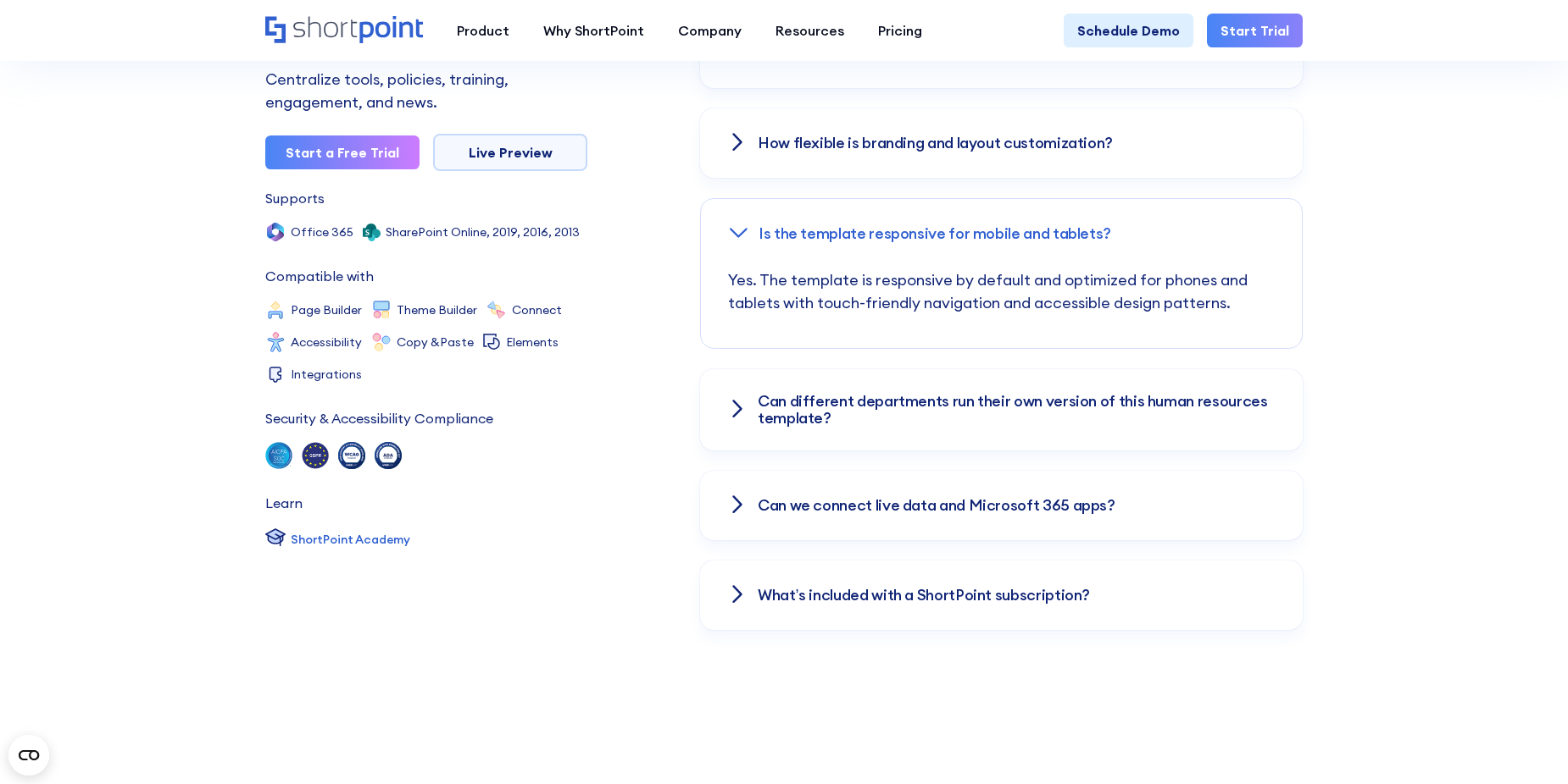
click at [791, 456] on div "How fast can we deploy this human resources template using ShortPoint? Most tea…" at bounding box center [1002, 277] width 603 height 708
click at [802, 429] on div "Can different departments run their own version of this human resources templat…" at bounding box center [1002, 410] width 603 height 81
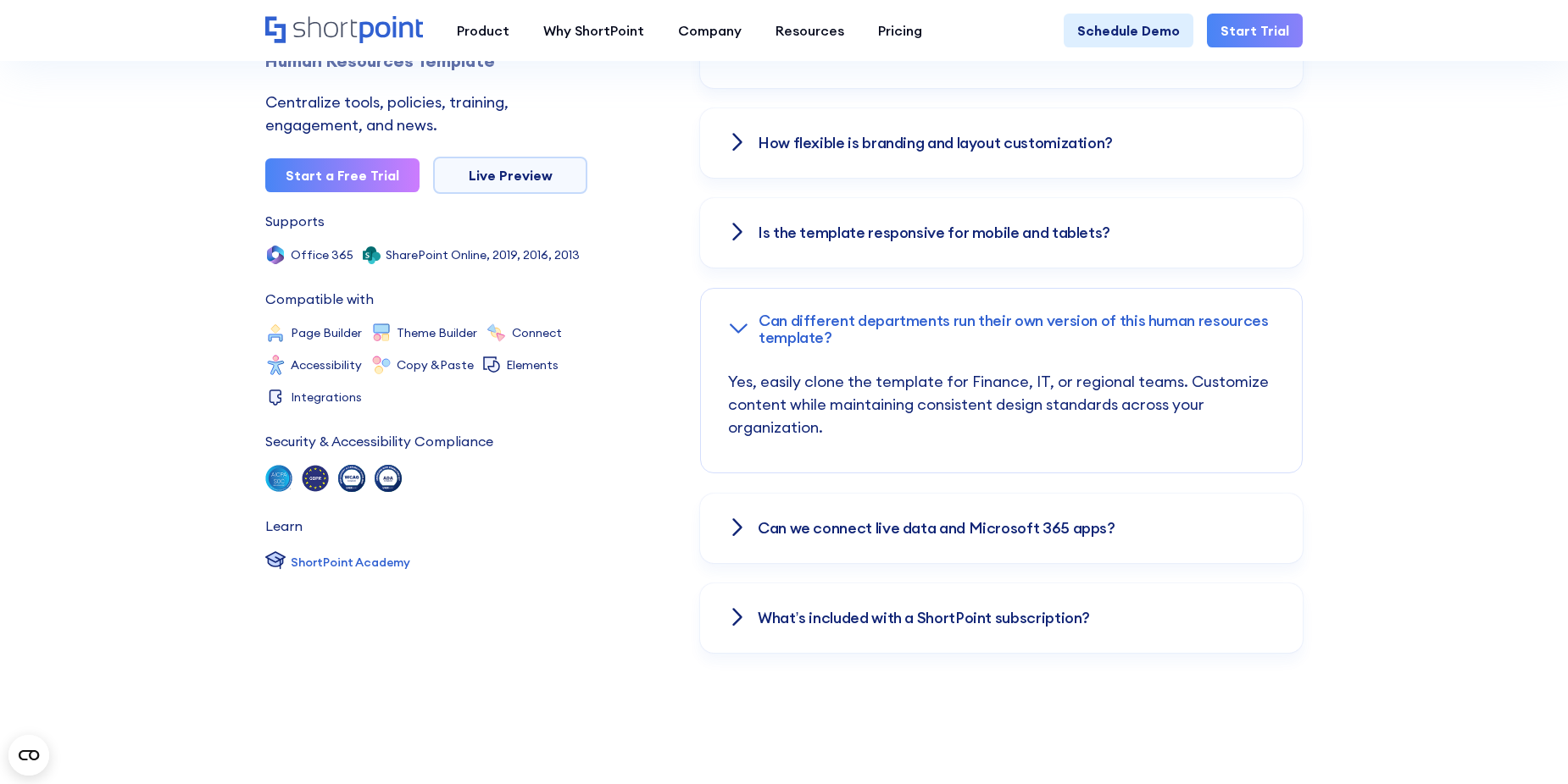
click at [784, 535] on h3 "Can we connect live data and Microsoft 365 apps?" at bounding box center [936, 529] width 357 height 17
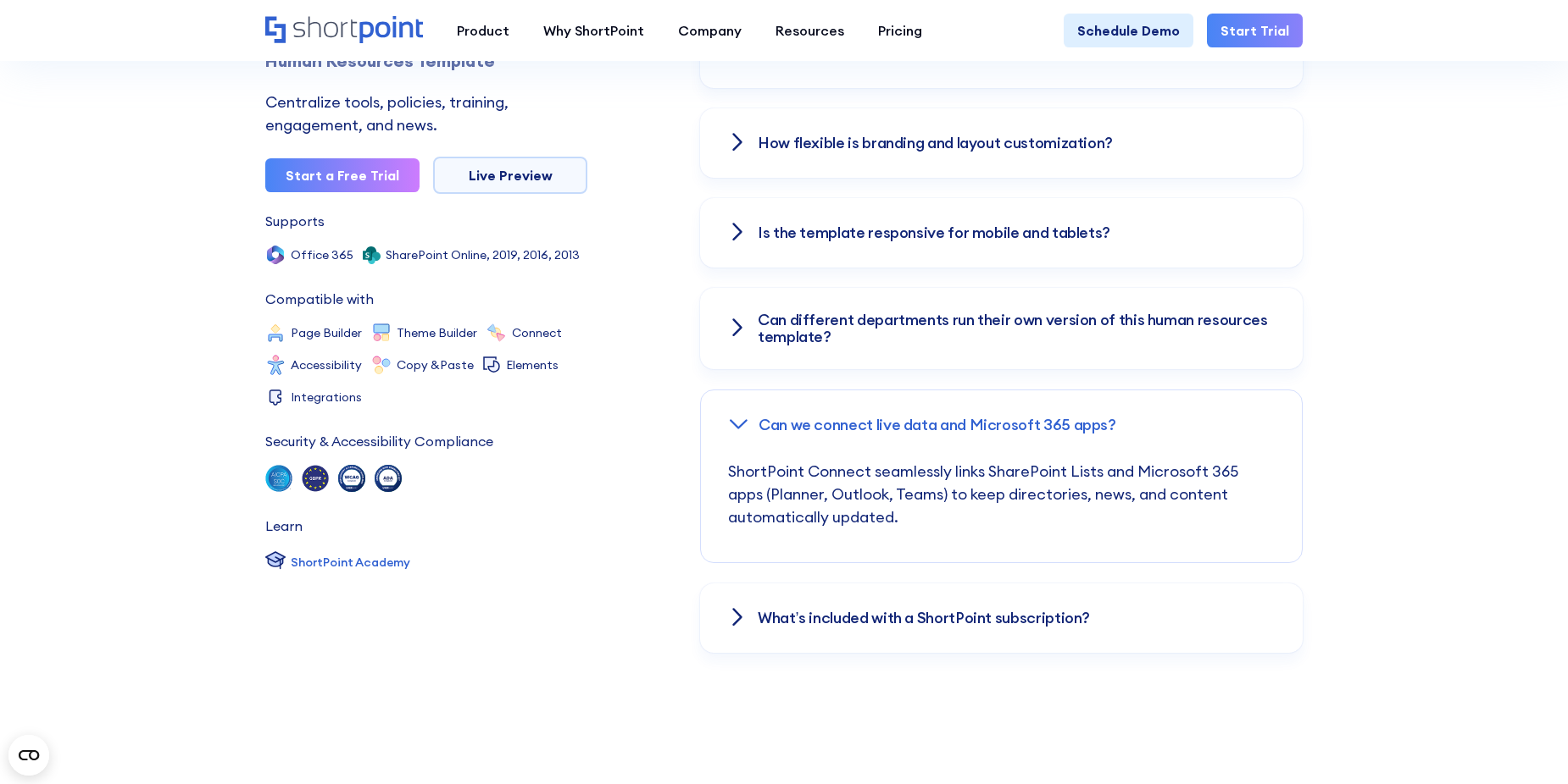
click at [925, 608] on div "What’s included with a ShortPoint subscription?" at bounding box center [1002, 619] width 603 height 70
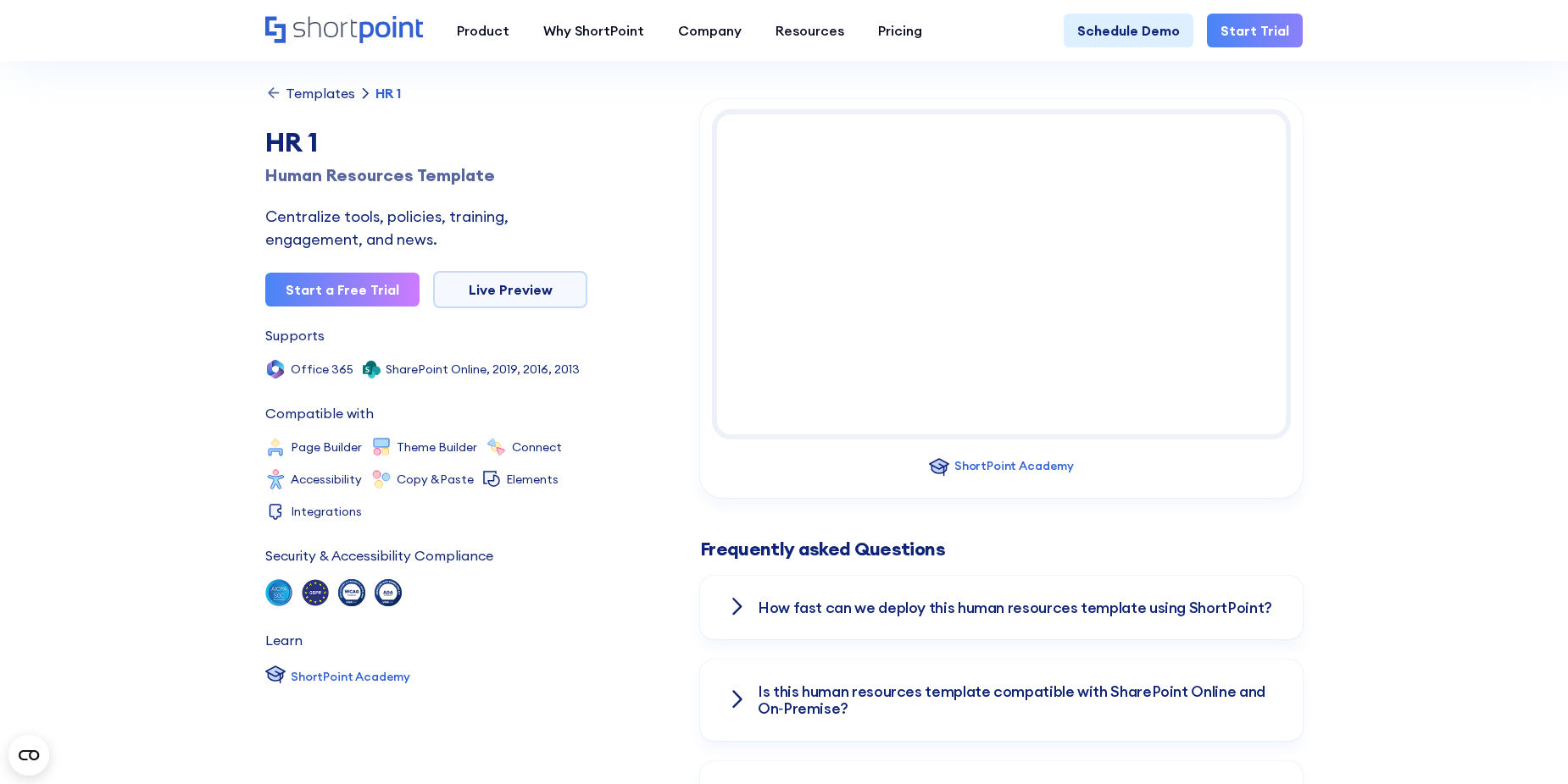
scroll to position [1863, 0]
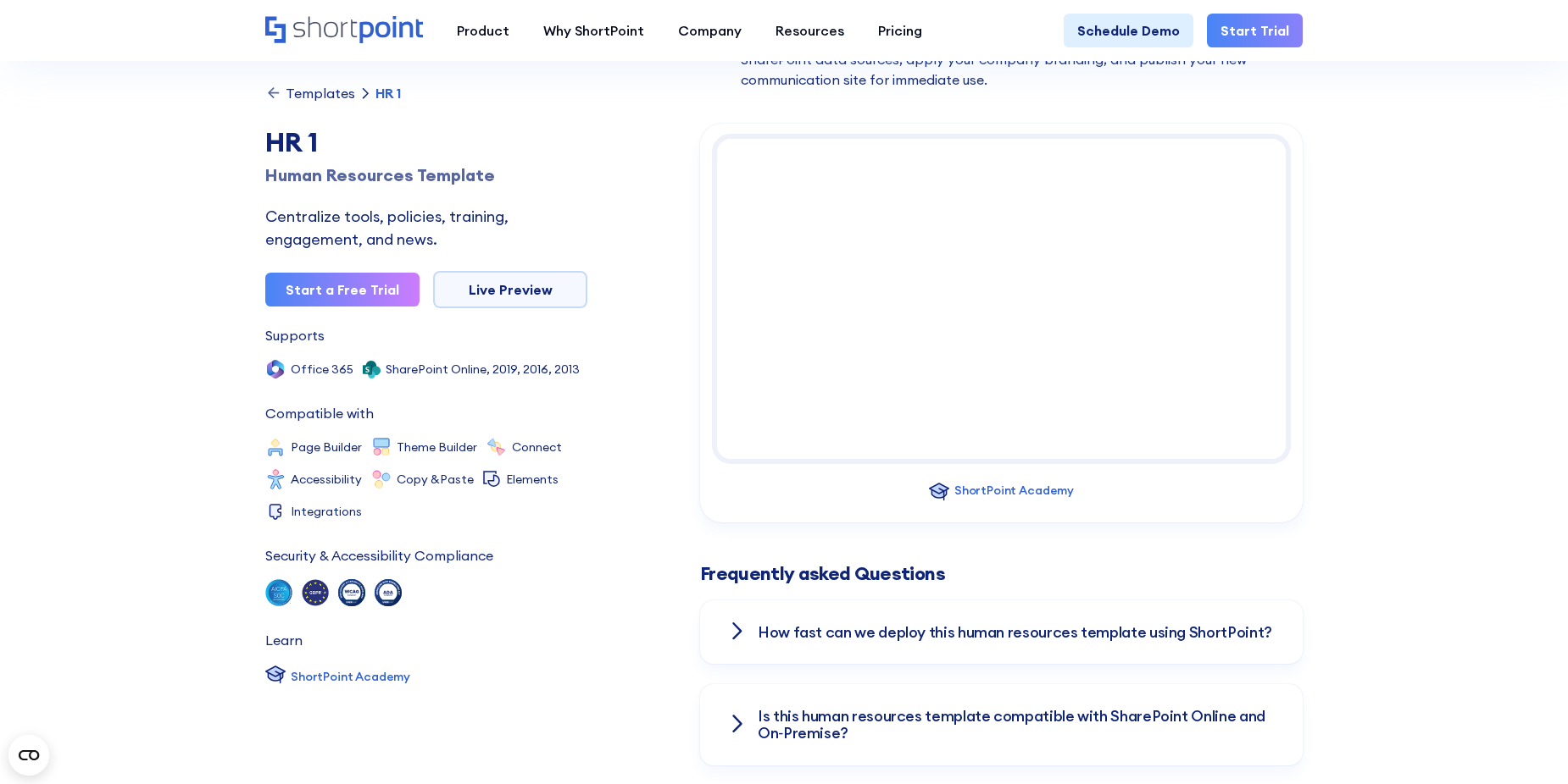
click at [304, 87] on div "Templates" at bounding box center [320, 93] width 70 height 14
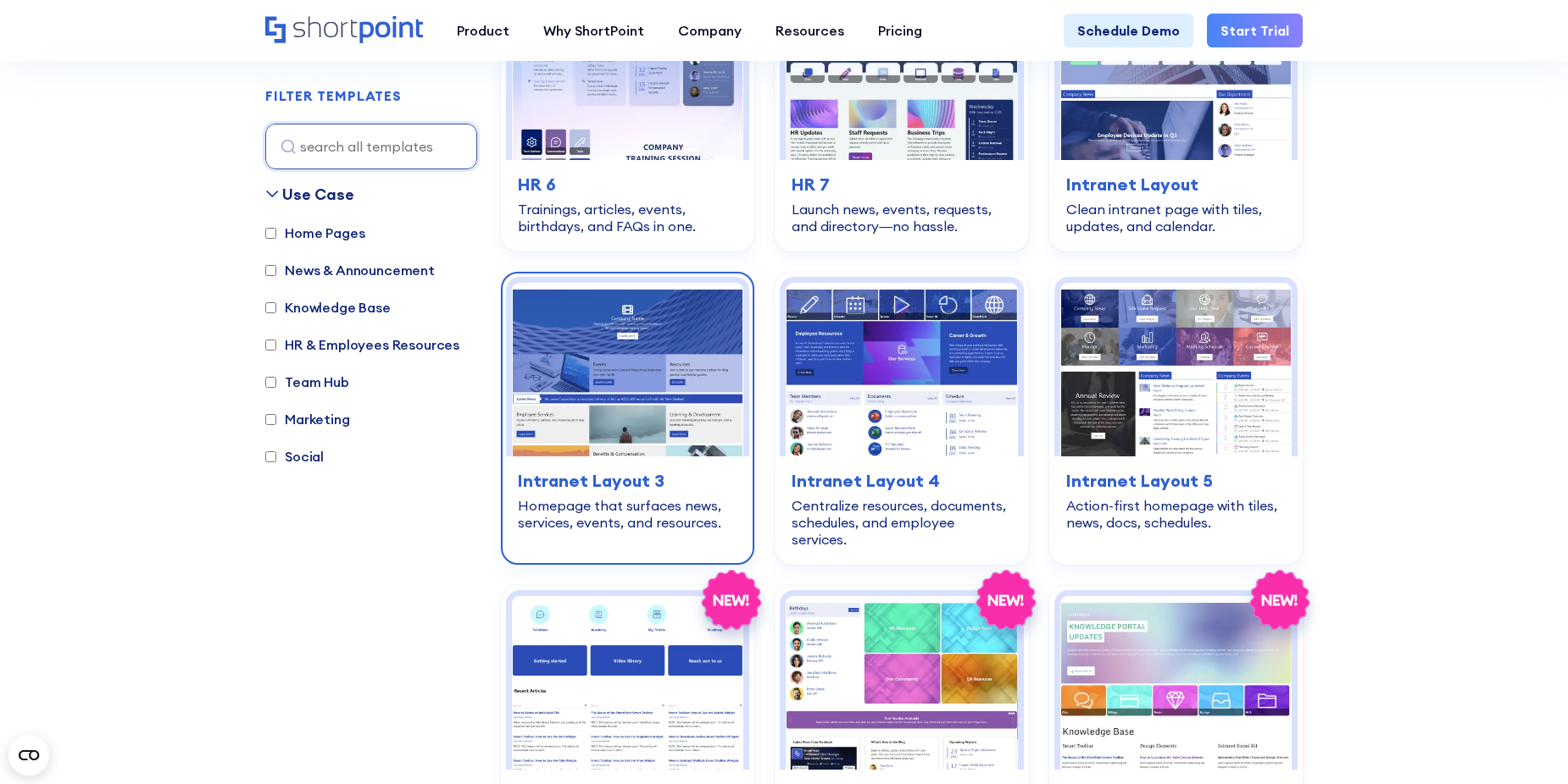
scroll to position [1270, 0]
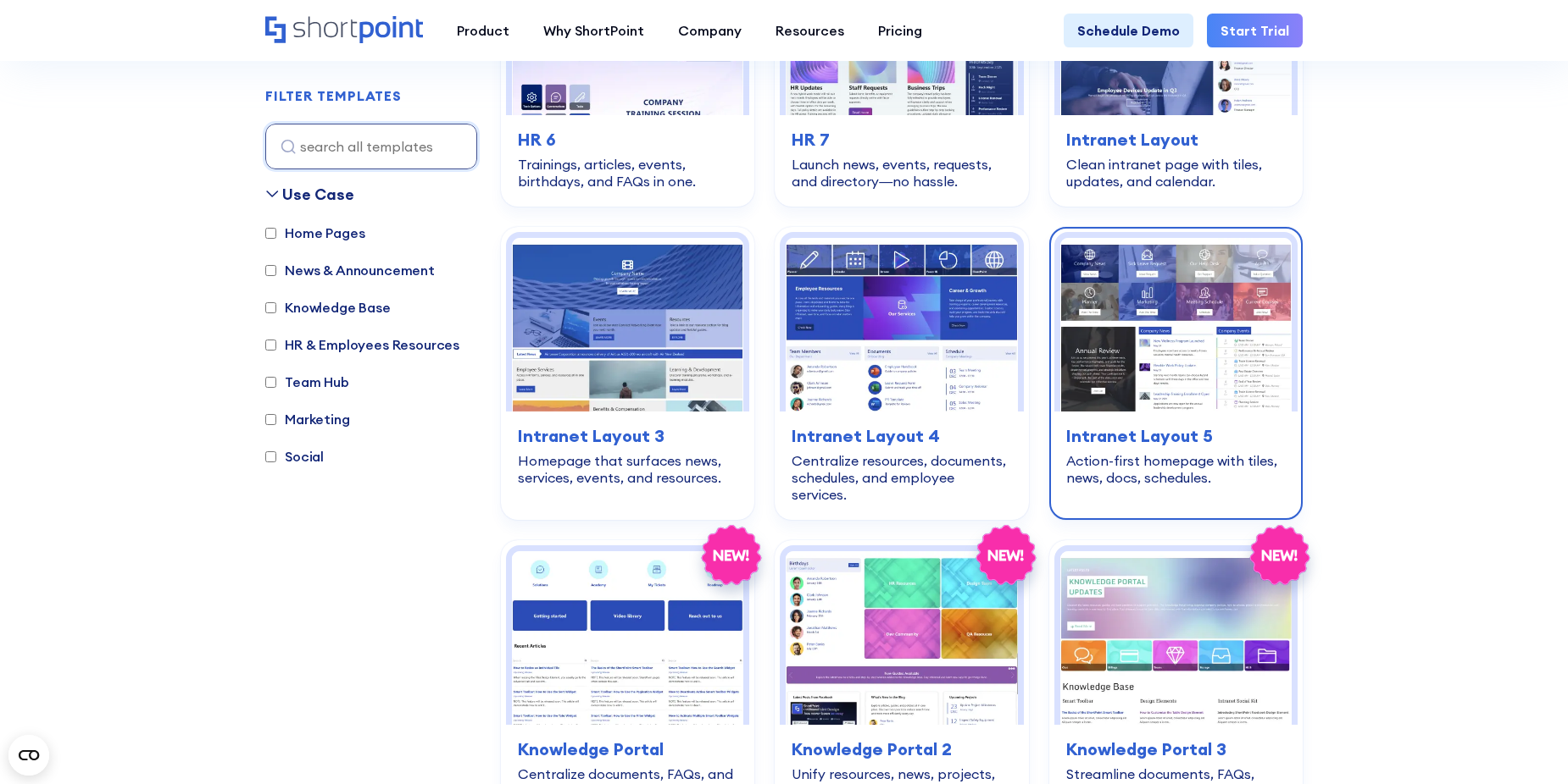
click at [1191, 330] on img at bounding box center [1176, 325] width 232 height 174
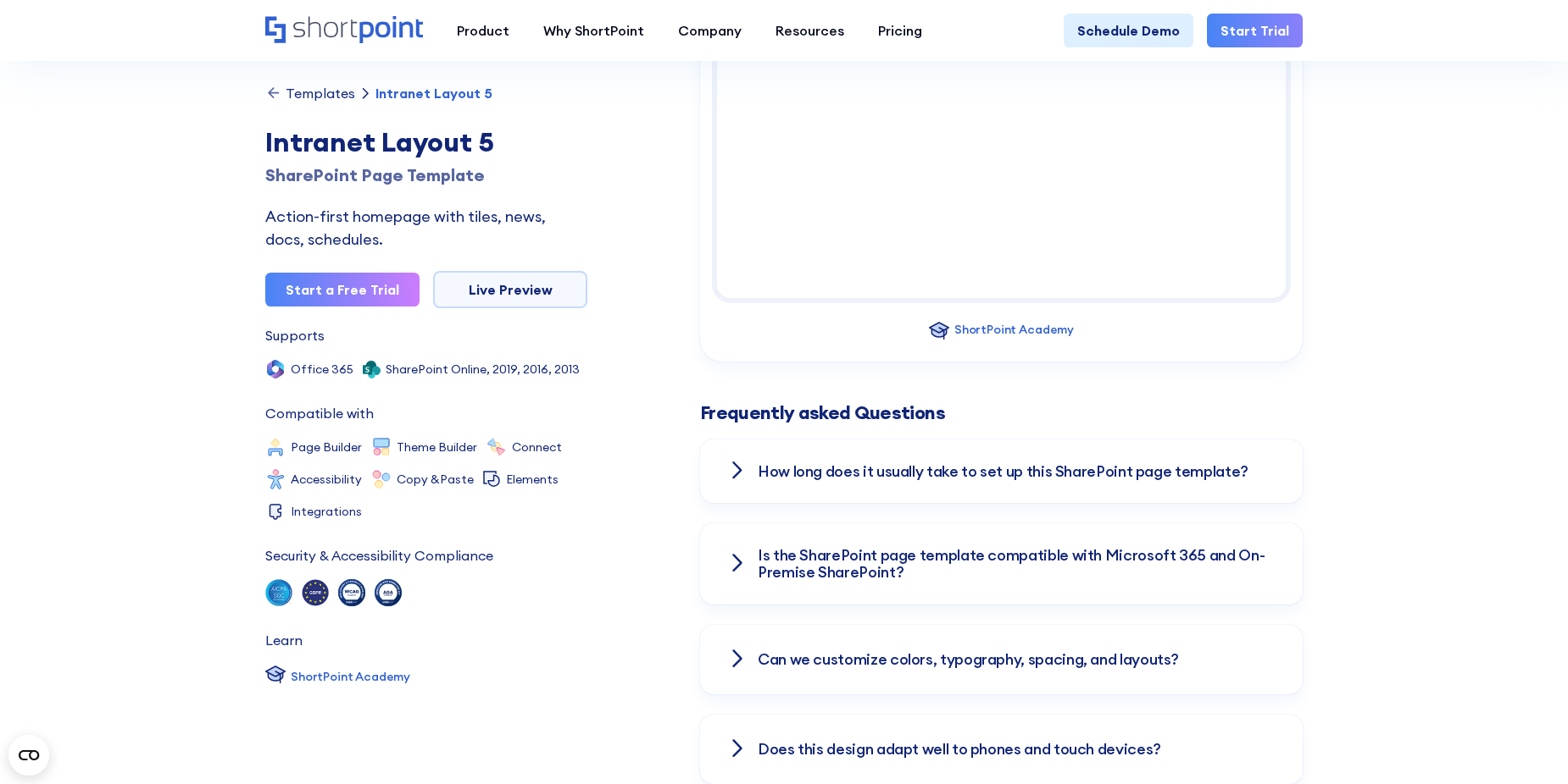
scroll to position [1694, 0]
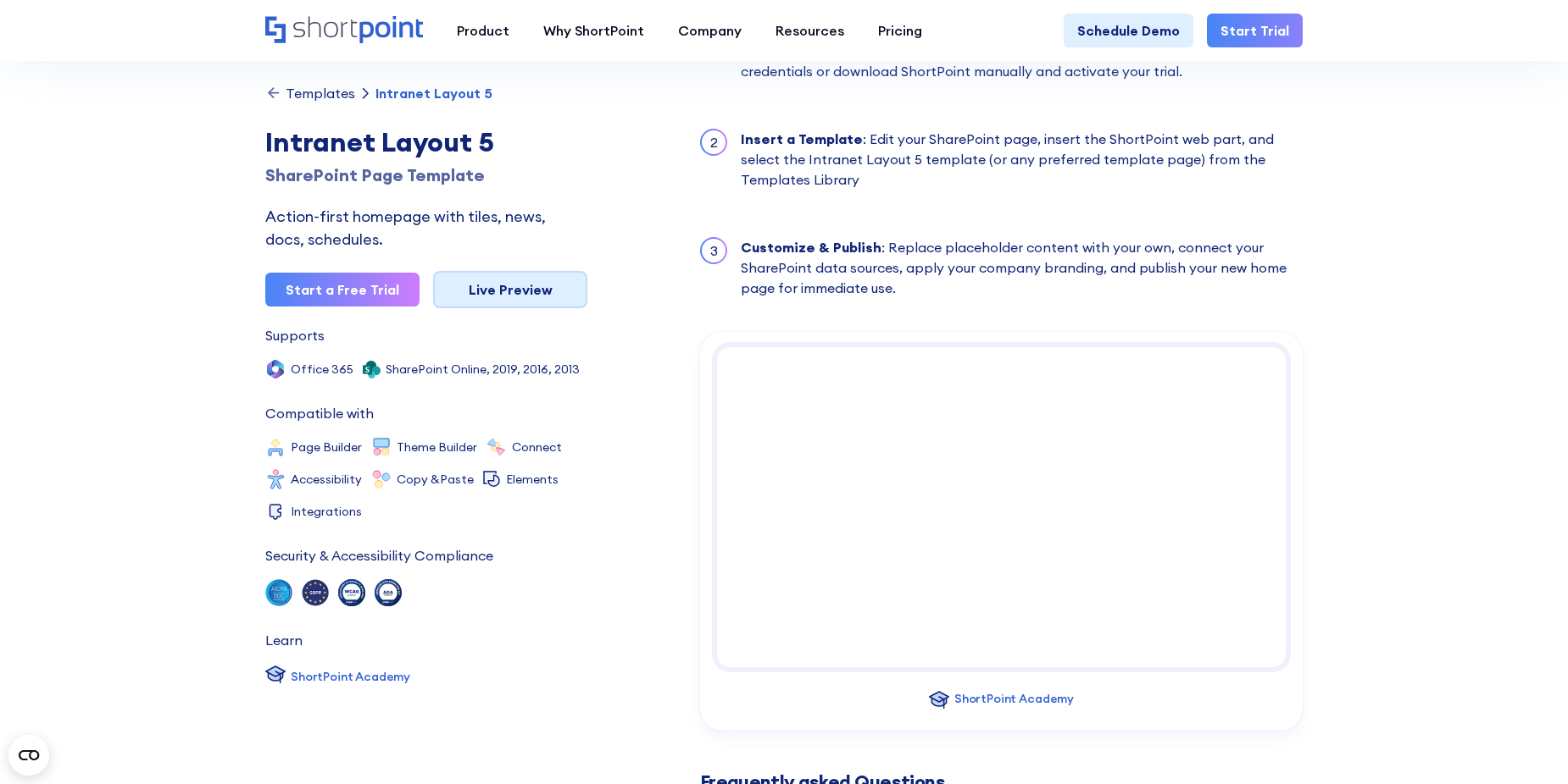
click at [531, 294] on link "Live Preview" at bounding box center [510, 289] width 155 height 37
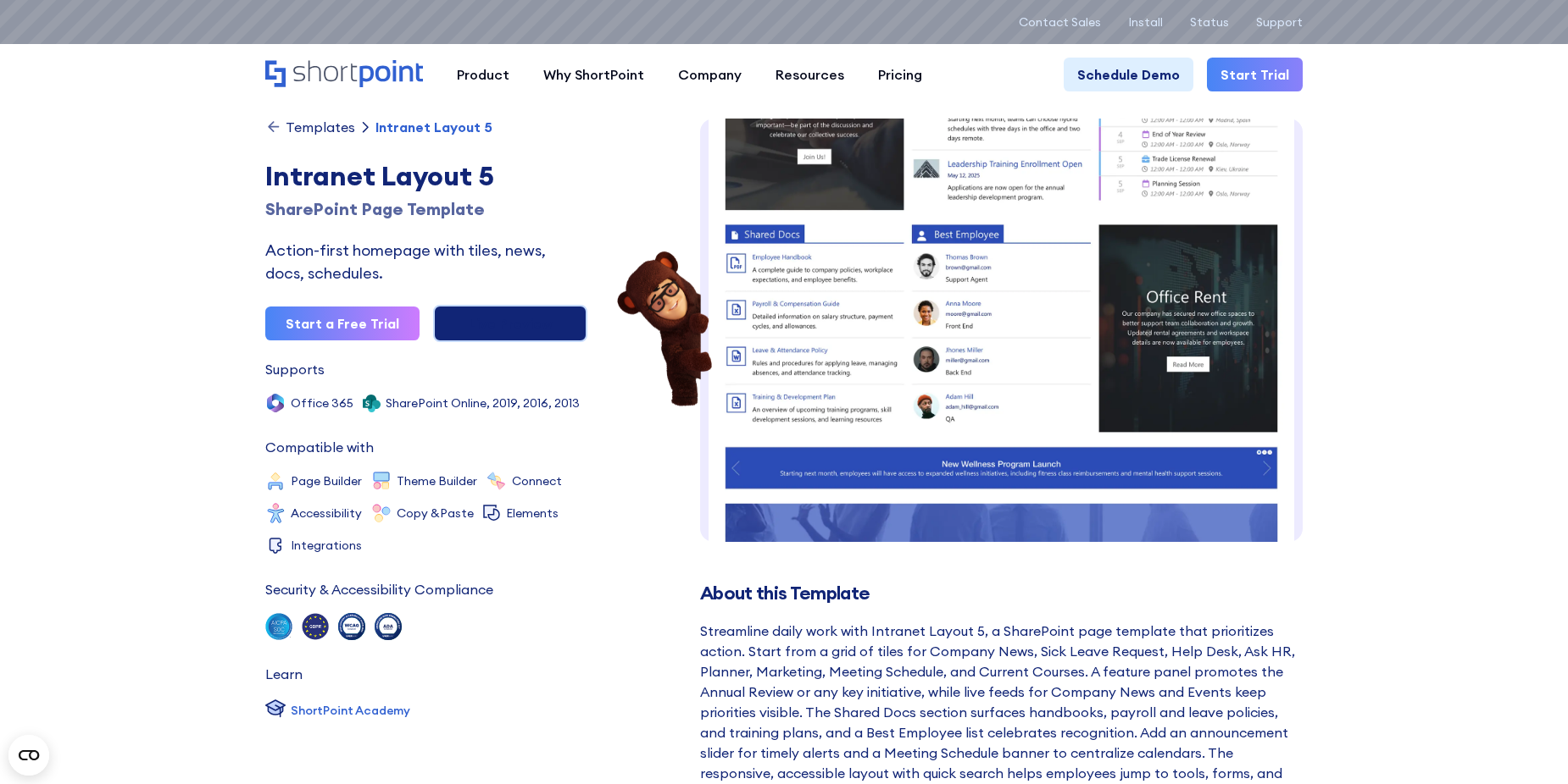
scroll to position [0, 0]
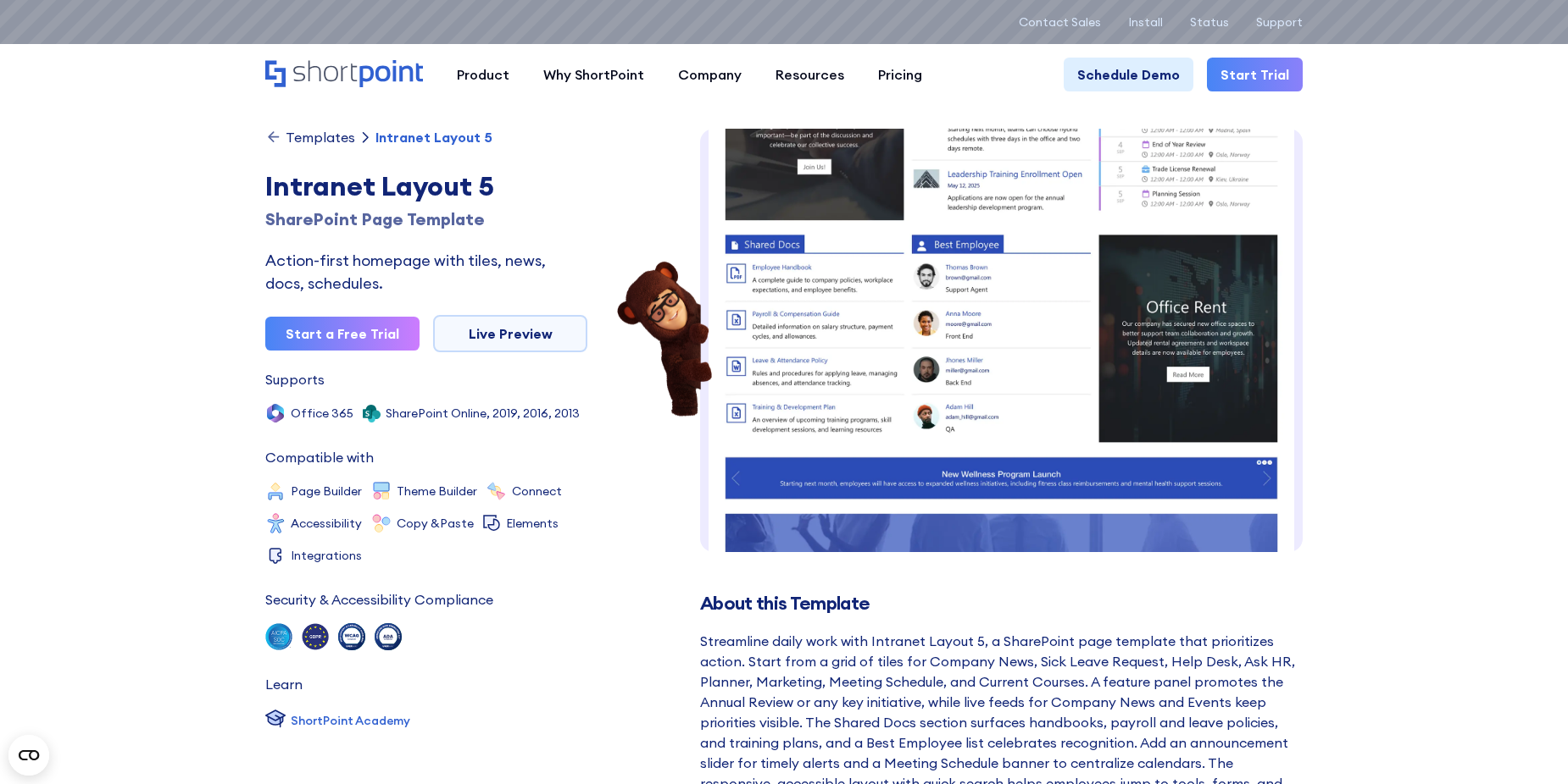
click at [273, 131] on icon at bounding box center [273, 137] width 17 height 17
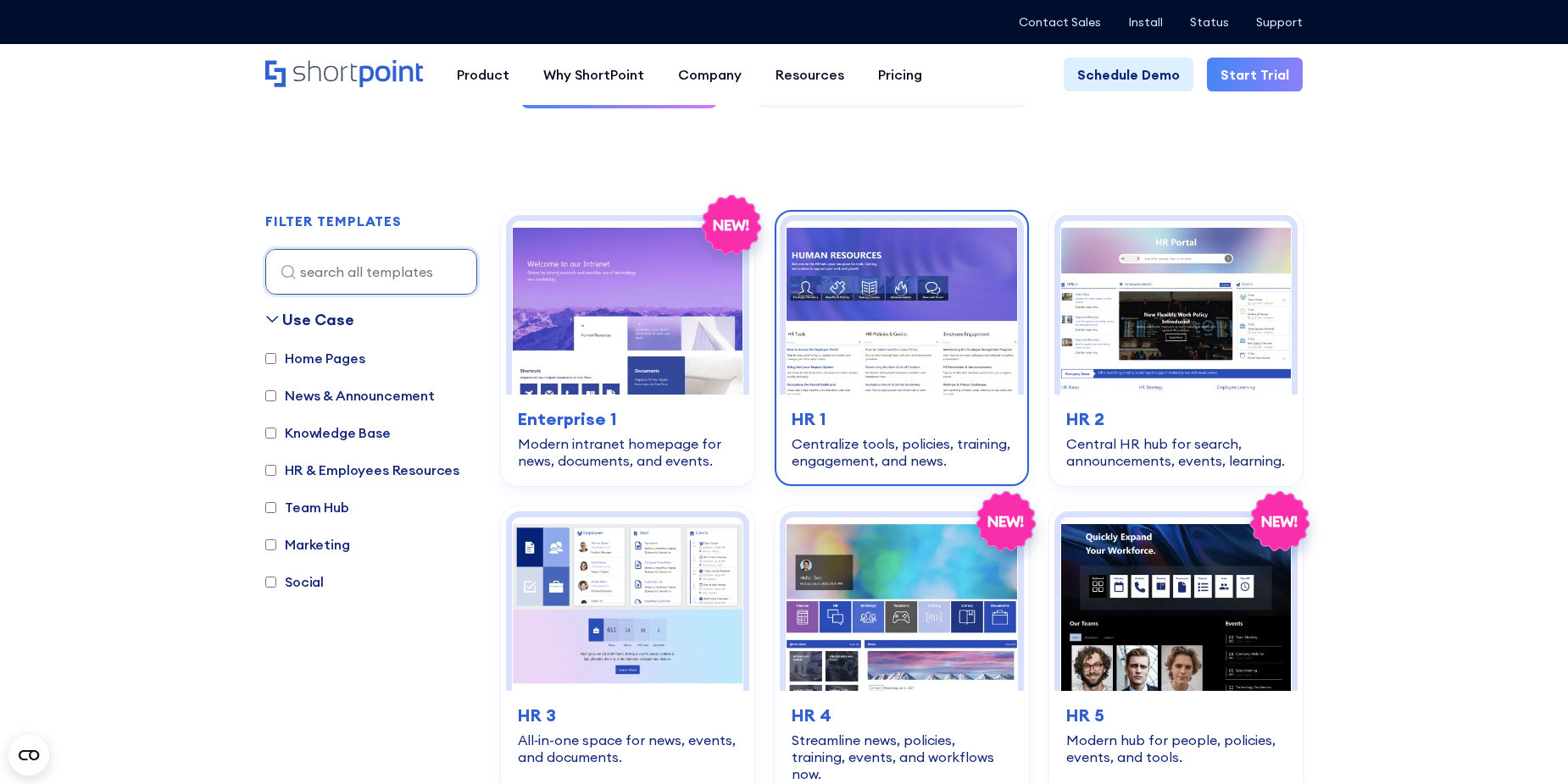
scroll to position [423, 0]
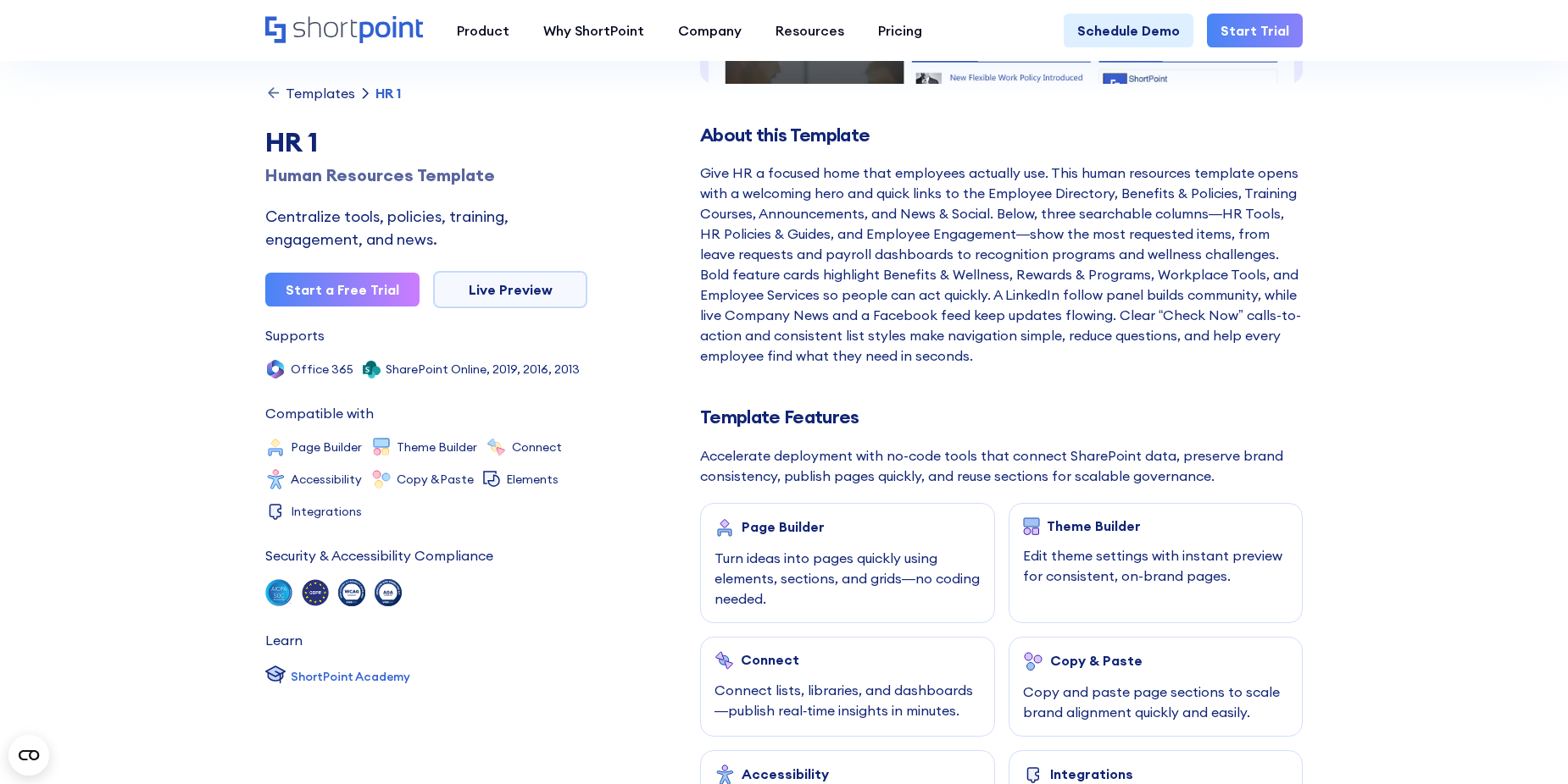
scroll to position [423, 0]
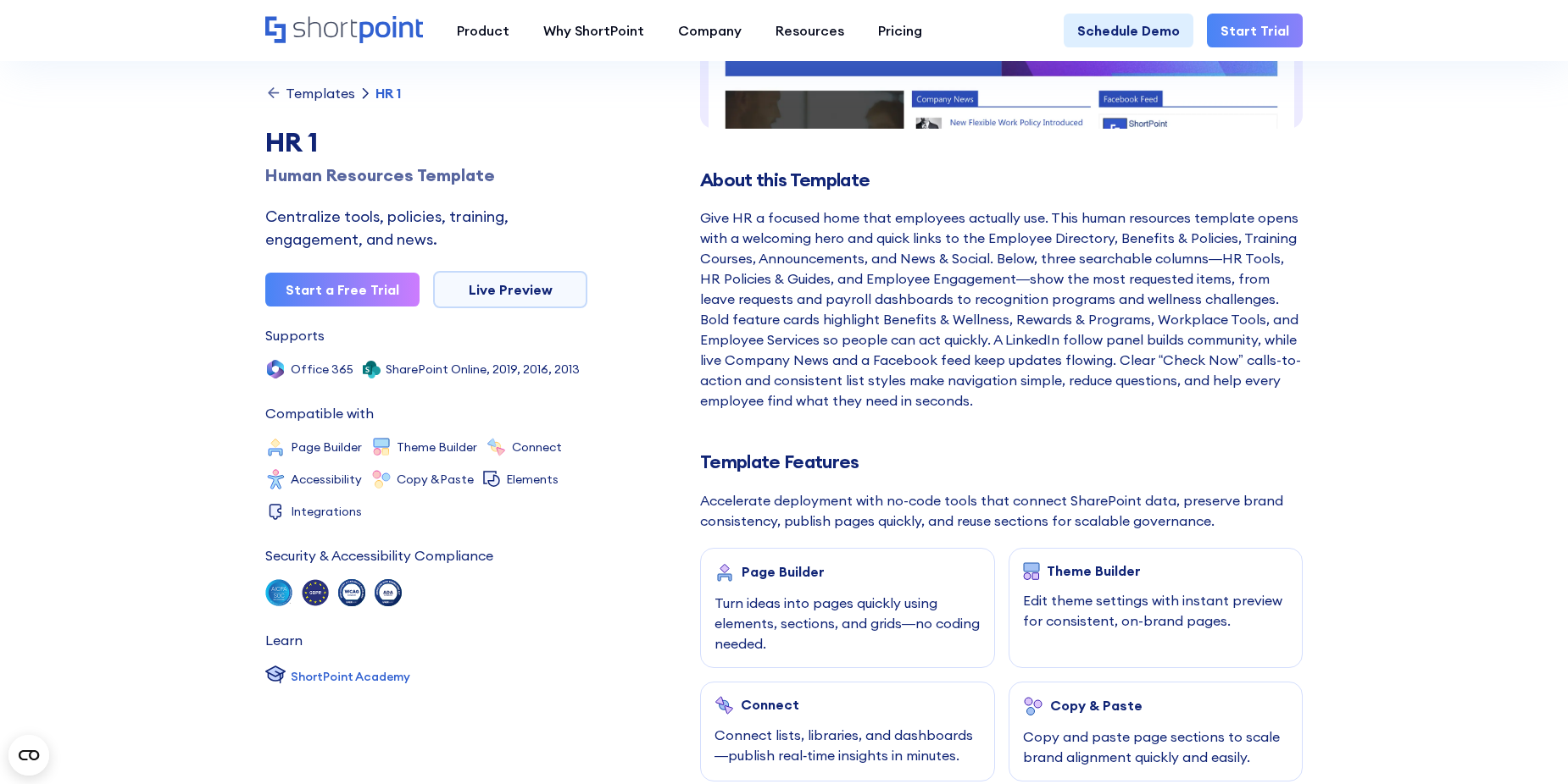
click at [267, 96] on icon at bounding box center [273, 93] width 17 height 17
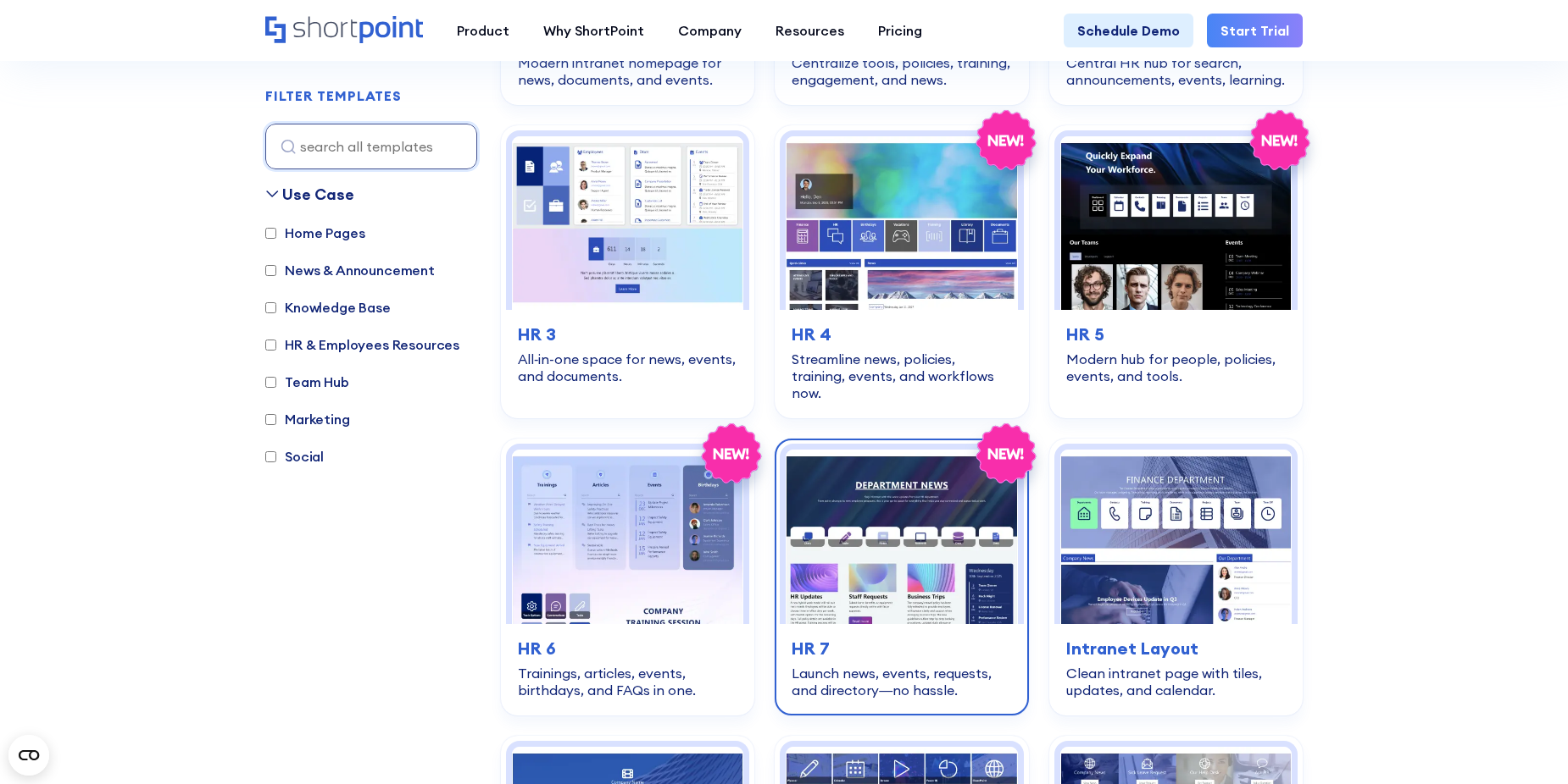
scroll to position [762, 0]
click at [883, 494] on img at bounding box center [901, 535] width 232 height 174
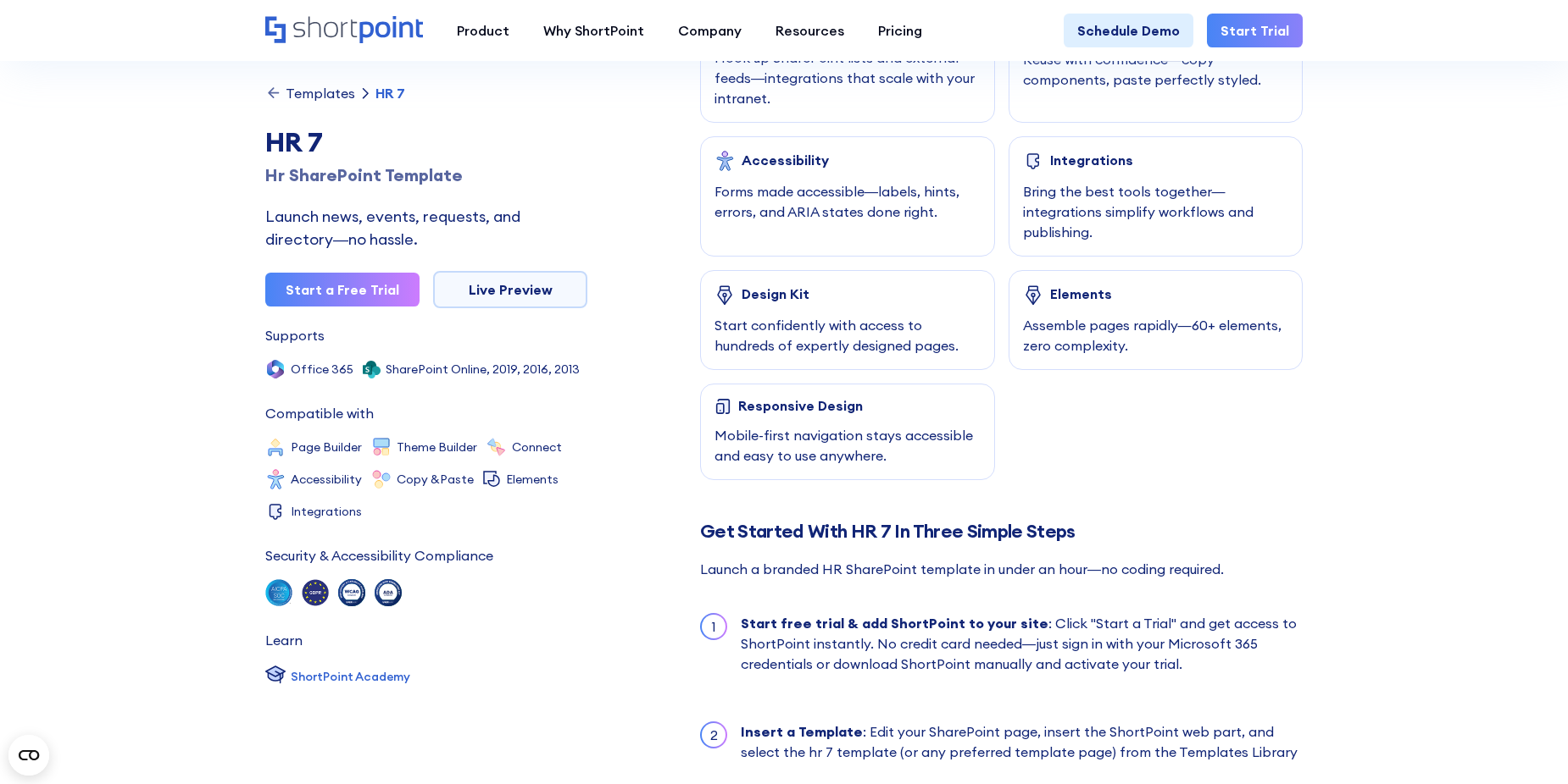
scroll to position [1525, 0]
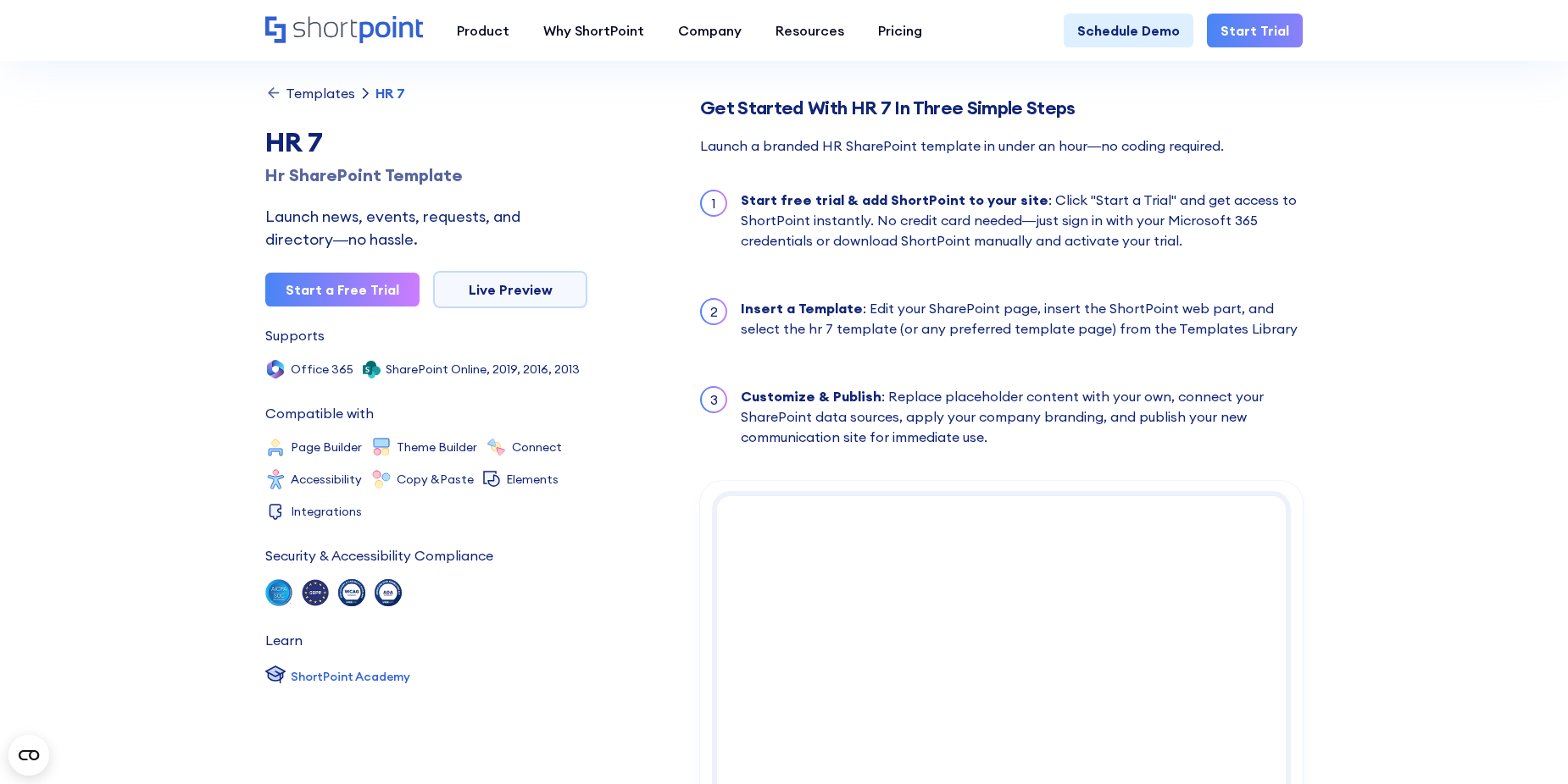
click at [288, 97] on div "Templates" at bounding box center [320, 93] width 70 height 14
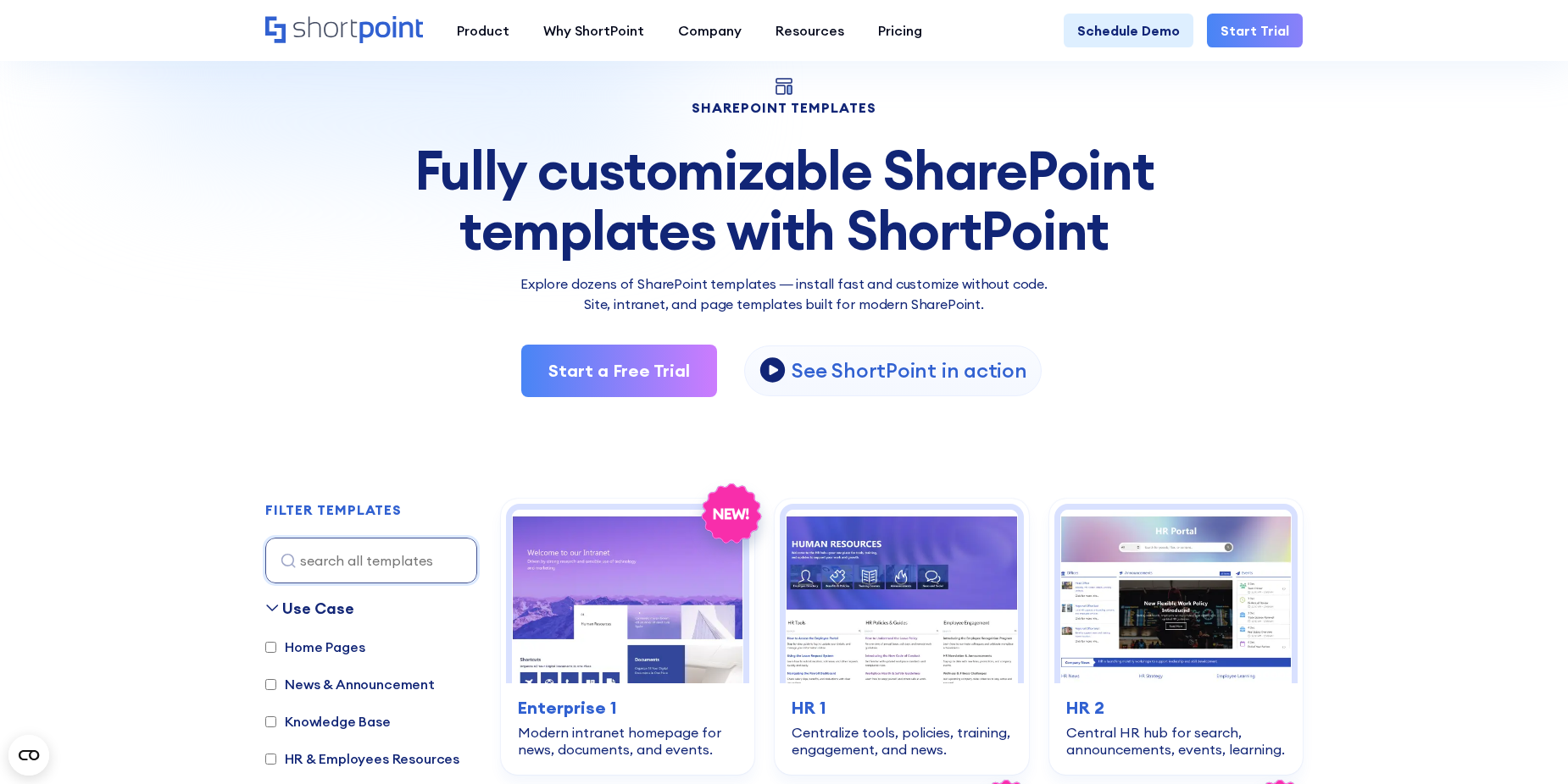
scroll to position [254, 0]
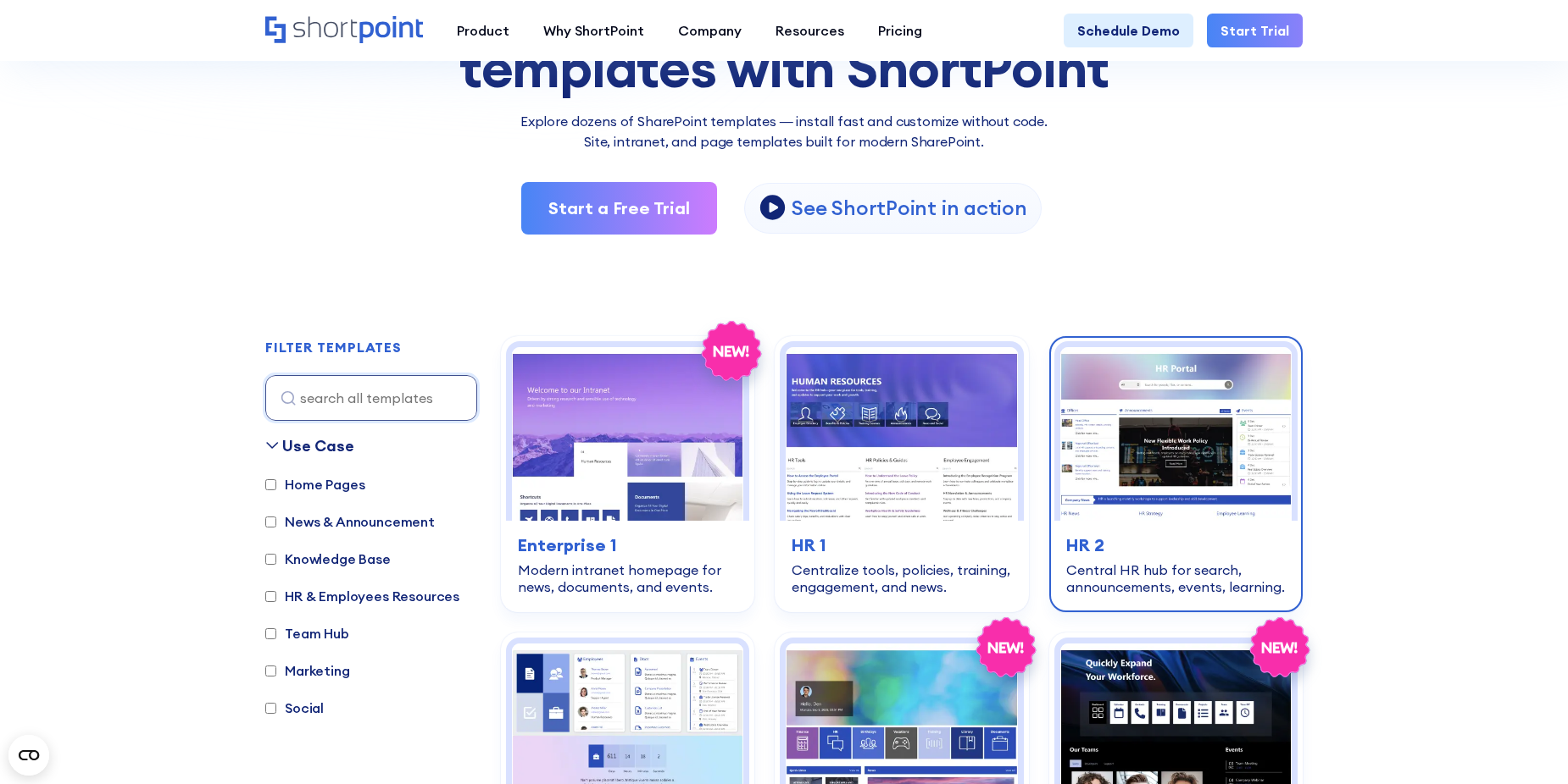
click at [1177, 459] on img at bounding box center [1176, 434] width 232 height 174
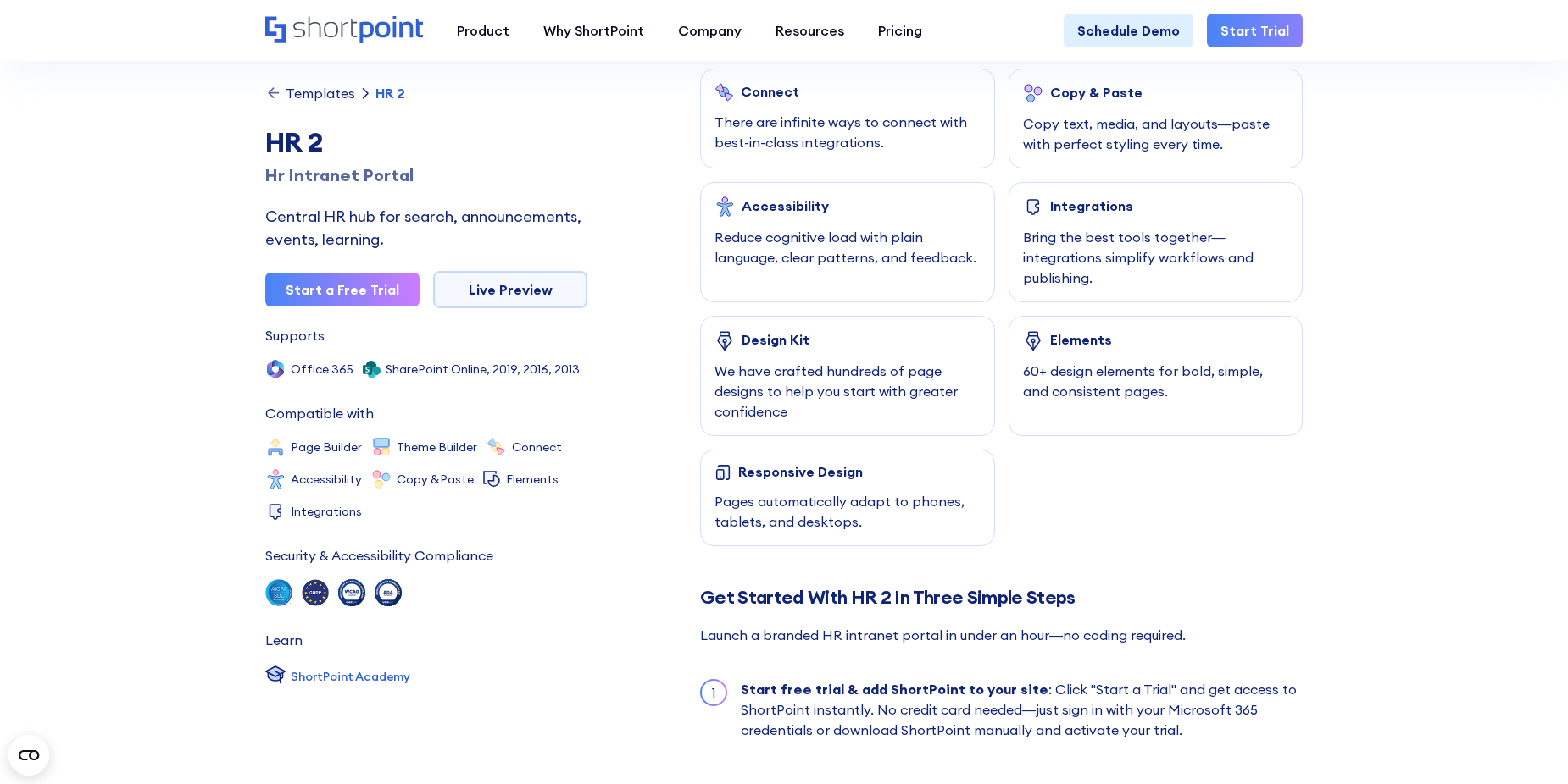
scroll to position [678, 0]
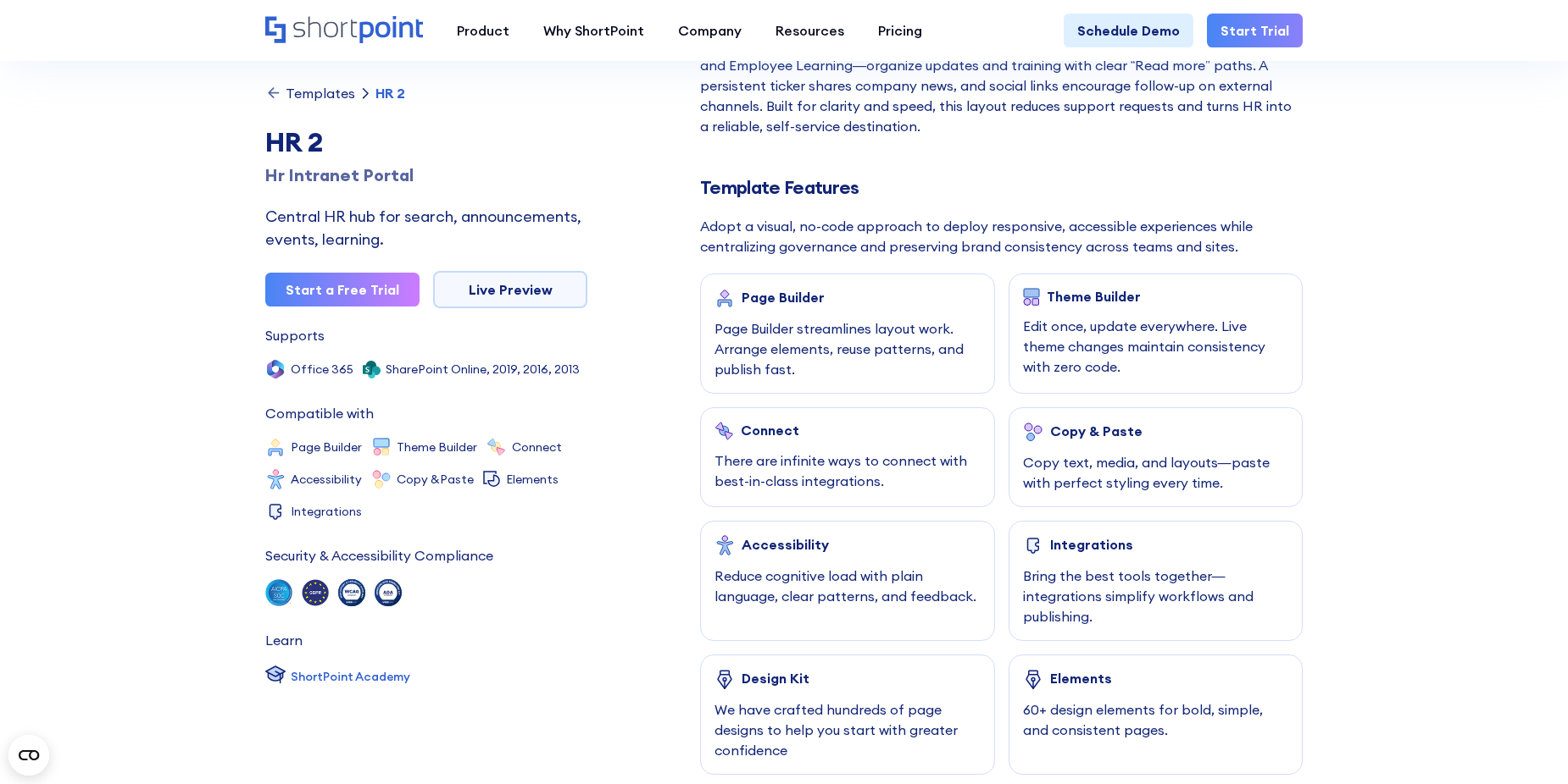
click at [273, 92] on icon at bounding box center [273, 93] width 17 height 17
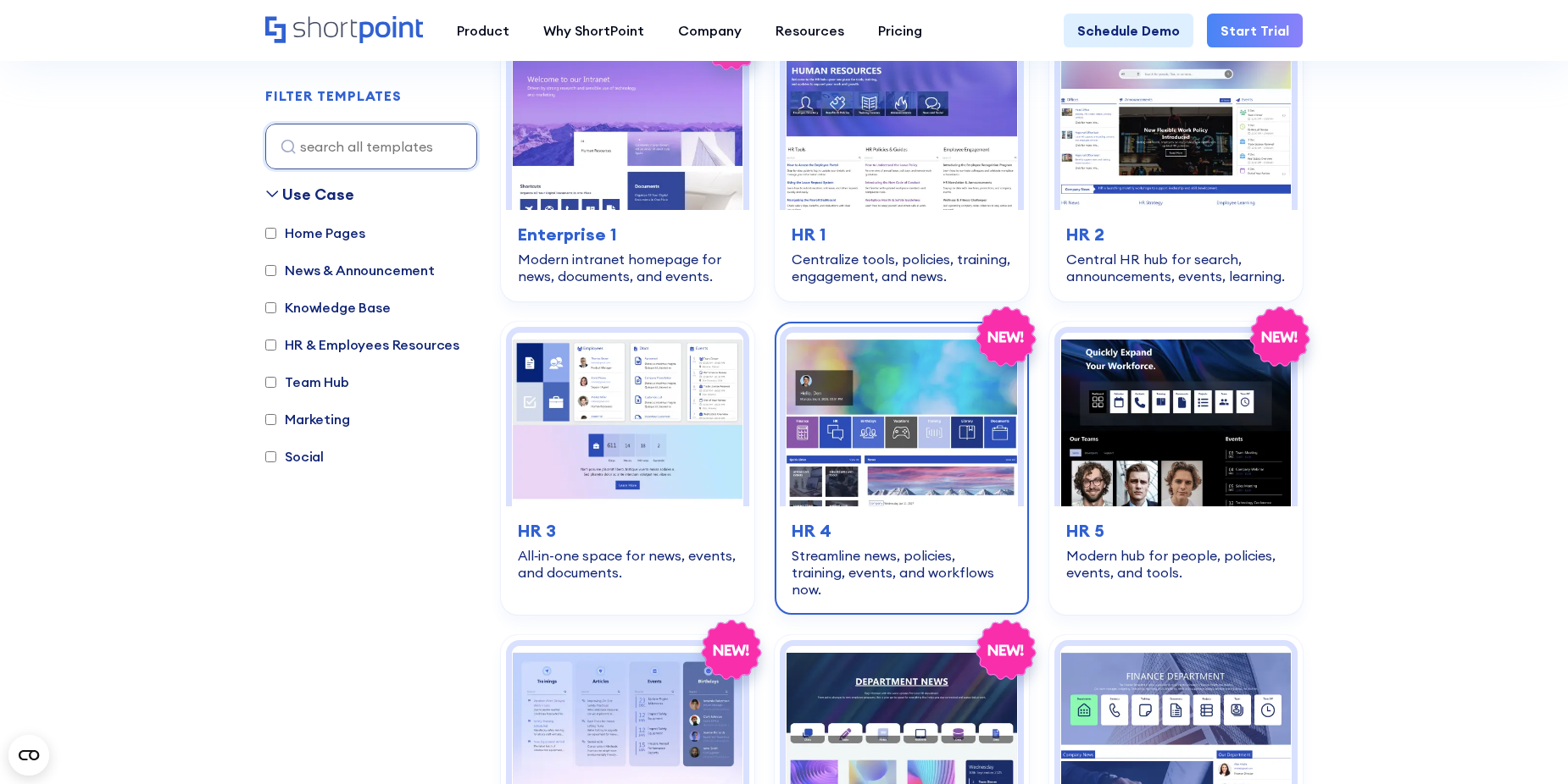
scroll to position [847, 0]
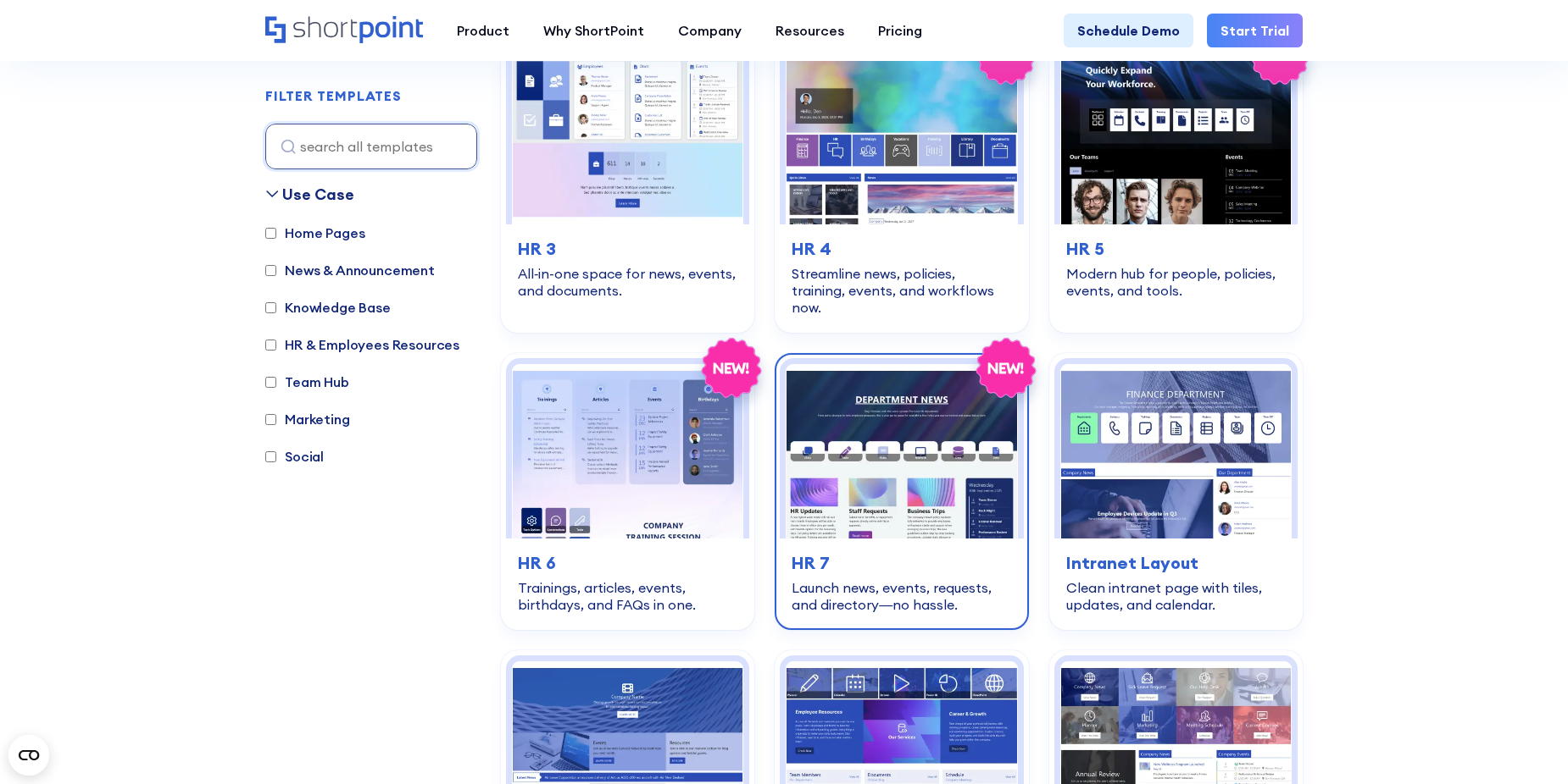
click at [911, 397] on img at bounding box center [901, 451] width 232 height 174
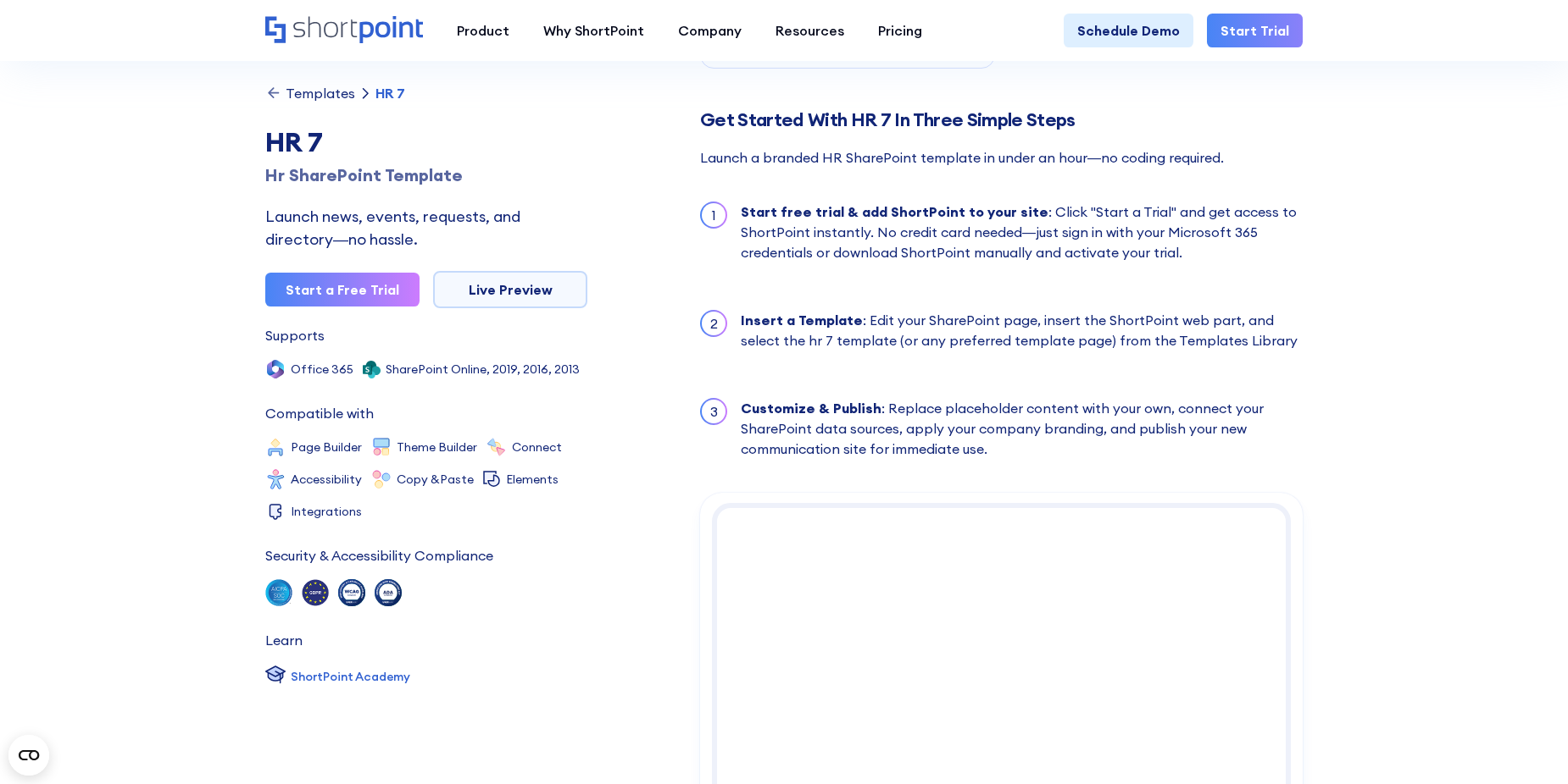
scroll to position [1270, 0]
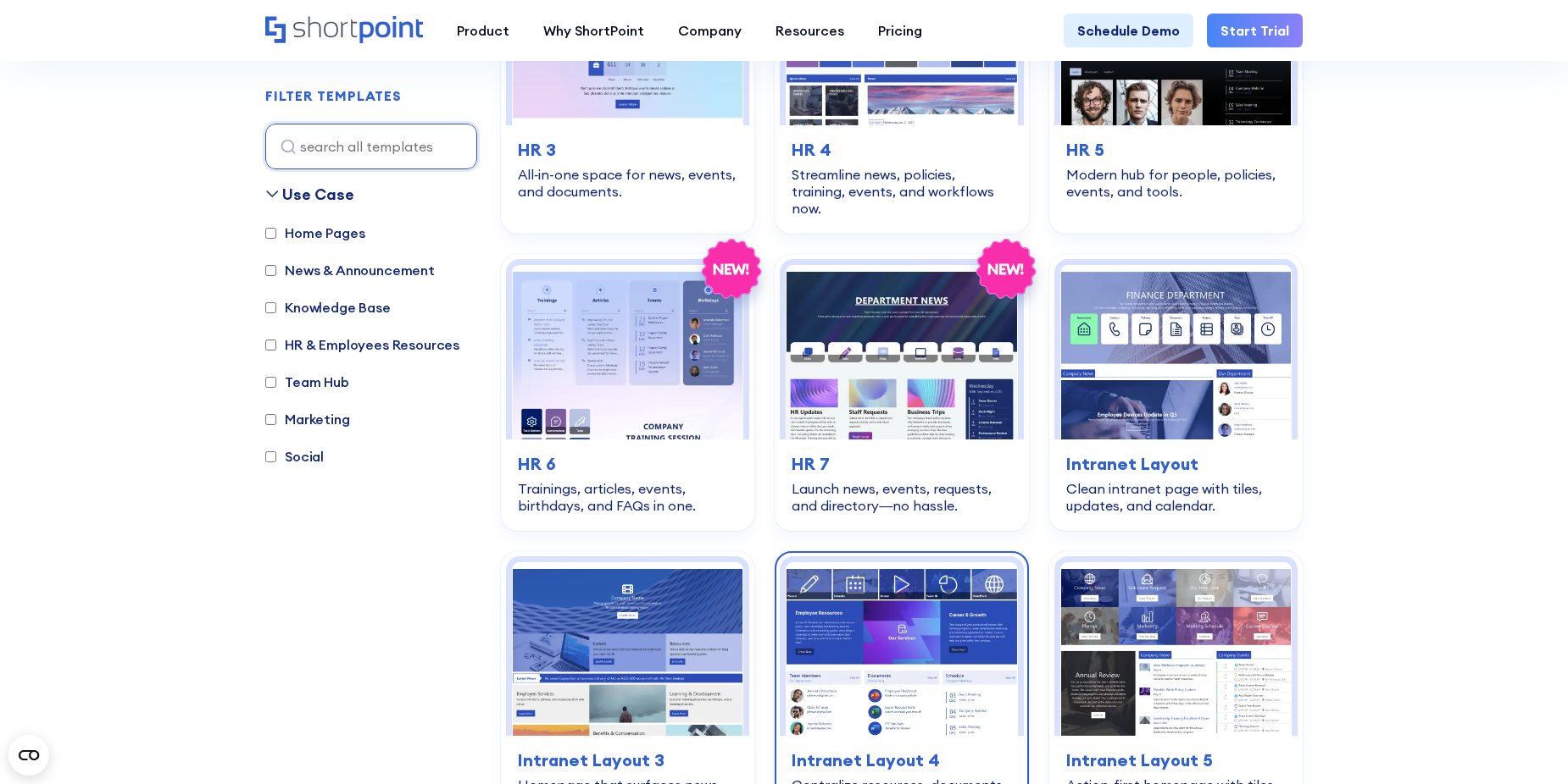
scroll to position [1270, 0]
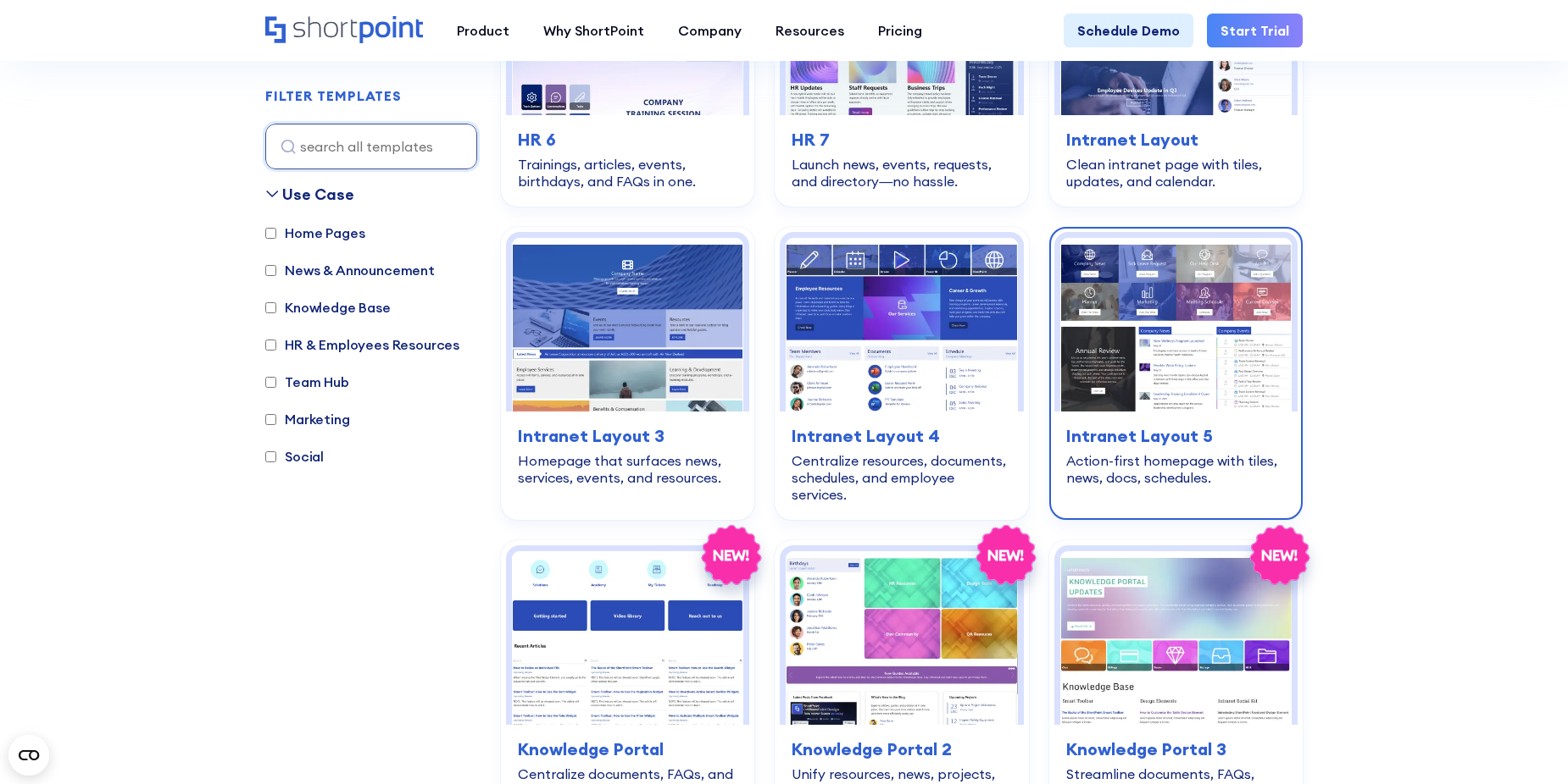
click at [1187, 350] on img at bounding box center [1176, 325] width 232 height 174
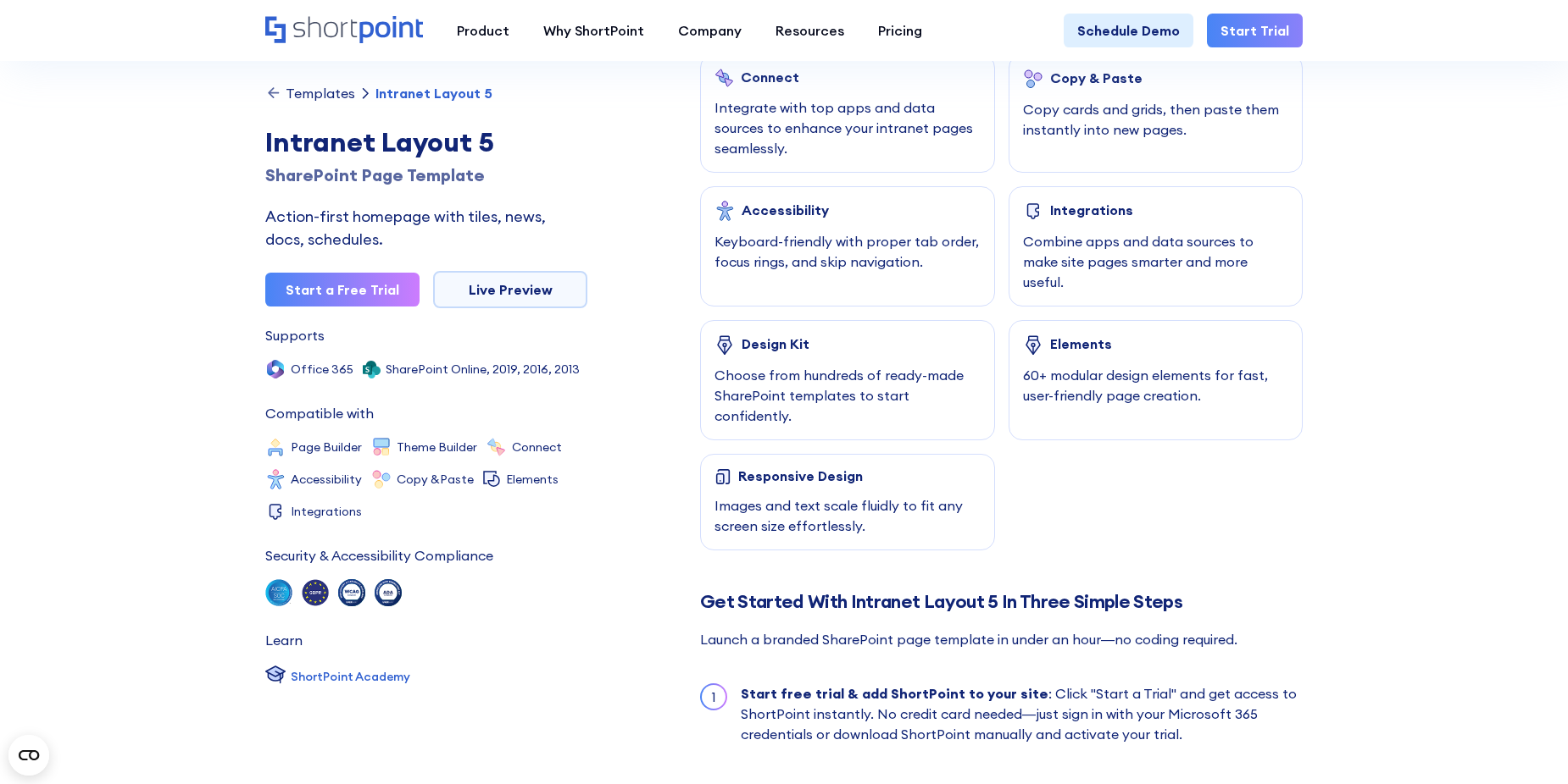
scroll to position [1016, 0]
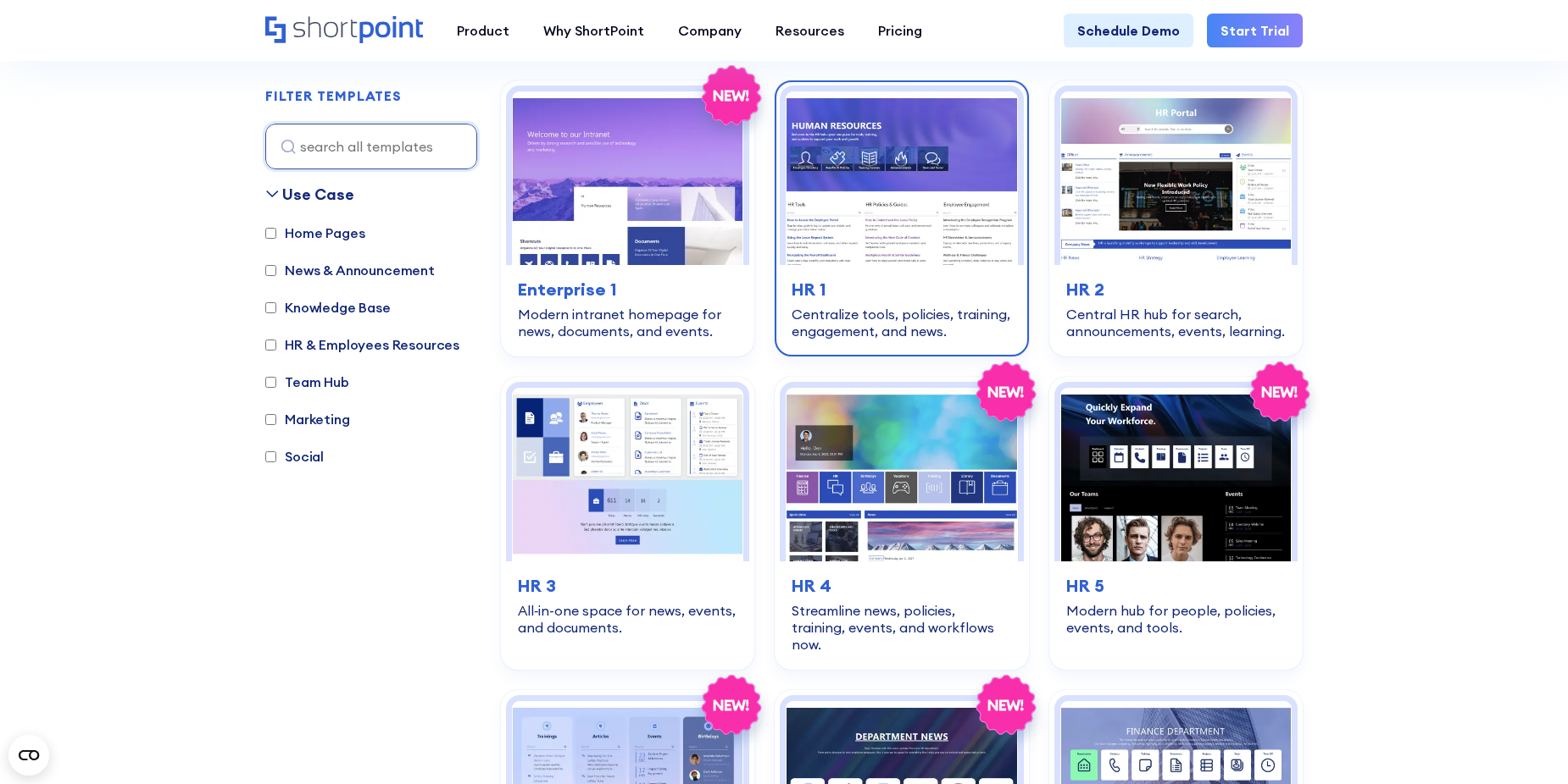
scroll to position [508, 0]
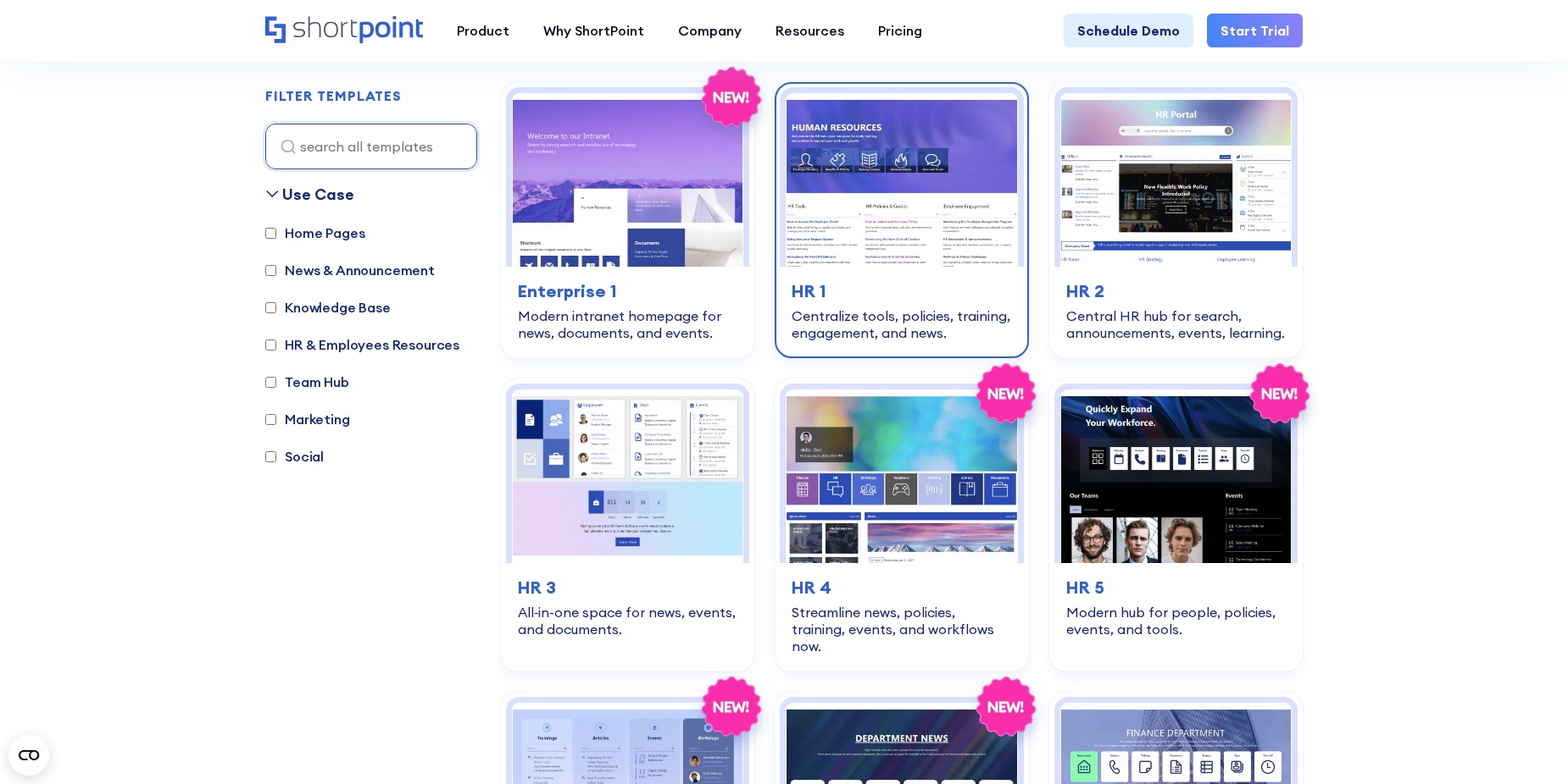
click at [877, 182] on img at bounding box center [901, 180] width 232 height 174
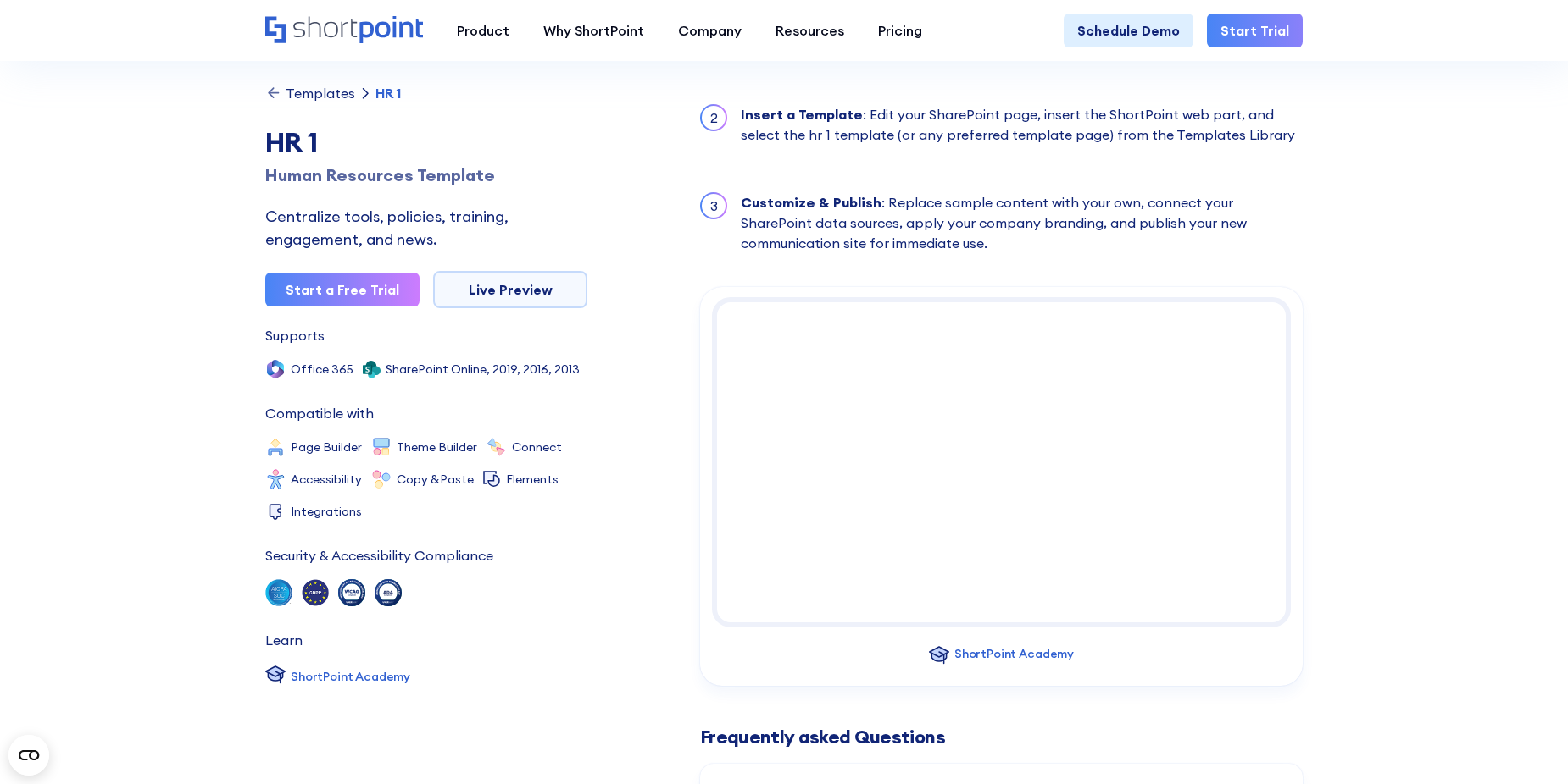
scroll to position [1694, 0]
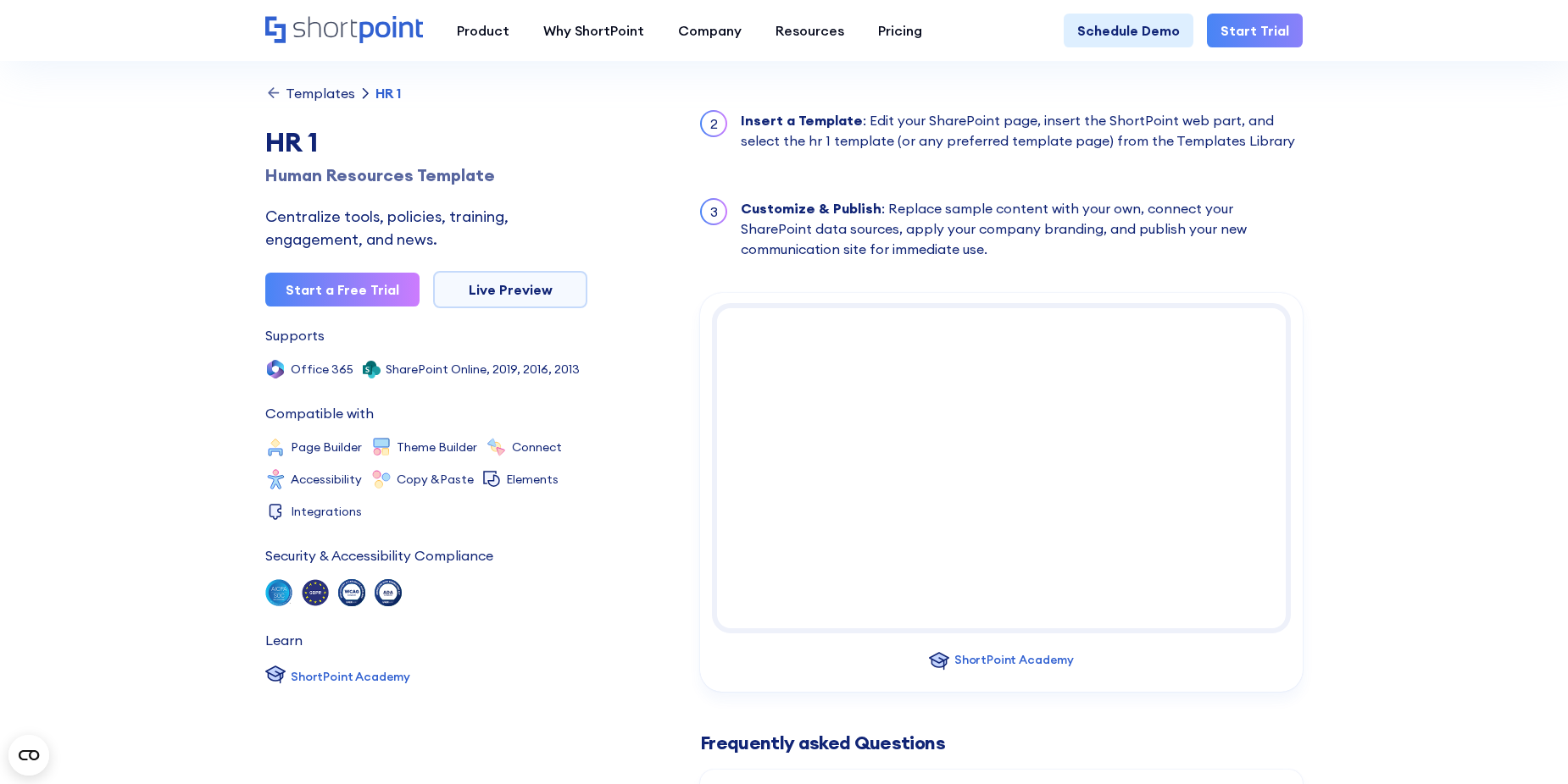
click at [333, 95] on div "Templates" at bounding box center [320, 93] width 70 height 14
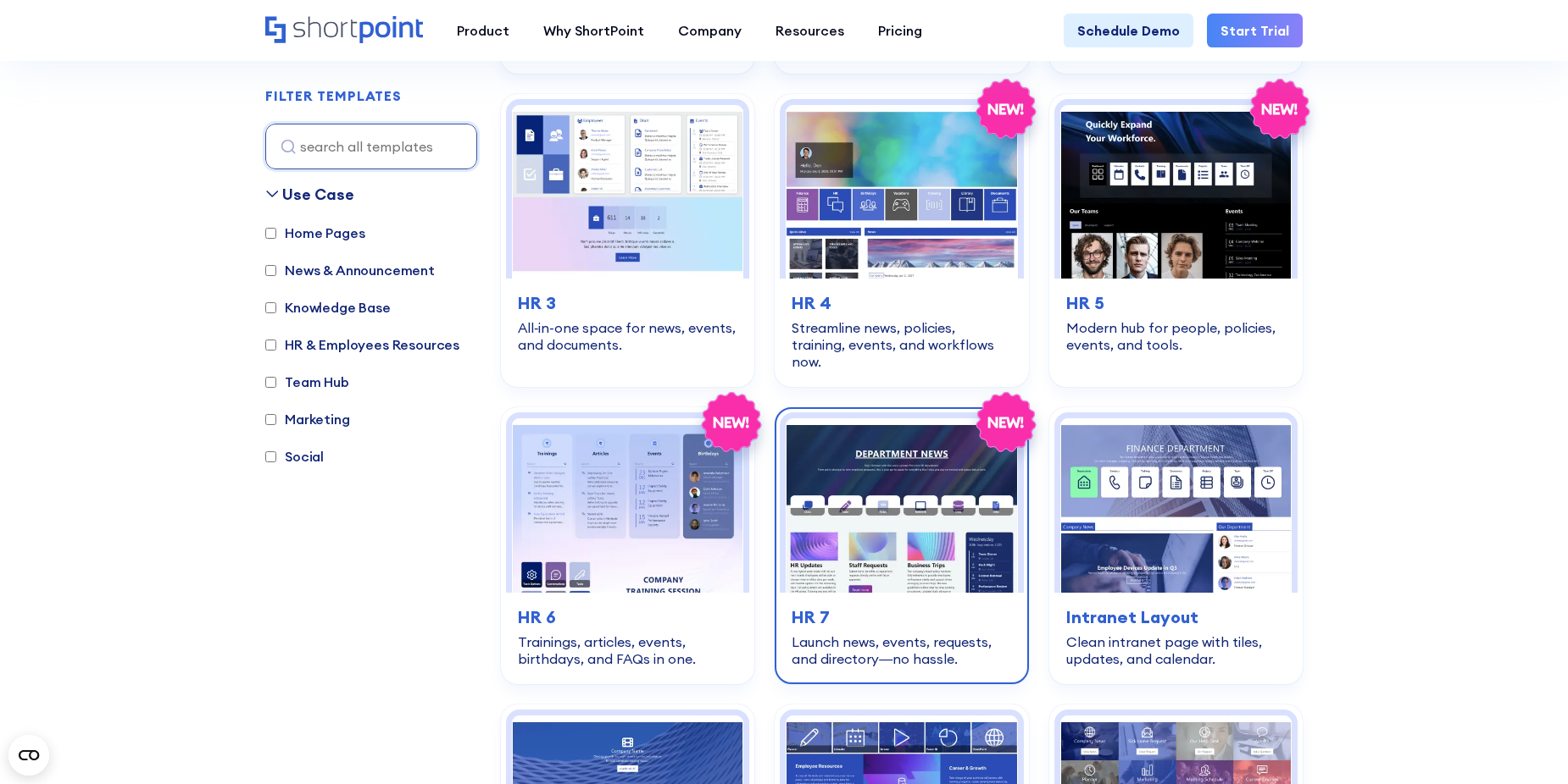
scroll to position [678, 0]
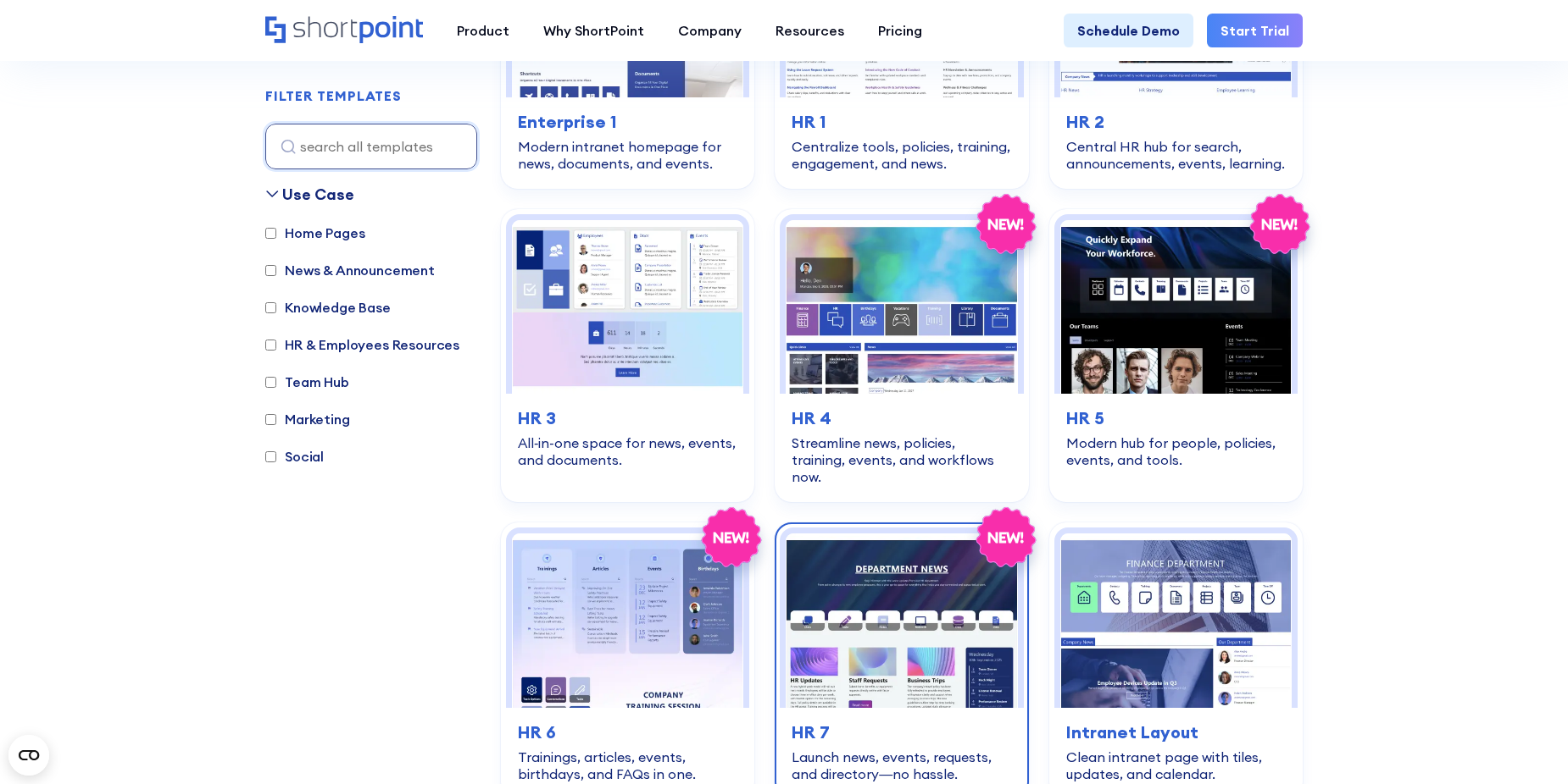
click at [985, 623] on img at bounding box center [901, 620] width 232 height 174
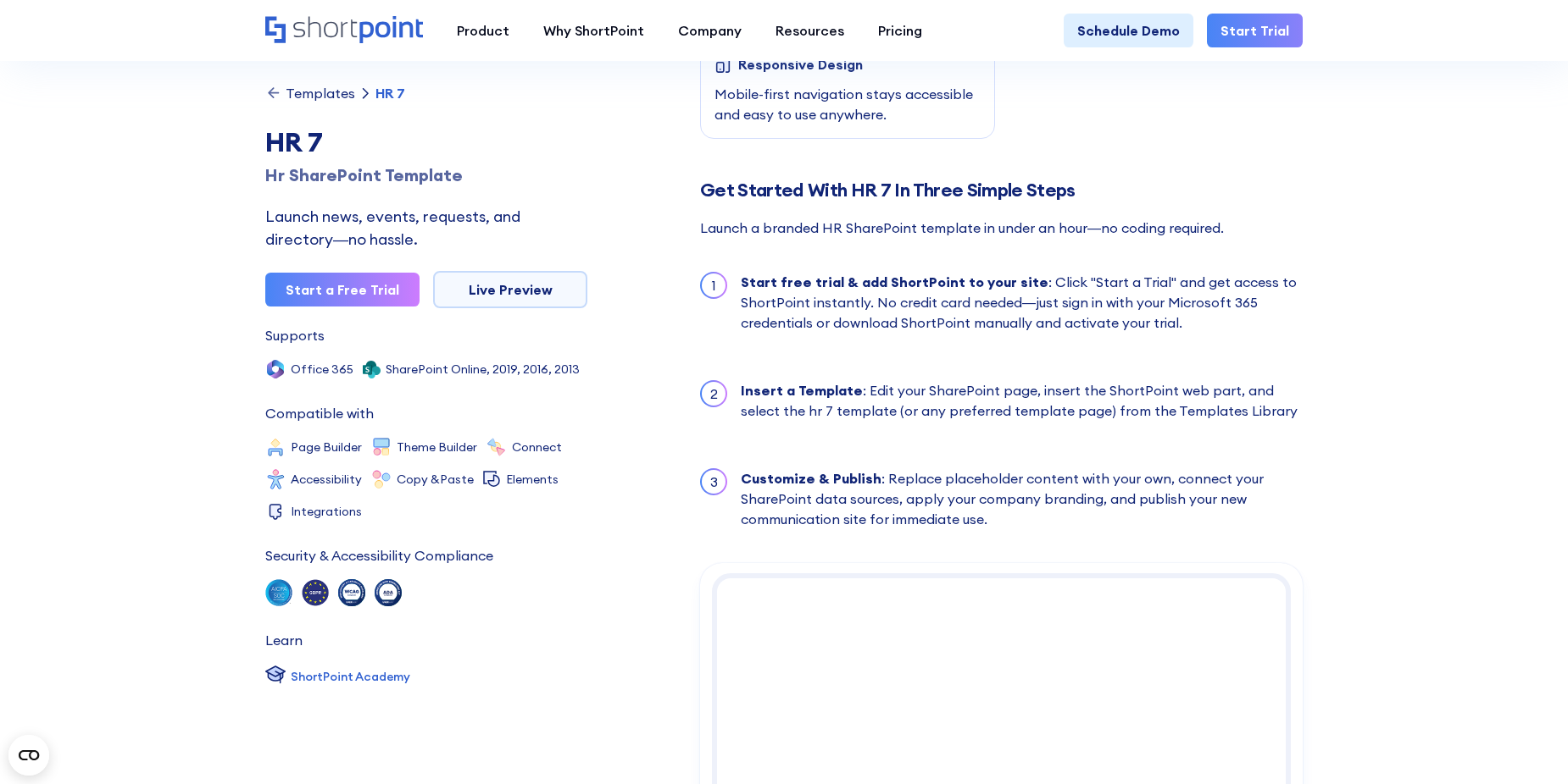
scroll to position [1525, 0]
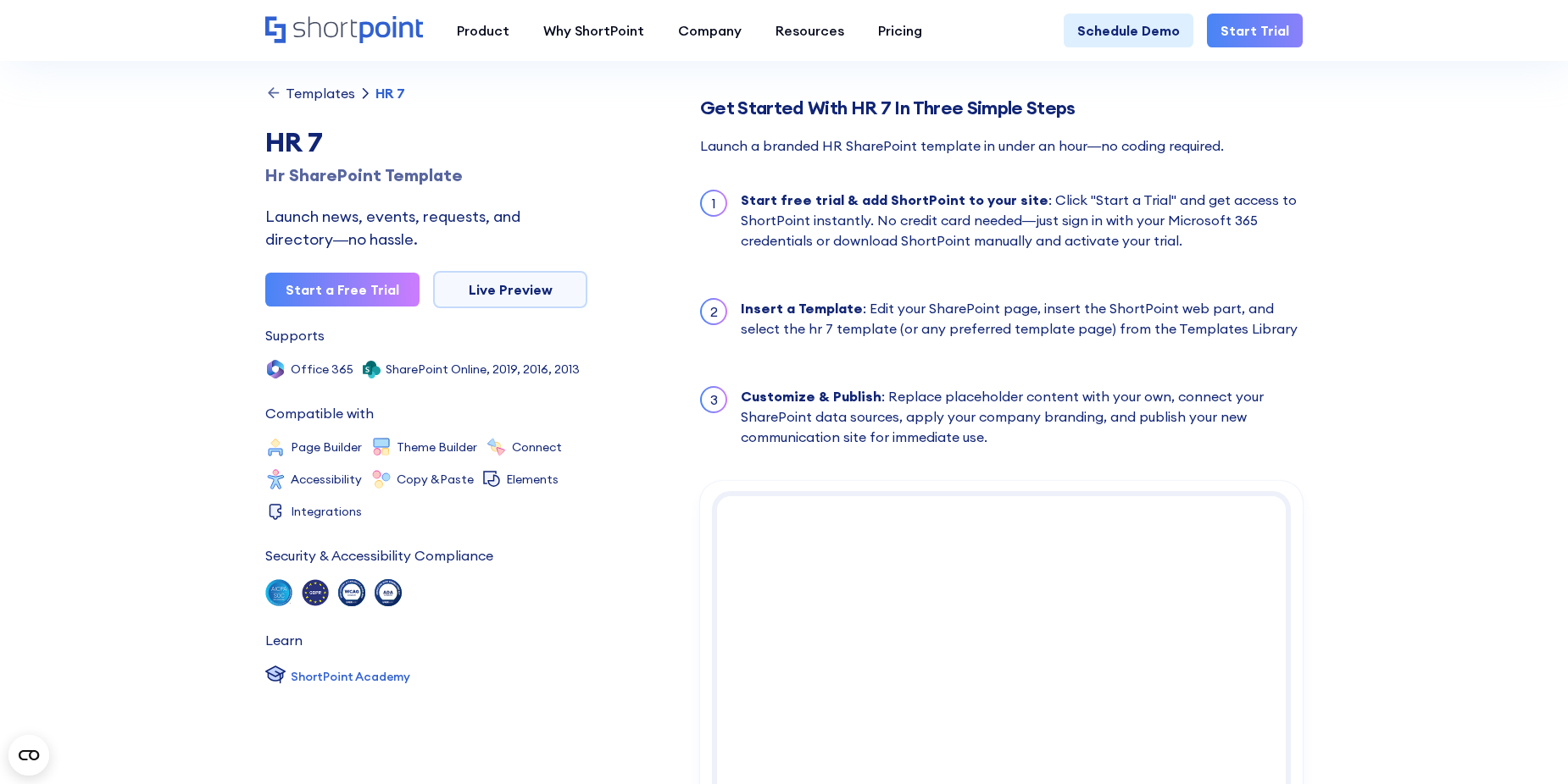
click at [281, 92] on icon at bounding box center [273, 93] width 17 height 17
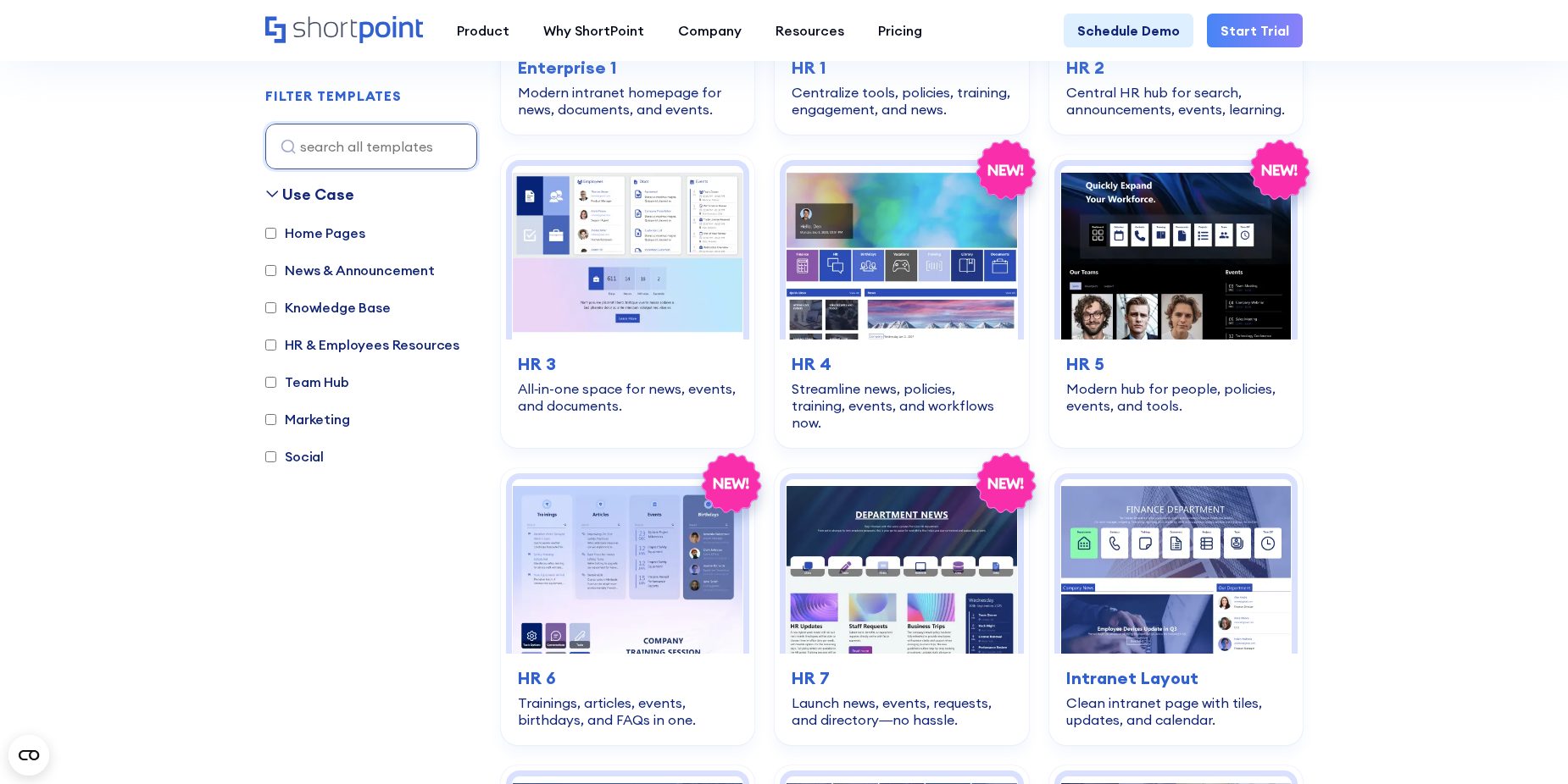
scroll to position [762, 0]
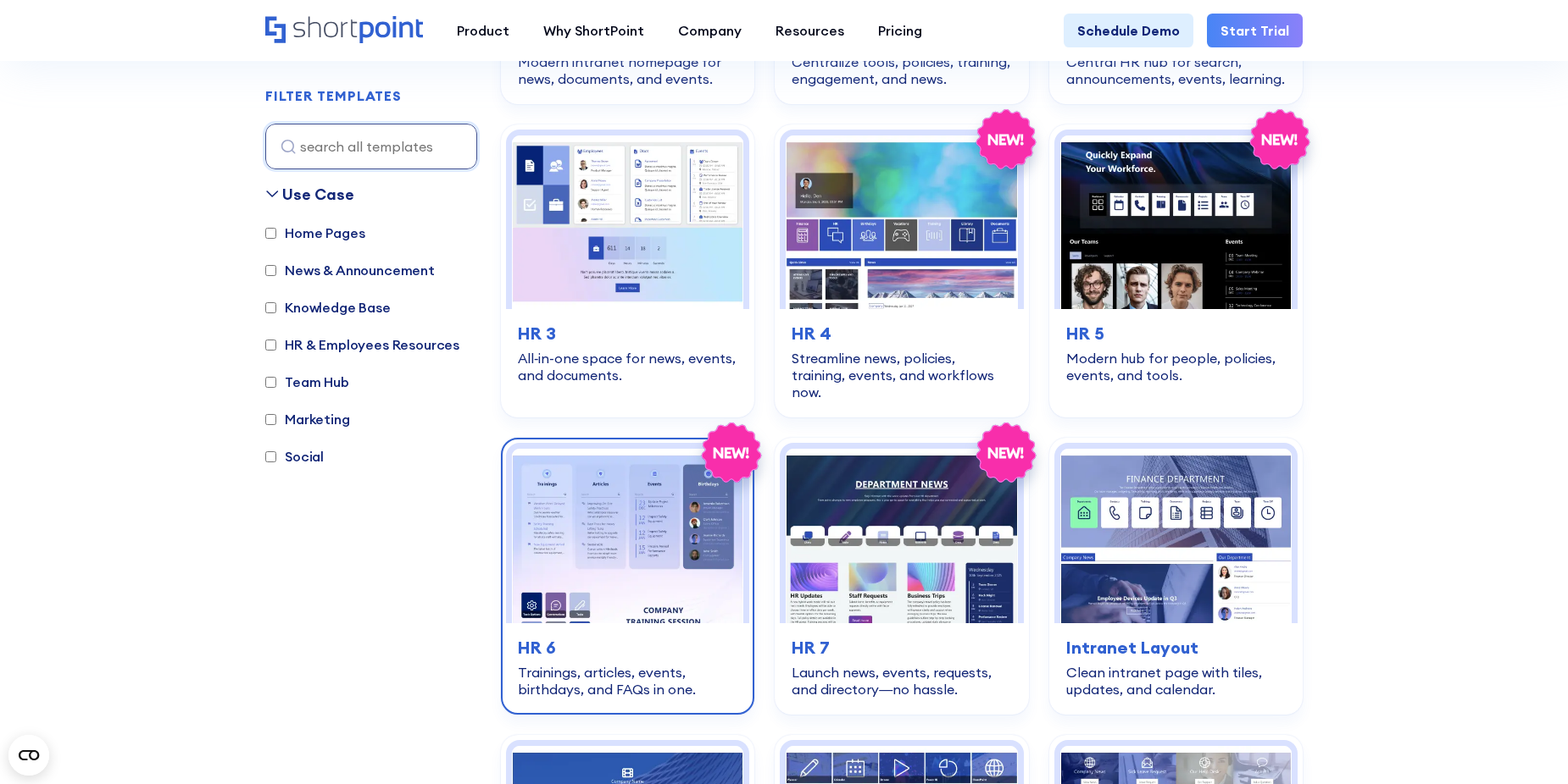
click at [607, 471] on img at bounding box center [627, 535] width 232 height 174
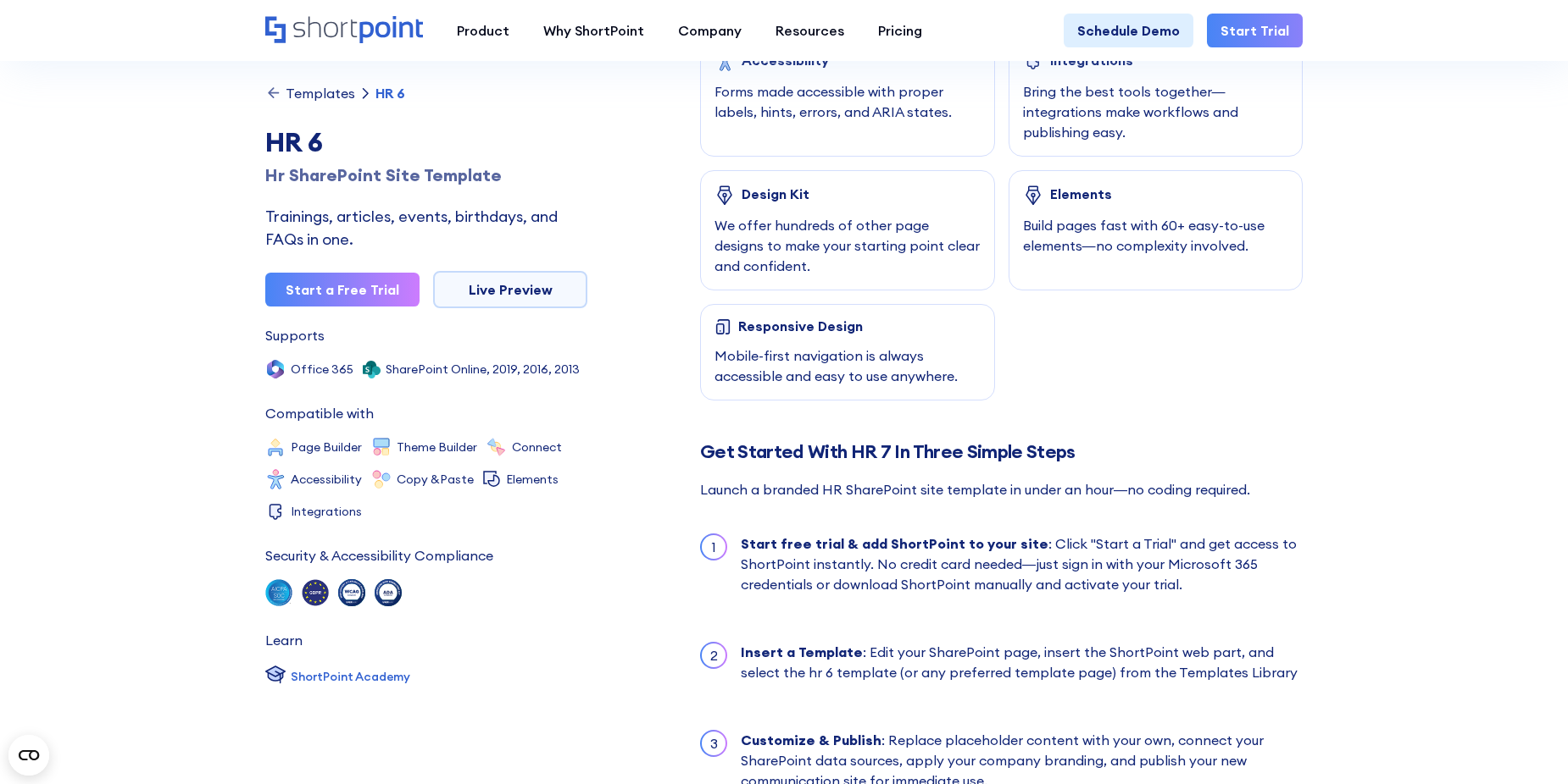
scroll to position [1186, 0]
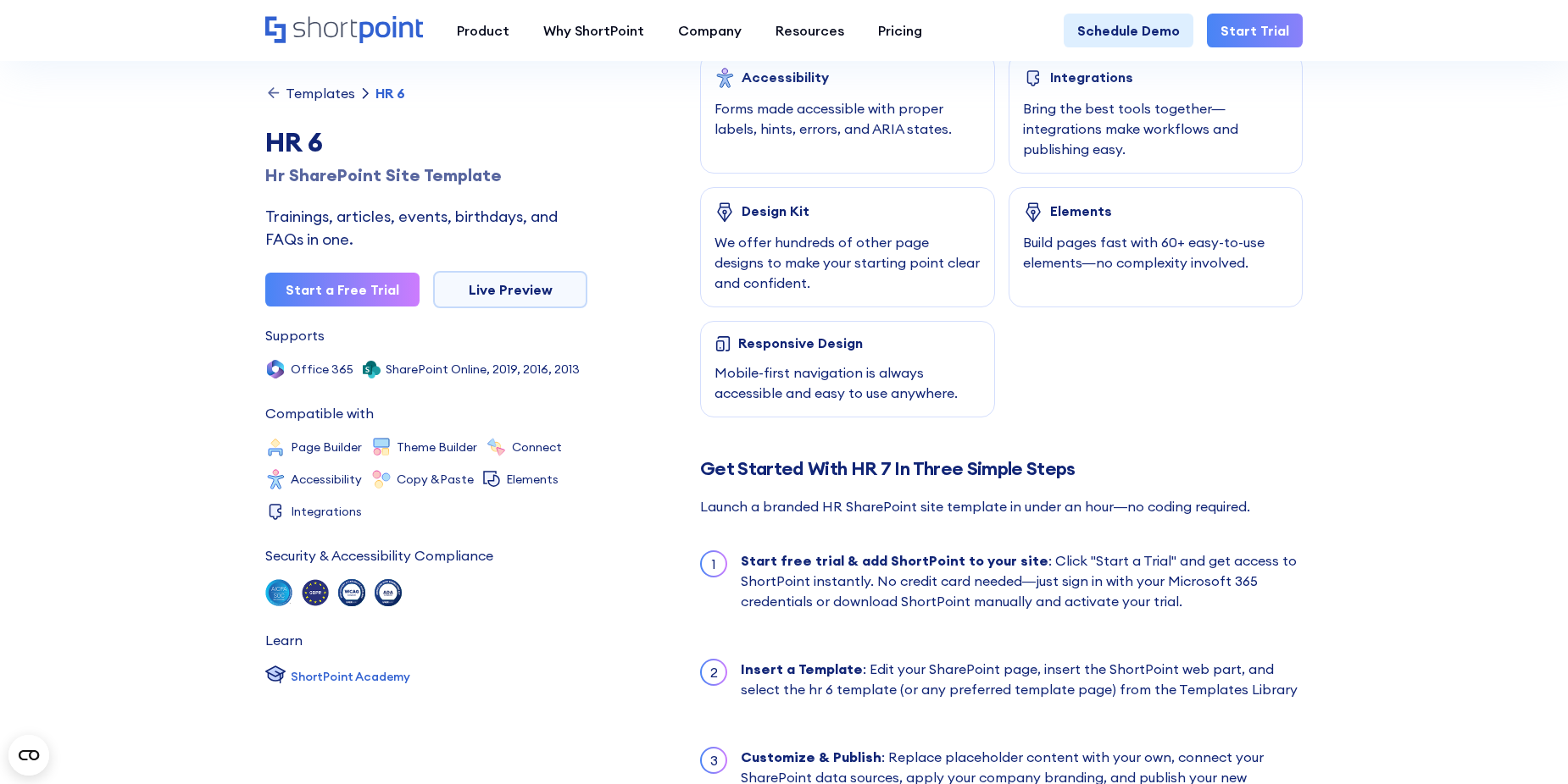
click at [306, 94] on div "Templates" at bounding box center [320, 93] width 70 height 14
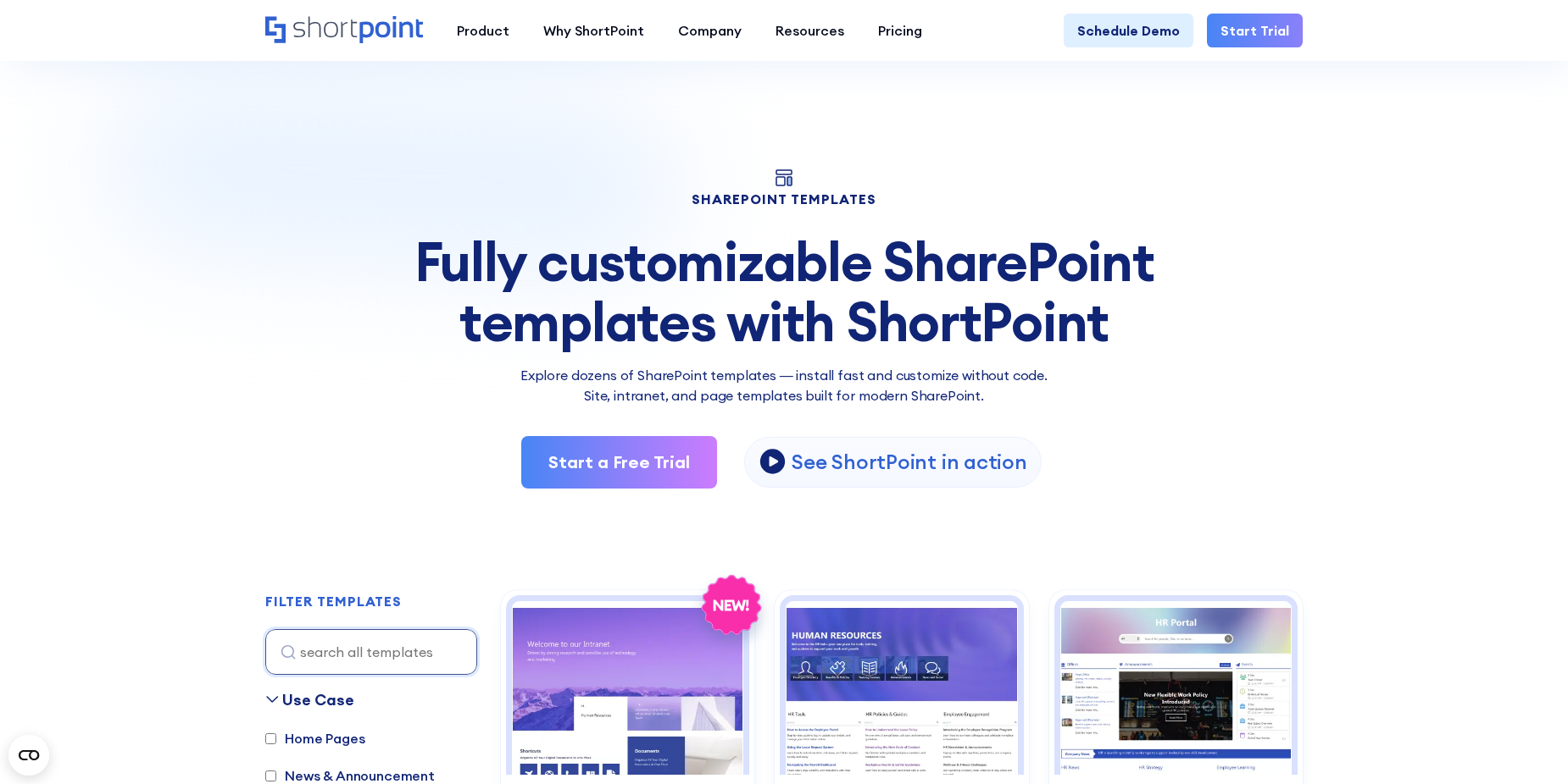
scroll to position [423, 0]
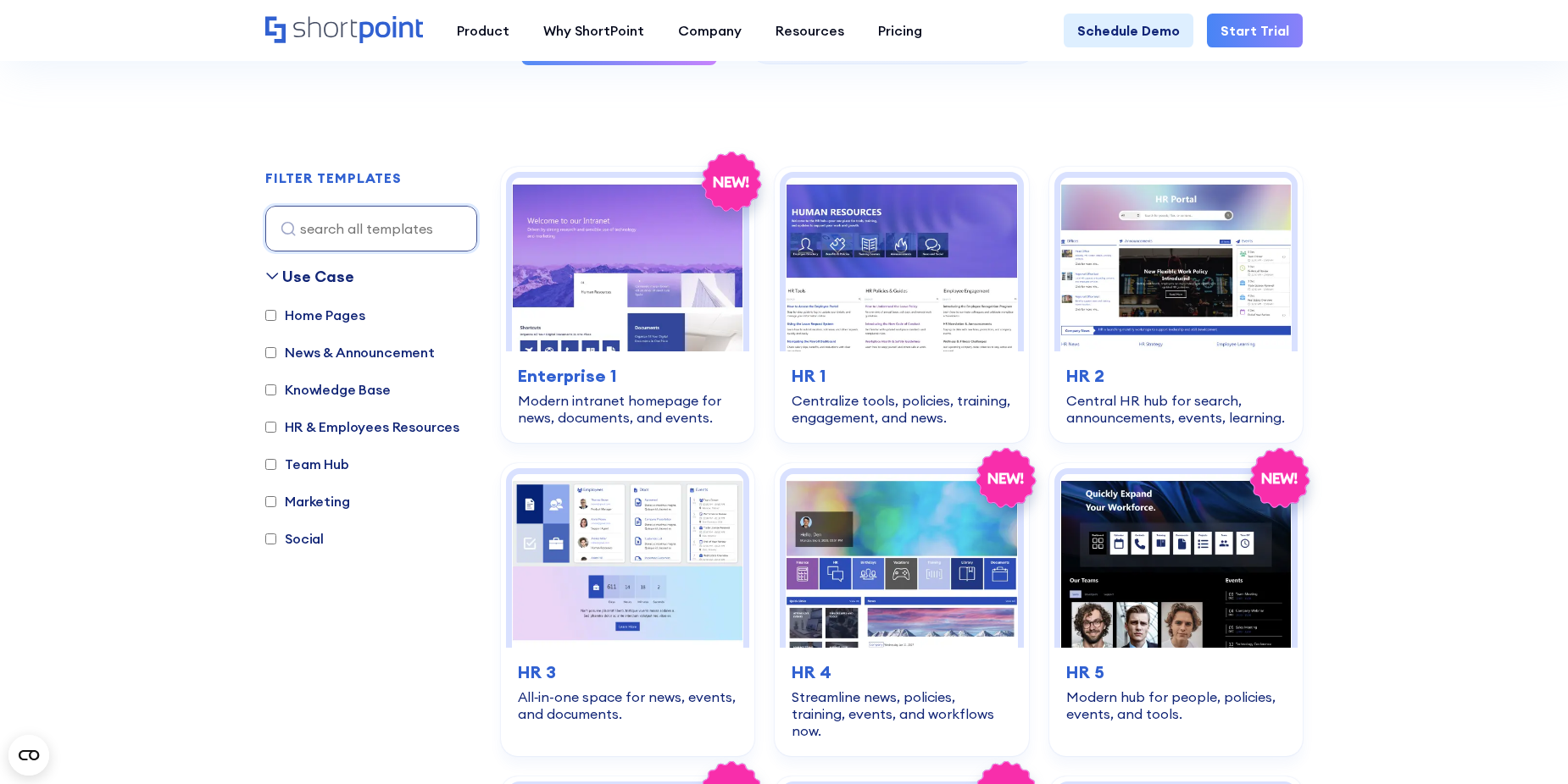
click at [447, 314] on div "Home Pages News & Announcement Knowledge Base HR & Employees Resources Team Hub…" at bounding box center [371, 434] width 212 height 260
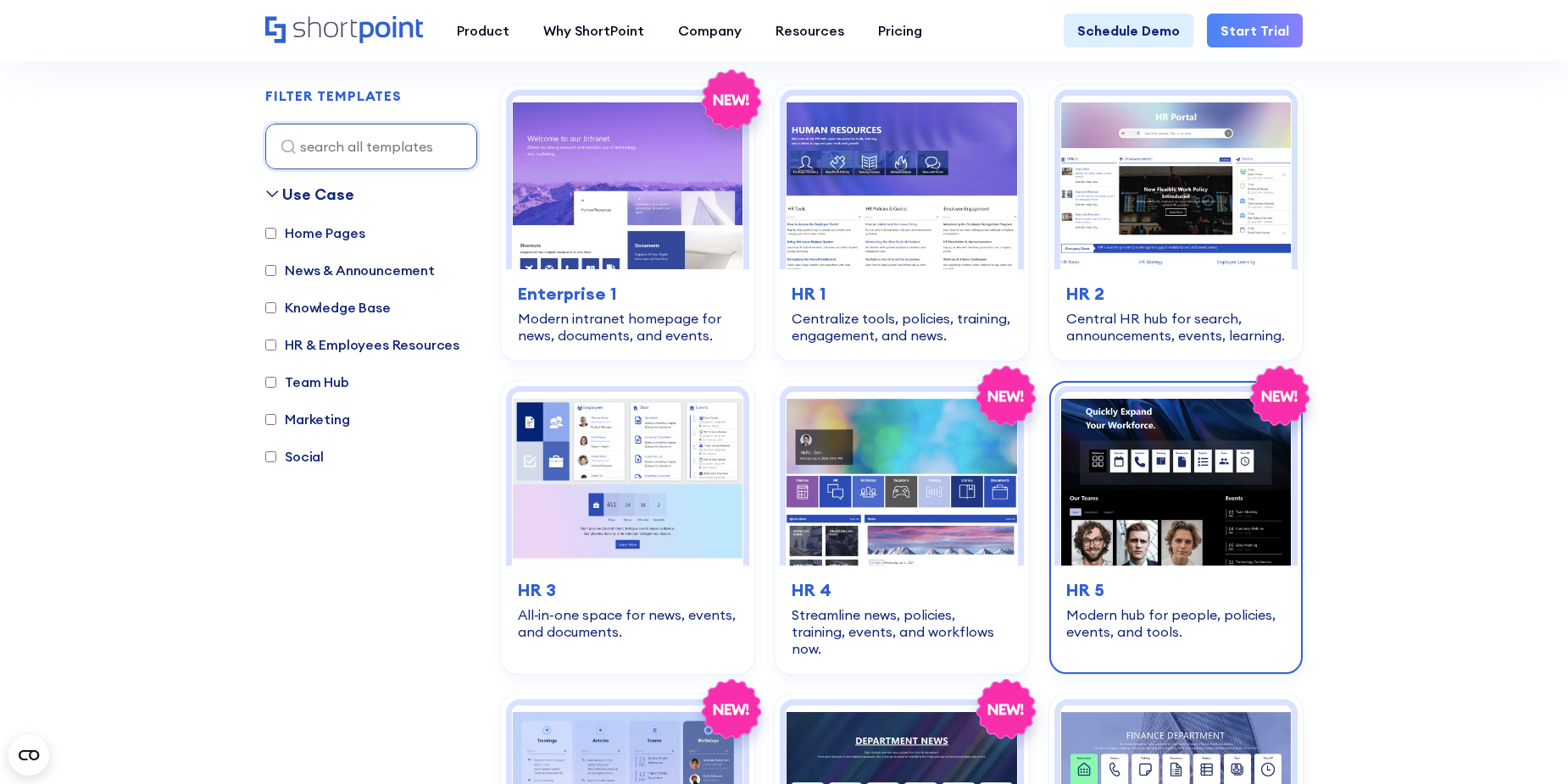
scroll to position [508, 0]
